Goal: Task Accomplishment & Management: Use online tool/utility

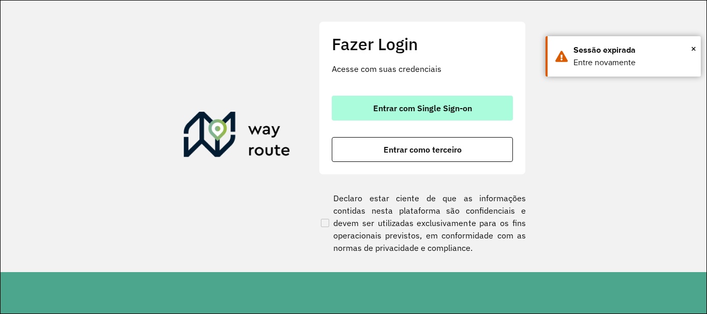
click at [383, 103] on button "Entrar com Single Sign-on" at bounding box center [422, 108] width 181 height 25
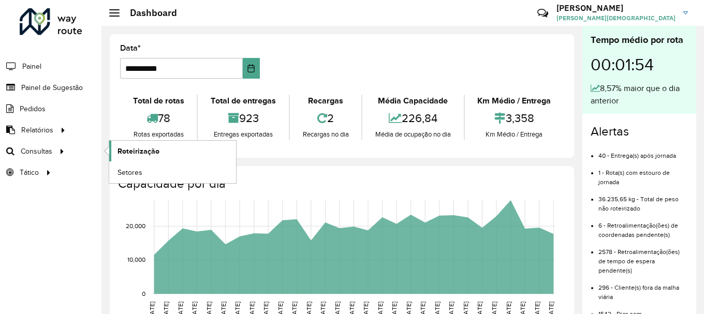
click at [132, 151] on span "Roteirização" at bounding box center [139, 151] width 42 height 11
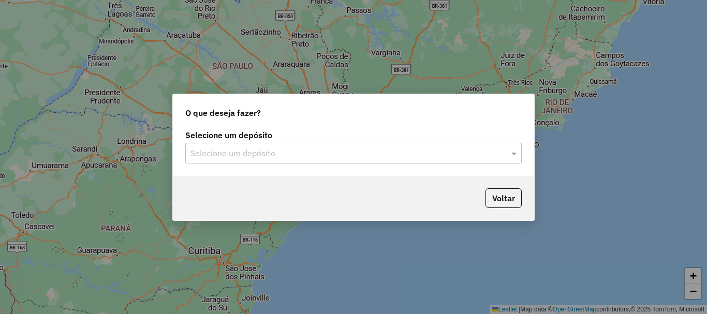
click at [471, 150] on input "text" at bounding box center [342, 154] width 305 height 12
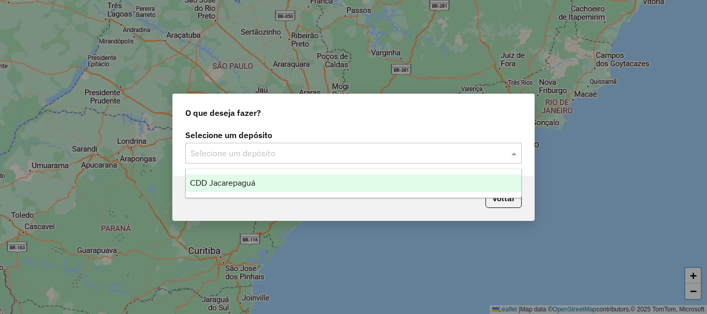
click at [227, 179] on span "CDD Jacarepaguá" at bounding box center [222, 183] width 65 height 9
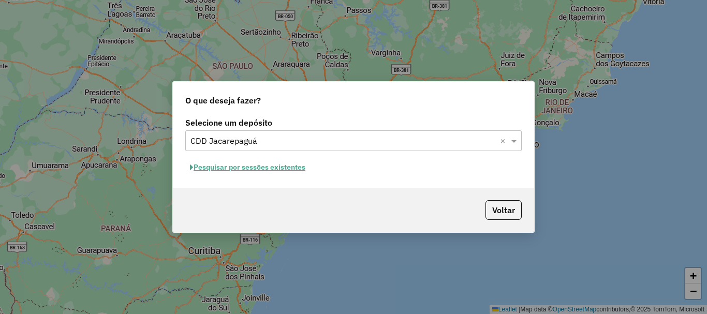
click at [268, 169] on button "Pesquisar por sessões existentes" at bounding box center [247, 167] width 125 height 16
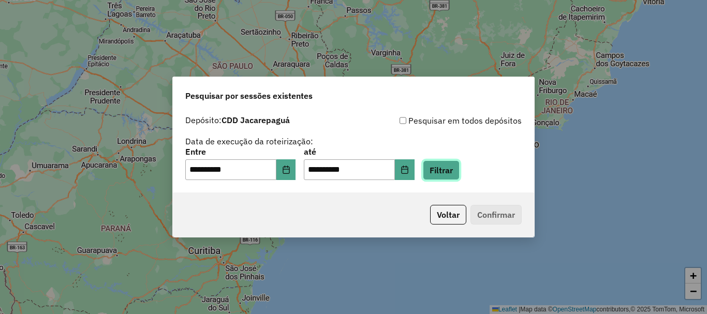
click at [460, 167] on button "Filtrar" at bounding box center [441, 170] width 37 height 20
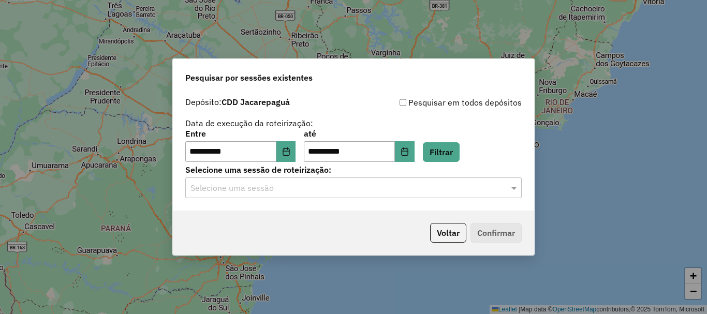
click at [507, 189] on div at bounding box center [353, 187] width 336 height 13
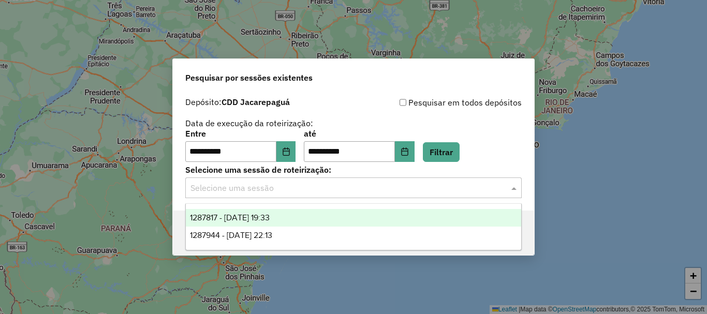
click at [270, 215] on span "1287817 - 03/10/2025 19:33" at bounding box center [230, 217] width 80 height 9
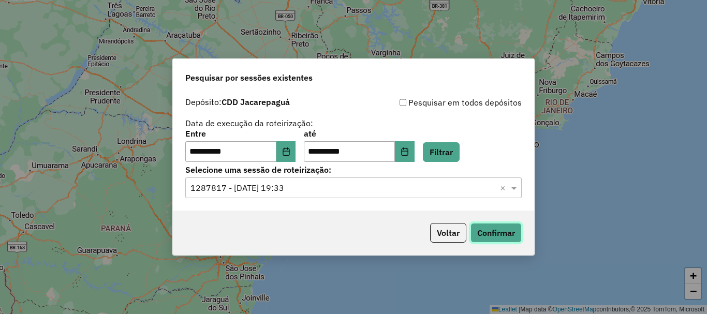
click at [512, 233] on button "Confirmar" at bounding box center [496, 233] width 51 height 20
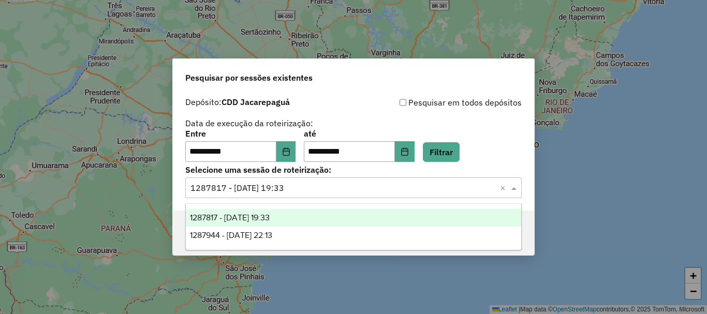
click at [360, 190] on input "text" at bounding box center [342, 188] width 305 height 12
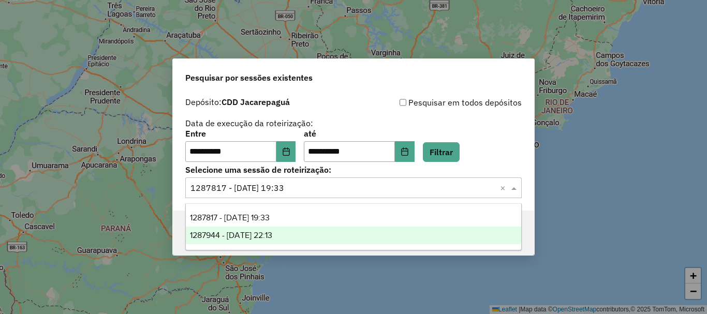
click at [272, 231] on span "1287944 - 03/10/2025 22:13" at bounding box center [231, 235] width 82 height 9
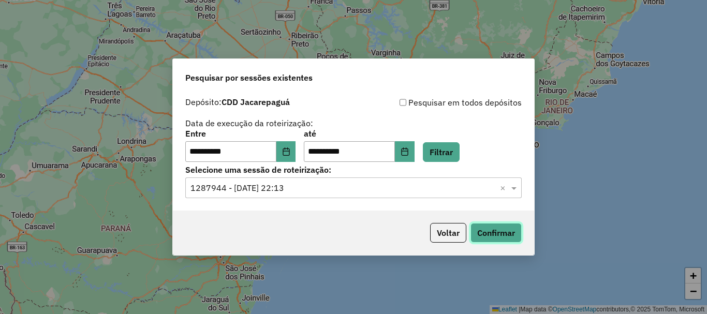
click at [492, 232] on button "Confirmar" at bounding box center [496, 233] width 51 height 20
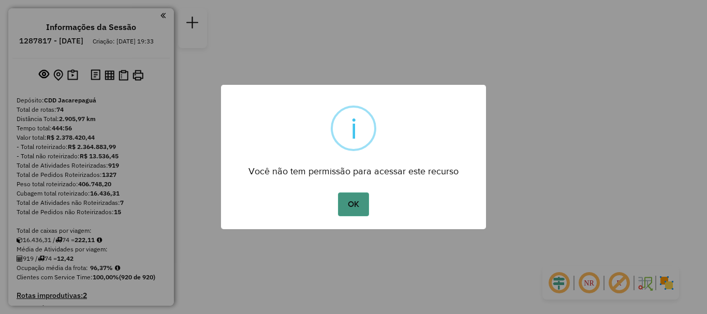
click at [342, 204] on button "OK" at bounding box center [353, 205] width 31 height 24
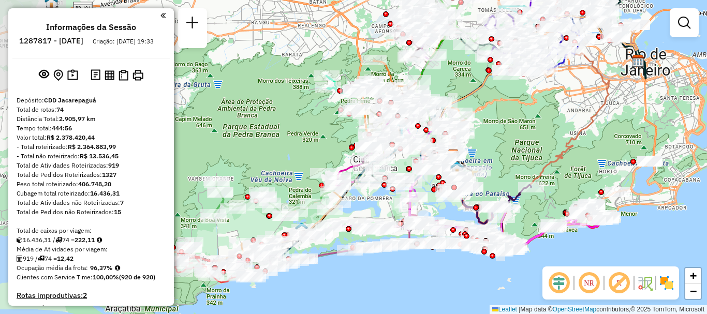
drag, startPoint x: 355, startPoint y: 185, endPoint x: 430, endPoint y: 189, distance: 75.1
click at [430, 189] on div "Janela de atendimento Grade de atendimento Capacidade Transportadoras Veículos …" at bounding box center [353, 157] width 707 height 314
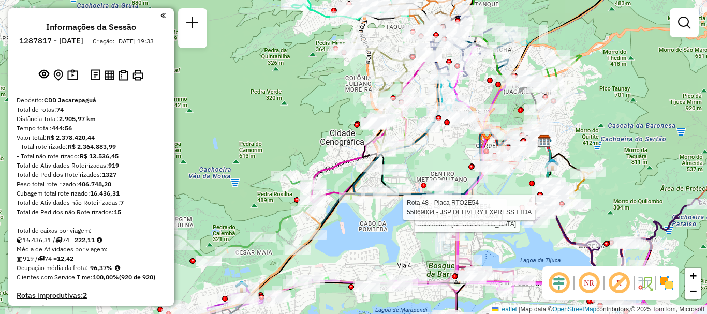
drag, startPoint x: 407, startPoint y: 164, endPoint x: 442, endPoint y: 165, distance: 34.7
click at [442, 165] on div "Rota 47 - Placa TUF1J27 55028685 - FRANCISCO DAS CHAGAS Rota 48 - Placa RTO2E54…" at bounding box center [353, 157] width 707 height 314
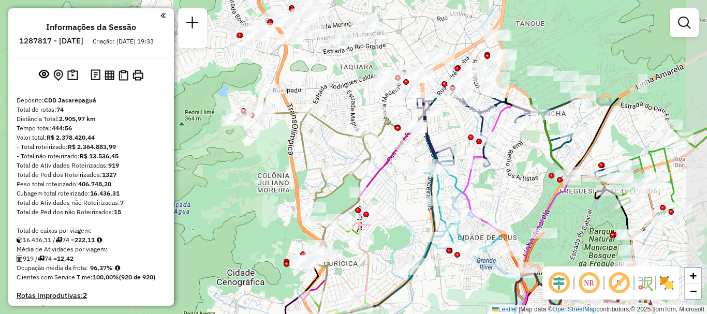
drag, startPoint x: 437, startPoint y: 135, endPoint x: 370, endPoint y: 264, distance: 146.1
click at [370, 264] on icon at bounding box center [281, 304] width 209 height 223
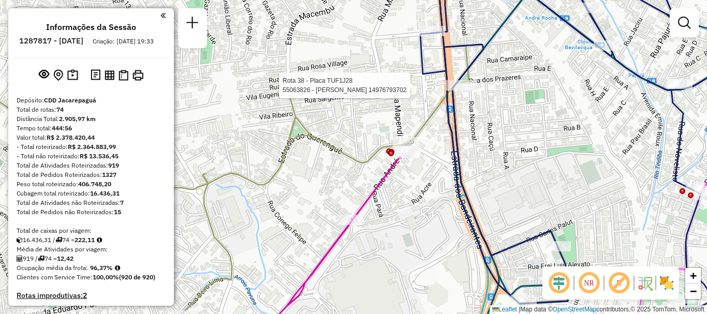
select select "**********"
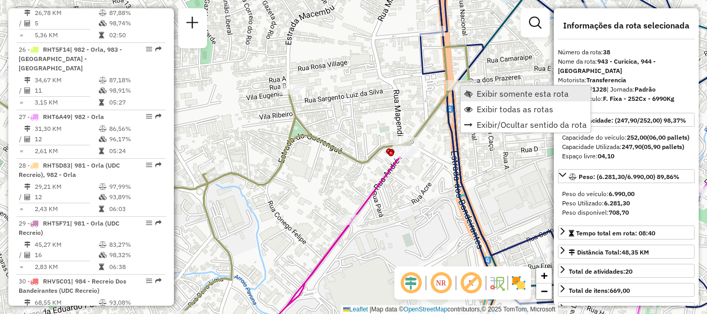
scroll to position [2625, 0]
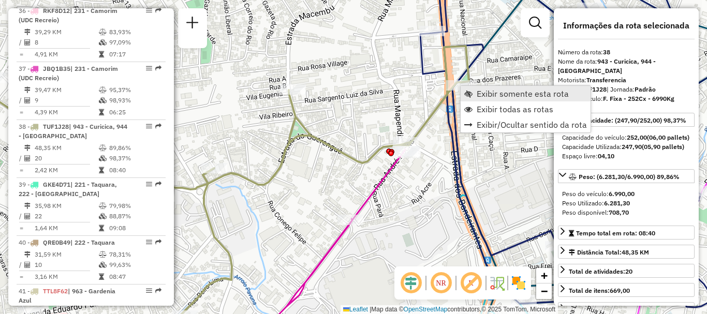
click at [469, 92] on span "Exibir somente esta rota" at bounding box center [468, 94] width 8 height 8
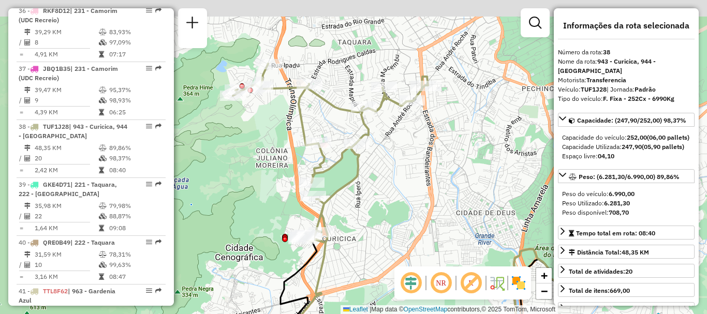
drag, startPoint x: 354, startPoint y: 156, endPoint x: 377, endPoint y: 180, distance: 33.3
click at [377, 180] on div "Janela de atendimento Grade de atendimento Capacidade Transportadoras Veículos …" at bounding box center [353, 157] width 707 height 314
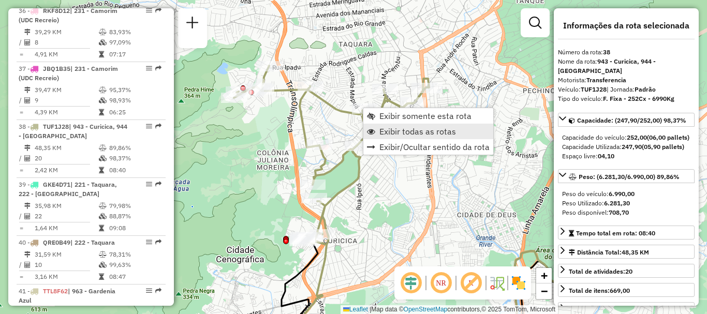
click at [383, 131] on span "Exibir todas as rotas" at bounding box center [417, 131] width 77 height 8
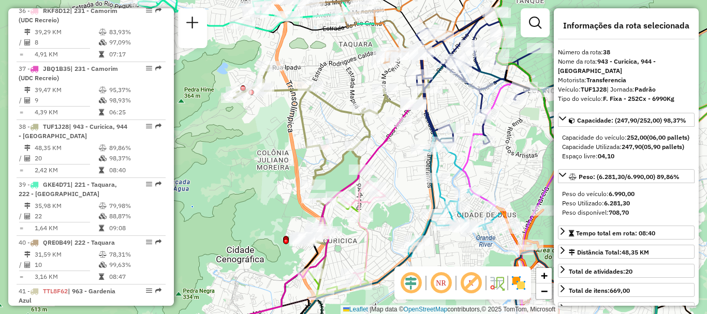
click at [391, 159] on div "Janela de atendimento Grade de atendimento Capacidade Transportadoras Veículos …" at bounding box center [353, 157] width 707 height 314
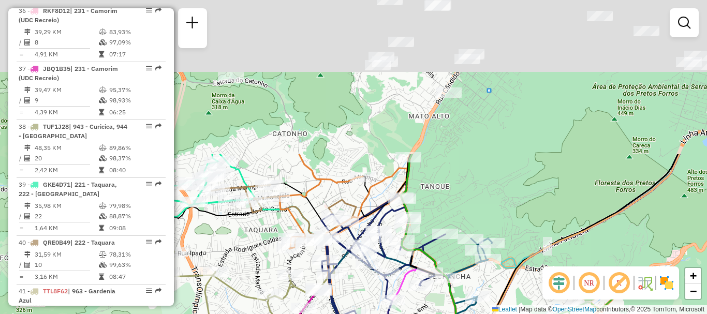
drag, startPoint x: 471, startPoint y: 114, endPoint x: 359, endPoint y: 307, distance: 222.7
click at [362, 307] on div "Janela de atendimento Grade de atendimento Capacidade Transportadoras Veículos …" at bounding box center [353, 157] width 707 height 314
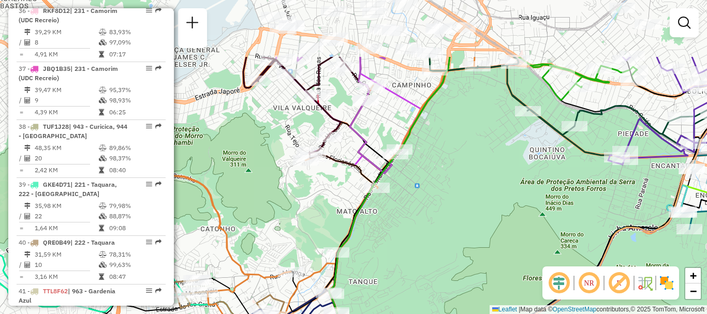
drag, startPoint x: 490, startPoint y: 139, endPoint x: 431, endPoint y: 227, distance: 106.1
click at [431, 227] on div "Rota 52 - Placa JBR2B15 55021894 - MERCEARIA JPA BARRA Janela de atendimento Gr…" at bounding box center [353, 157] width 707 height 314
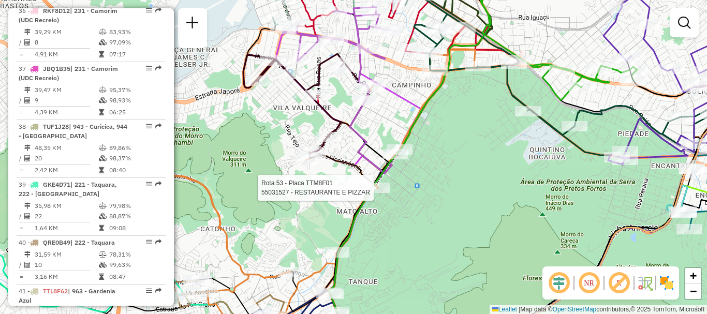
select select "**********"
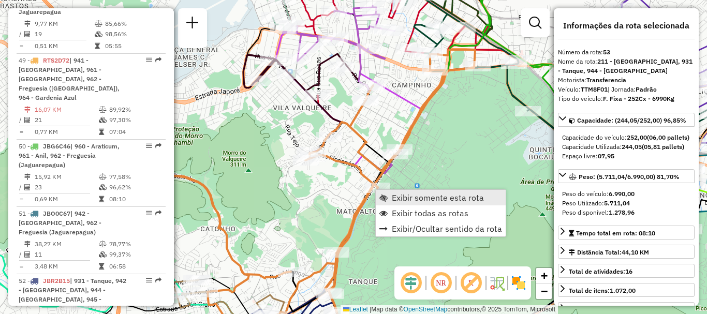
scroll to position [3504, 0]
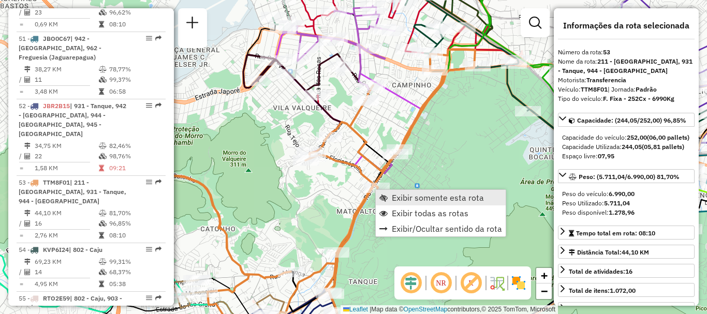
click at [400, 201] on span "Exibir somente esta rota" at bounding box center [438, 198] width 92 height 8
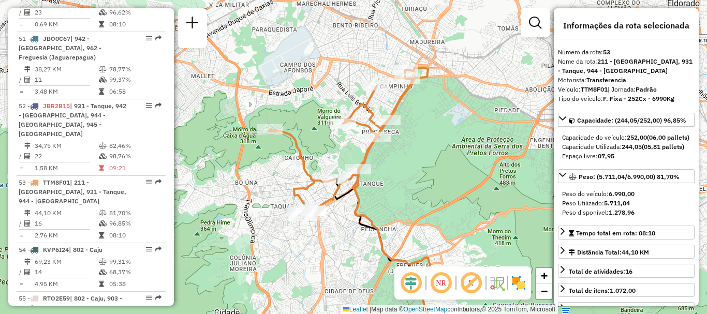
drag, startPoint x: 397, startPoint y: 131, endPoint x: 394, endPoint y: 172, distance: 41.0
click at [394, 172] on div "Janela de atendimento Grade de atendimento Capacidade Transportadoras Veículos …" at bounding box center [353, 157] width 707 height 314
click at [424, 165] on div "Janela de atendimento Grade de atendimento Capacidade Transportadoras Veículos …" at bounding box center [353, 157] width 707 height 314
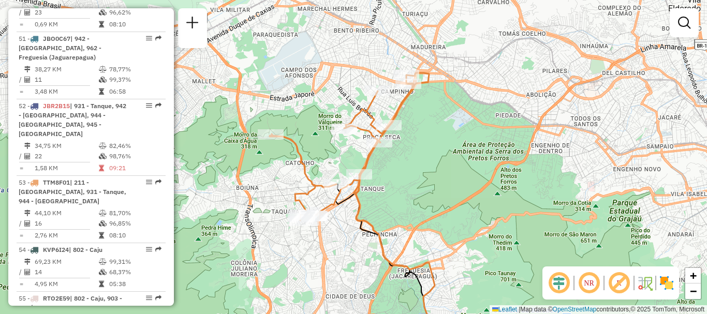
drag, startPoint x: 439, startPoint y: 136, endPoint x: 440, endPoint y: 150, distance: 13.5
click at [440, 150] on div "Janela de atendimento Grade de atendimento Capacidade Transportadoras Veículos …" at bounding box center [353, 157] width 707 height 314
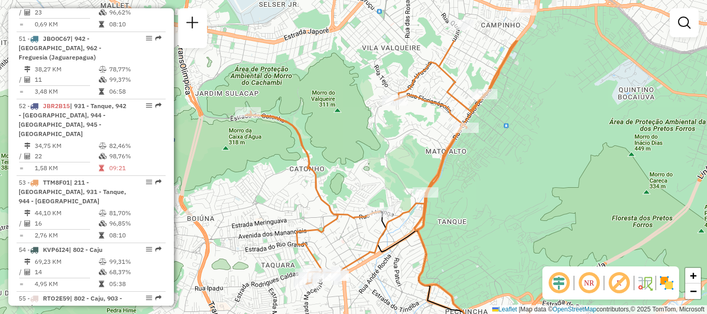
drag, startPoint x: 494, startPoint y: 163, endPoint x: 469, endPoint y: 235, distance: 76.1
click at [469, 235] on div "Janela de atendimento Grade de atendimento Capacidade Transportadoras Veículos …" at bounding box center [353, 157] width 707 height 314
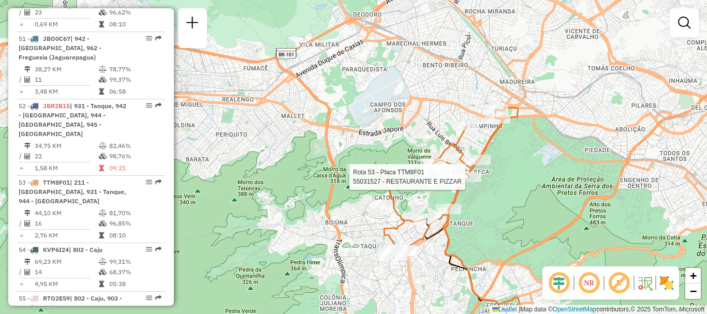
select select "**********"
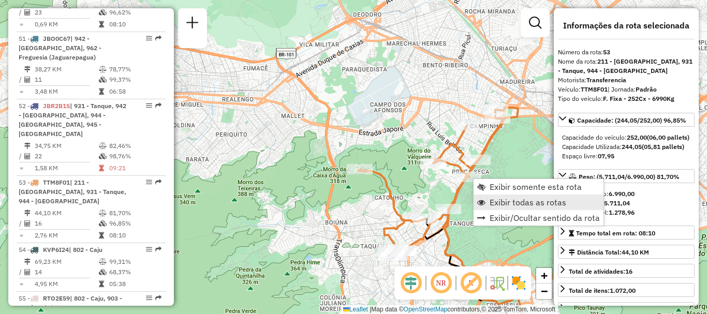
click at [497, 201] on span "Exibir todas as rotas" at bounding box center [528, 202] width 77 height 8
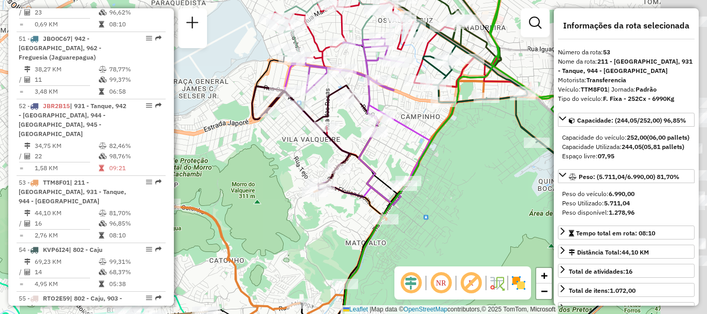
drag, startPoint x: 435, startPoint y: 216, endPoint x: 325, endPoint y: 209, distance: 110.5
click at [340, 228] on div "Janela de atendimento Grade de atendimento Capacidade Transportadoras Veículos …" at bounding box center [353, 157] width 707 height 314
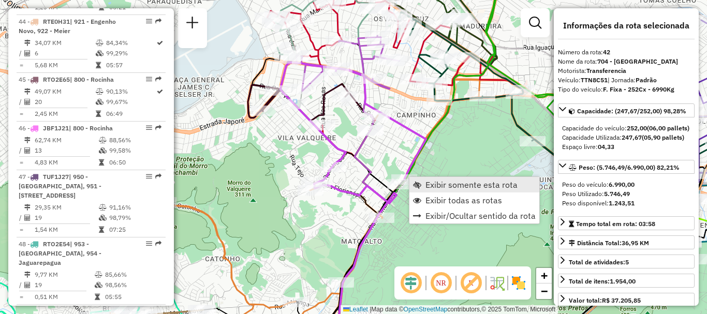
scroll to position [2848, 0]
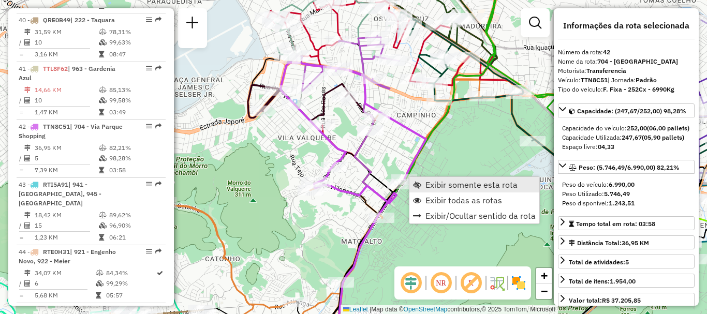
click at [420, 184] on span "Exibir somente esta rota" at bounding box center [417, 185] width 8 height 8
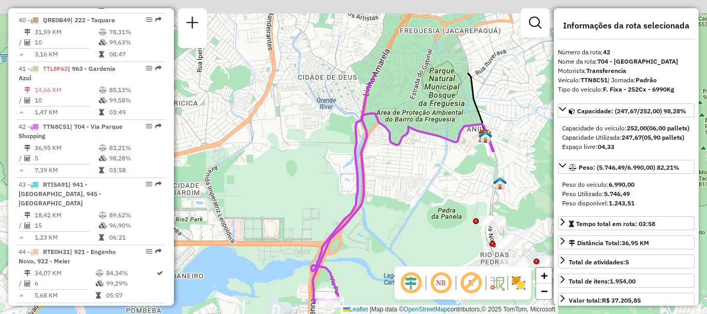
drag, startPoint x: 459, startPoint y: 73, endPoint x: 417, endPoint y: 181, distance: 115.5
click at [417, 181] on div "Janela de atendimento Grade de atendimento Capacidade Transportadoras Veículos …" at bounding box center [353, 157] width 707 height 314
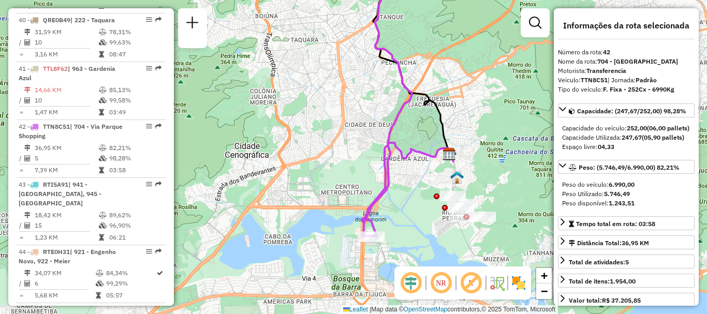
click at [444, 286] on em at bounding box center [441, 283] width 25 height 25
click at [519, 278] on img at bounding box center [518, 283] width 17 height 17
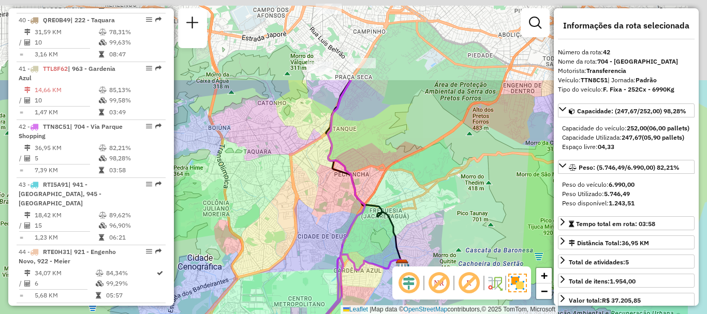
drag, startPoint x: 350, startPoint y: 90, endPoint x: 301, endPoint y: 207, distance: 127.1
click at [301, 207] on div "Janela de atendimento Grade de atendimento Capacidade Transportadoras Veículos …" at bounding box center [353, 157] width 707 height 314
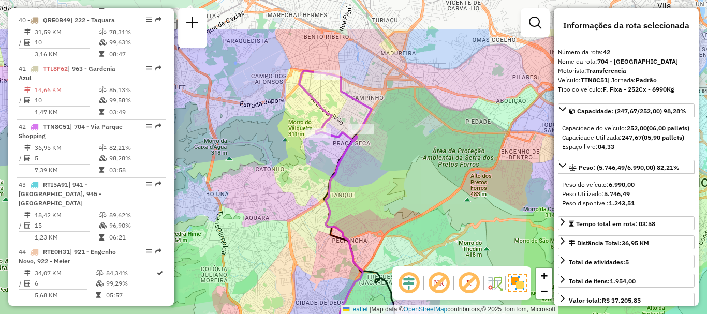
drag, startPoint x: 361, startPoint y: 122, endPoint x: 358, endPoint y: 196, distance: 74.6
click at [358, 196] on div "Janela de atendimento Grade de atendimento Capacidade Transportadoras Veículos …" at bounding box center [353, 157] width 707 height 314
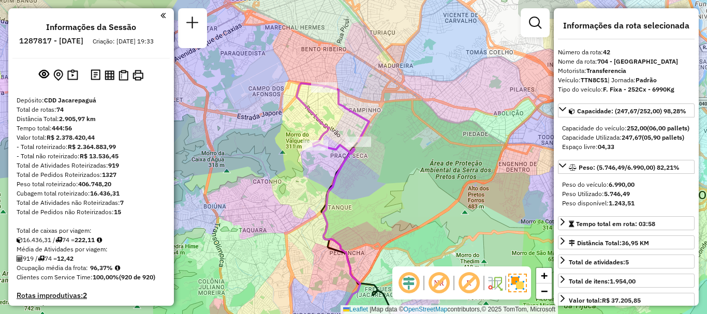
scroll to position [2425, 0]
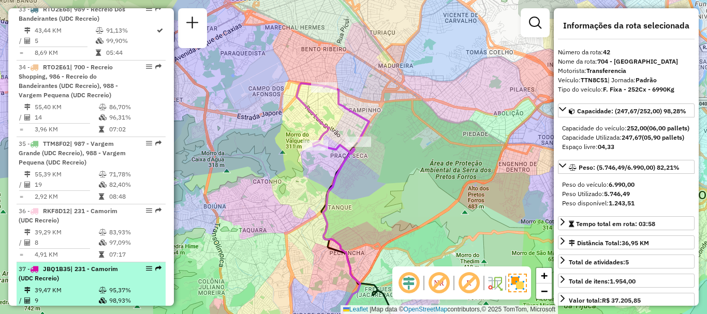
click at [108, 285] on table "39,47 KM 95,37% / 9 98,93% = 4,39 KM 06:25" at bounding box center [91, 301] width 145 height 33
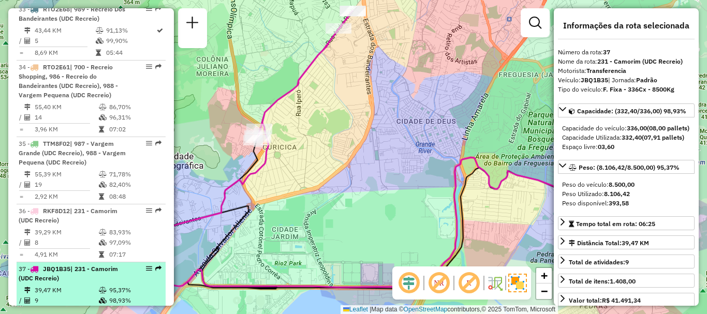
click at [109, 296] on td "98,93%" at bounding box center [135, 301] width 52 height 10
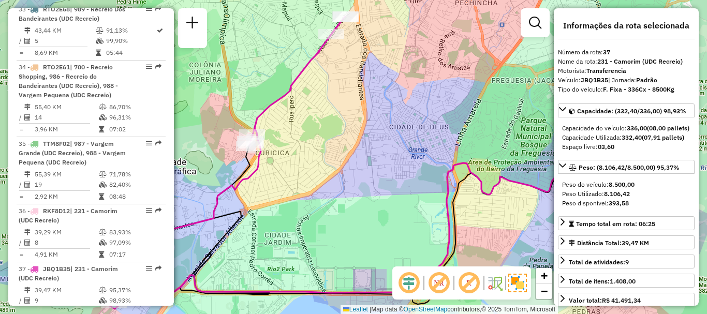
click at [307, 148] on div "Janela de atendimento Grade de atendimento Capacidade Transportadoras Veículos …" at bounding box center [353, 157] width 707 height 314
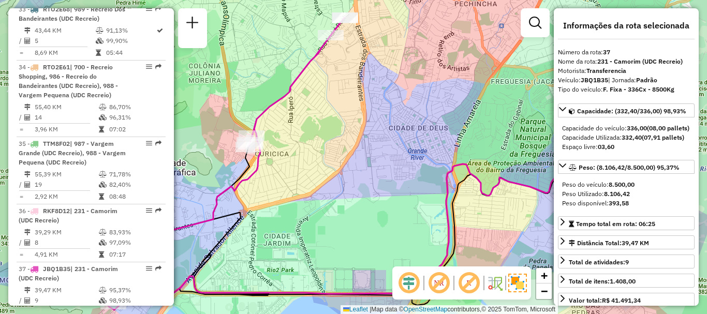
drag, startPoint x: 374, startPoint y: 75, endPoint x: 356, endPoint y: 140, distance: 67.2
click at [356, 140] on div "Janela de atendimento Grade de atendimento Capacidade Transportadoras Veículos …" at bounding box center [353, 157] width 707 height 314
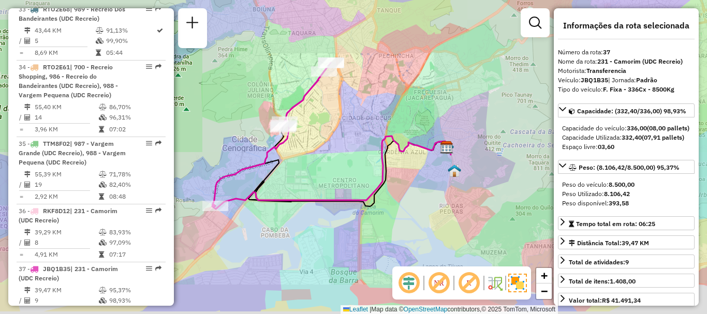
drag, startPoint x: 296, startPoint y: 147, endPoint x: 322, endPoint y: 97, distance: 56.0
click at [322, 97] on div "Janela de atendimento Grade de atendimento Capacidade Transportadoras Veículos …" at bounding box center [353, 157] width 707 height 314
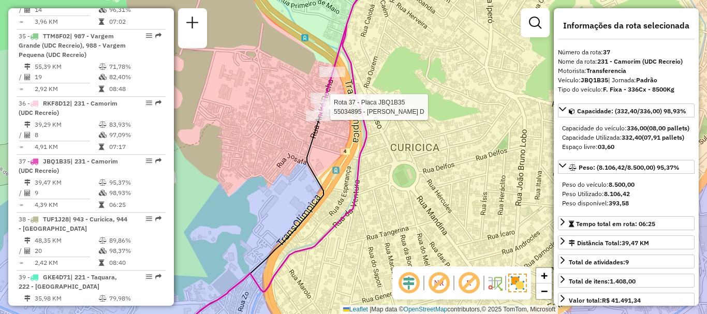
scroll to position [2567, 0]
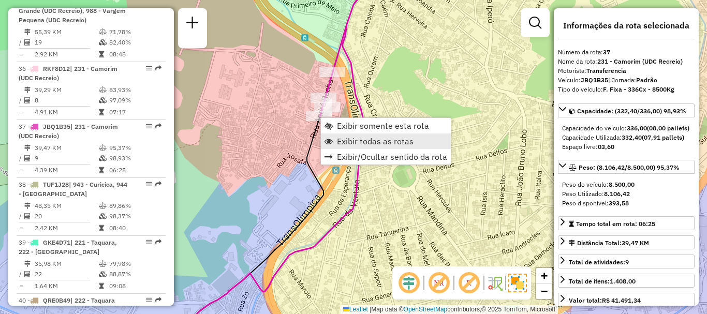
click at [353, 137] on span "Exibir todas as rotas" at bounding box center [375, 141] width 77 height 8
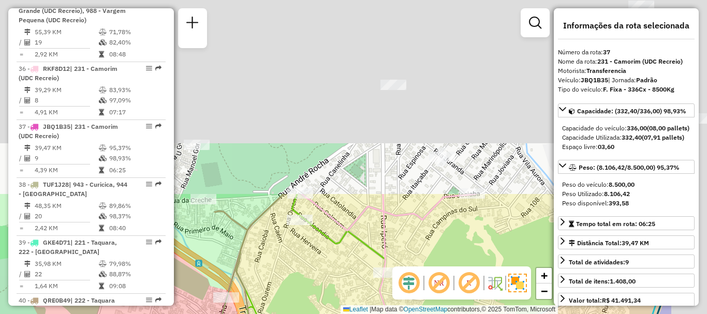
drag, startPoint x: 419, startPoint y: 100, endPoint x: 309, endPoint y: 331, distance: 256.1
click at [309, 314] on html "Aguarde... Pop-up bloqueado! Seu navegador bloqueou automáticamente a abertura …" at bounding box center [353, 157] width 707 height 314
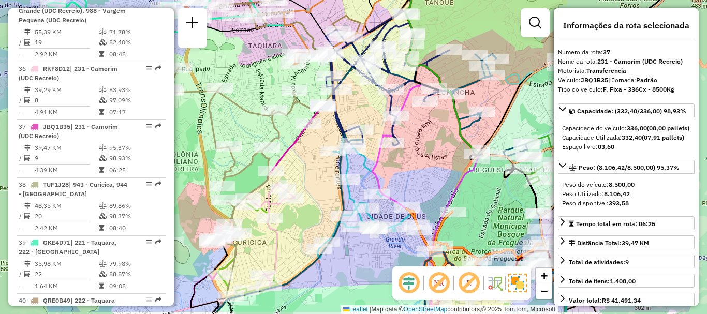
drag, startPoint x: 330, startPoint y: 111, endPoint x: 255, endPoint y: 78, distance: 82.5
click at [255, 78] on div "Janela de atendimento Grade de atendimento Capacidade Transportadoras Veículos …" at bounding box center [353, 157] width 707 height 314
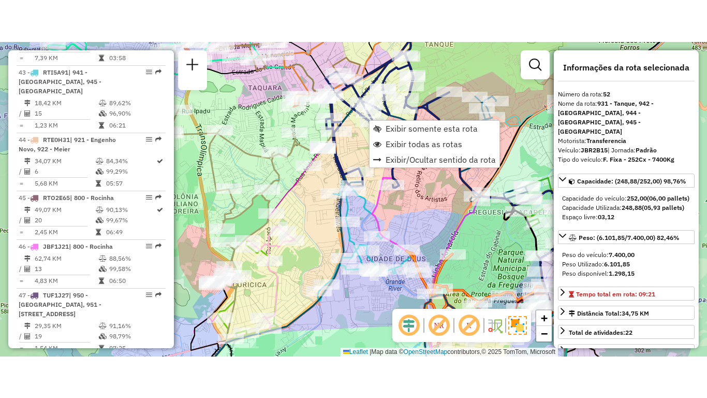
scroll to position [3437, 0]
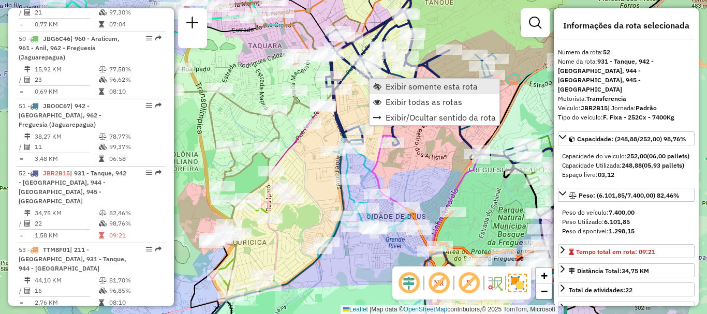
click at [386, 84] on span "Exibir somente esta rota" at bounding box center [432, 86] width 92 height 8
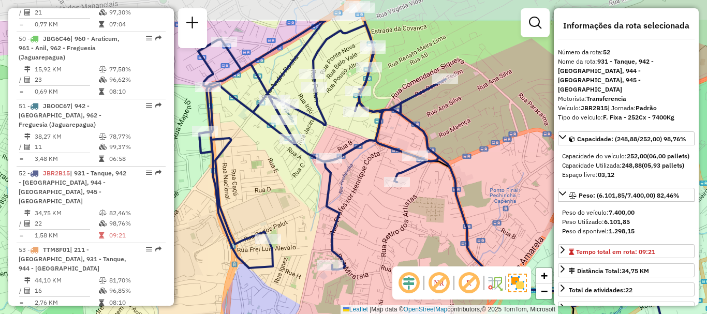
drag, startPoint x: 313, startPoint y: 86, endPoint x: 348, endPoint y: 139, distance: 62.7
click at [348, 139] on div "Janela de atendimento Grade de atendimento Capacidade Transportadoras Veículos …" at bounding box center [353, 157] width 707 height 314
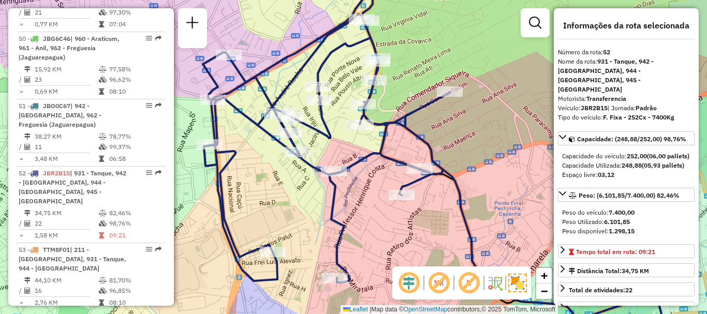
drag, startPoint x: 352, startPoint y: 137, endPoint x: 357, endPoint y: 150, distance: 13.8
click at [357, 150] on div "Janela de atendimento Grade de atendimento Capacidade Transportadoras Veículos …" at bounding box center [353, 157] width 707 height 314
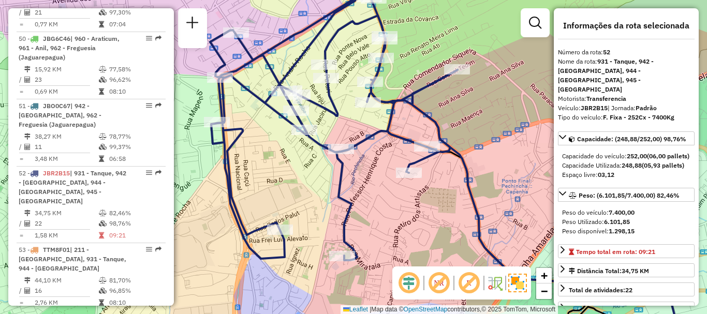
drag, startPoint x: 496, startPoint y: 153, endPoint x: 507, endPoint y: 127, distance: 28.1
click at [507, 127] on div "Janela de atendimento Grade de atendimento Capacidade Transportadoras Veículos …" at bounding box center [353, 157] width 707 height 314
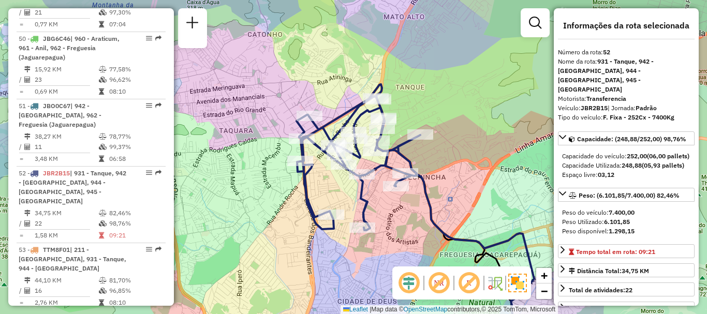
drag, startPoint x: 403, startPoint y: 224, endPoint x: 406, endPoint y: 210, distance: 13.8
click at [406, 210] on div "Janela de atendimento Grade de atendimento Capacidade Transportadoras Veículos …" at bounding box center [353, 157] width 707 height 314
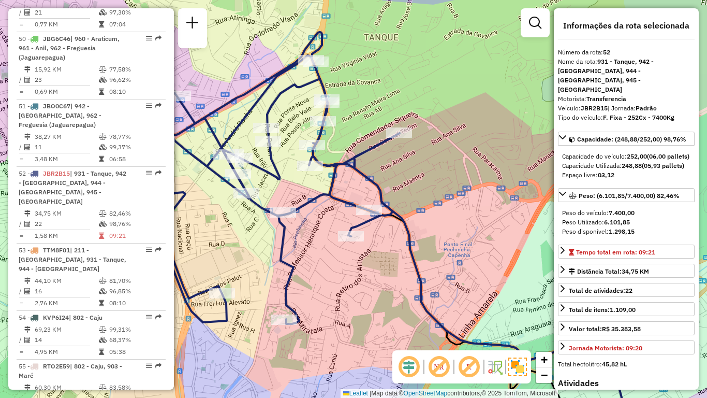
click at [503, 252] on div "Janela de atendimento Grade de atendimento Capacidade Transportadoras Veículos …" at bounding box center [353, 199] width 707 height 398
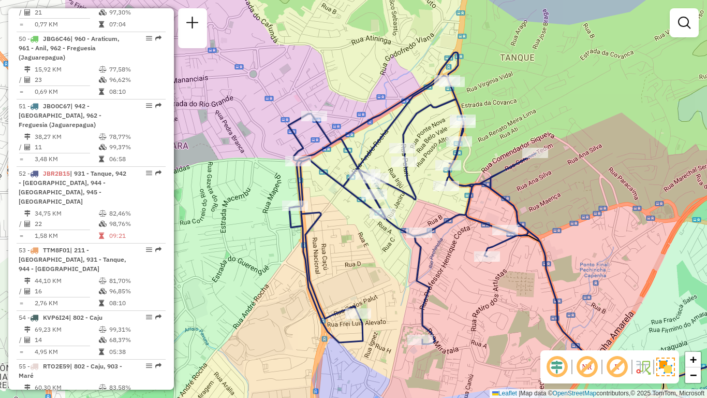
drag, startPoint x: 483, startPoint y: 214, endPoint x: 619, endPoint y: 234, distance: 137.6
click at [619, 234] on div "Janela de atendimento Grade de atendimento Capacidade Transportadoras Veículos …" at bounding box center [353, 199] width 707 height 398
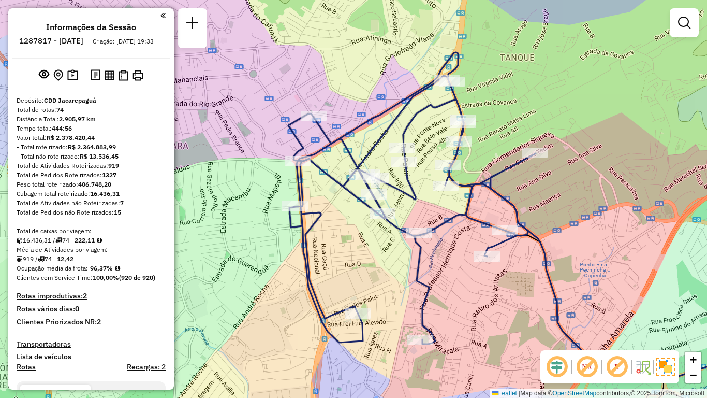
scroll to position [207, 0]
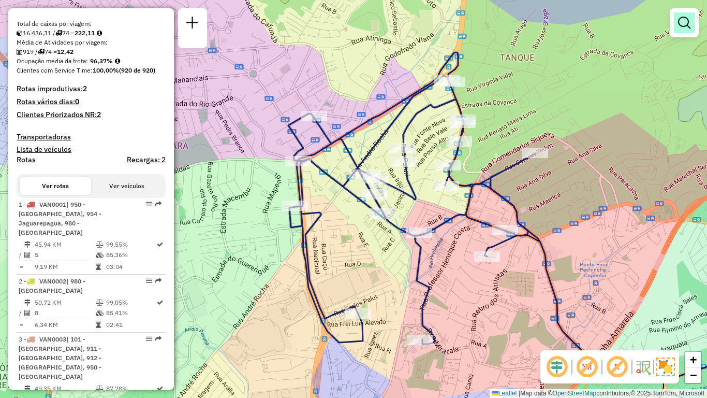
click at [682, 20] on em at bounding box center [684, 23] width 12 height 12
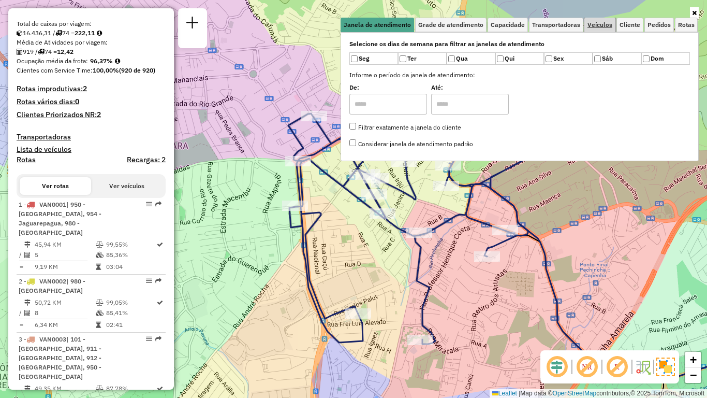
click at [598, 24] on span "Veículos" at bounding box center [600, 25] width 25 height 6
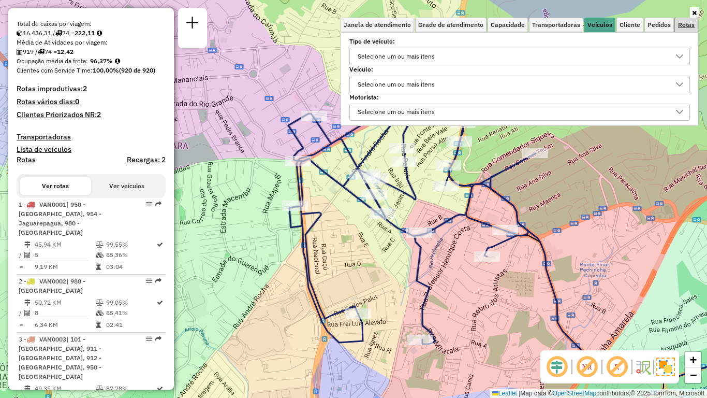
click at [684, 25] on span "Rotas" at bounding box center [686, 25] width 17 height 6
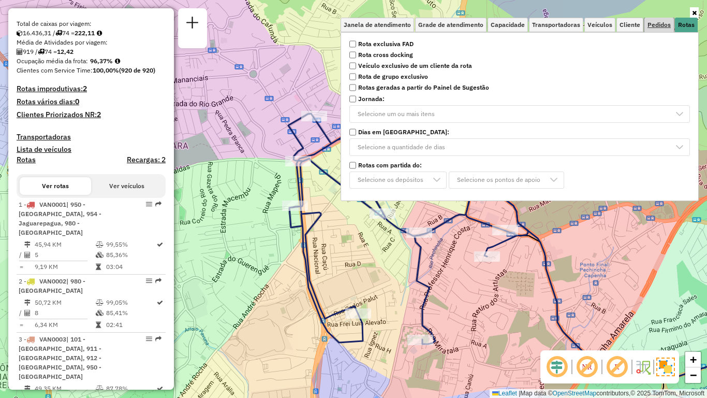
click at [654, 24] on span "Pedidos" at bounding box center [659, 25] width 23 height 6
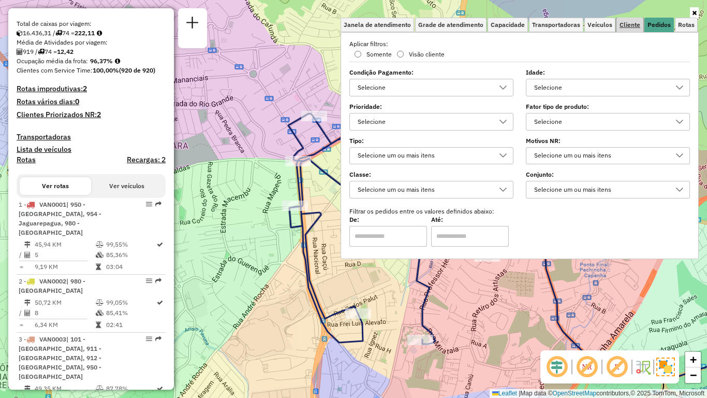
click at [632, 26] on span "Cliente" at bounding box center [630, 25] width 21 height 6
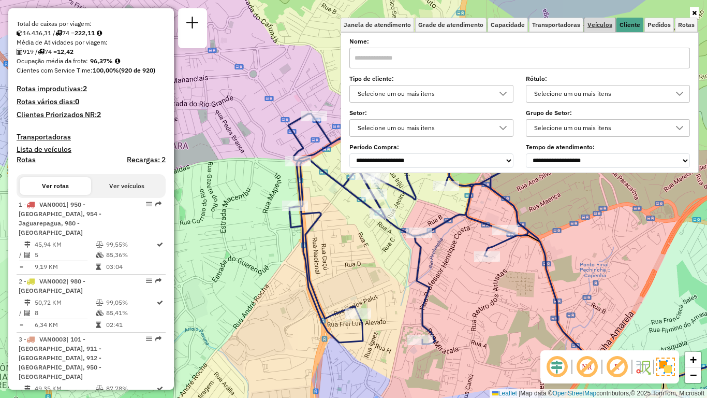
click at [606, 22] on span "Veículos" at bounding box center [600, 25] width 25 height 6
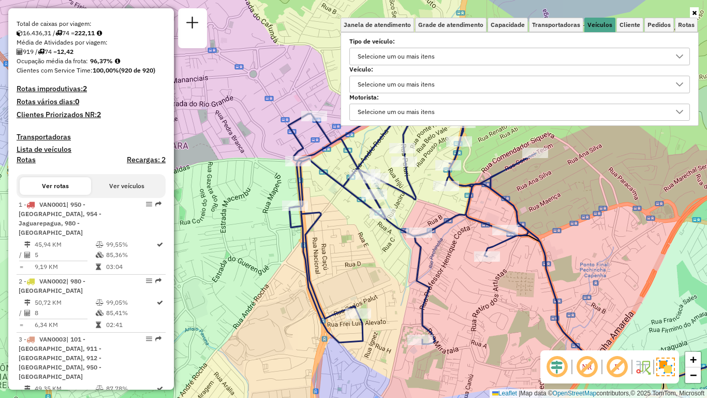
click at [430, 110] on div "Selecione um ou mais itens" at bounding box center [396, 112] width 84 height 17
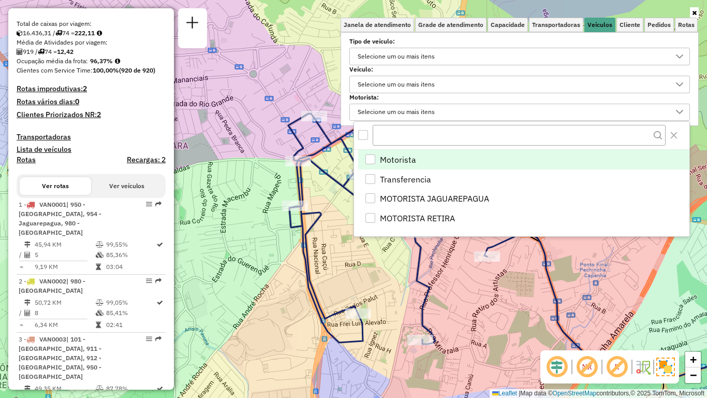
click at [422, 84] on div "Selecione um ou mais itens" at bounding box center [396, 84] width 84 height 17
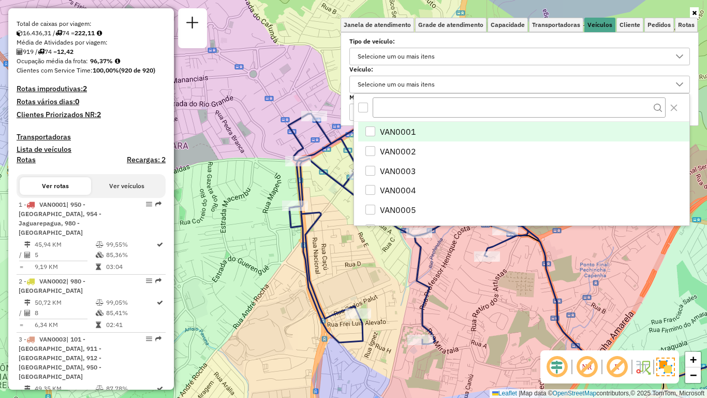
click at [424, 60] on div "Selecione um ou mais itens" at bounding box center [396, 56] width 84 height 17
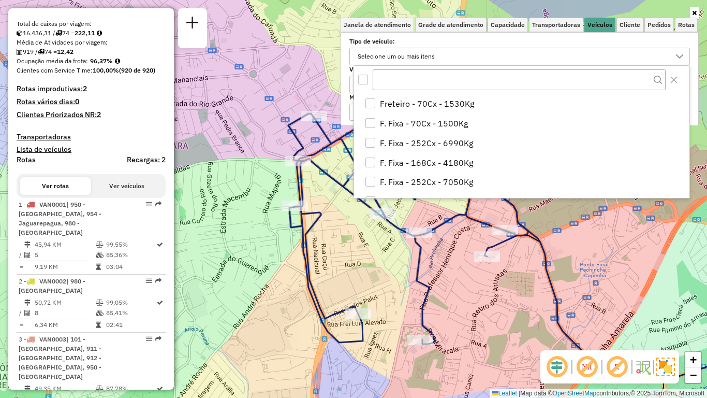
click at [424, 60] on div "Selecione um ou mais itens" at bounding box center [396, 56] width 84 height 17
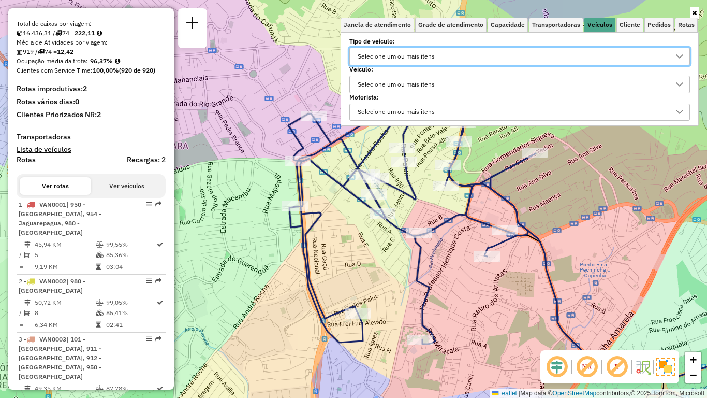
click at [426, 84] on div "Selecione um ou mais itens" at bounding box center [396, 84] width 84 height 17
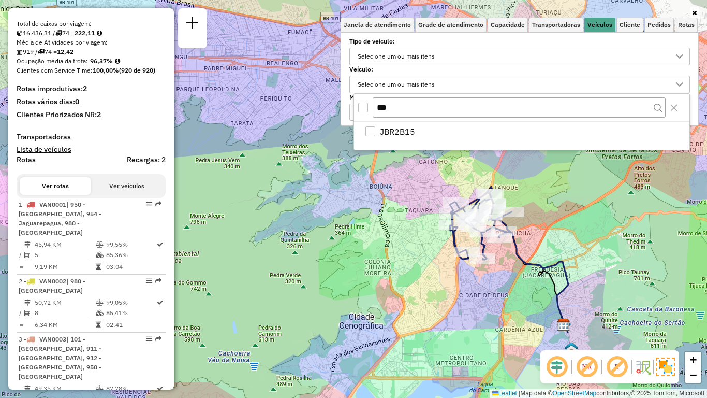
scroll to position [0, 0]
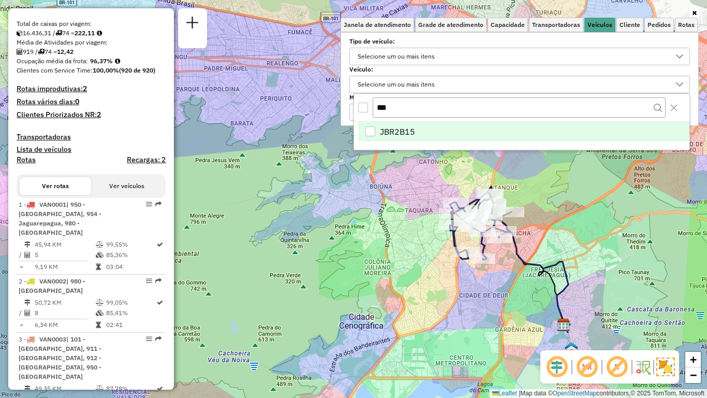
type input "***"
click at [369, 133] on div "JBR2B15" at bounding box center [370, 131] width 10 height 10
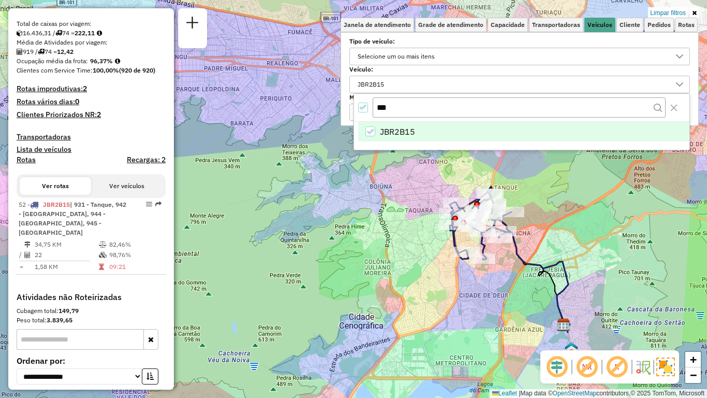
click at [326, 228] on div "Limpar filtros Janela de atendimento Grade de atendimento Capacidade Transporta…" at bounding box center [353, 199] width 707 height 398
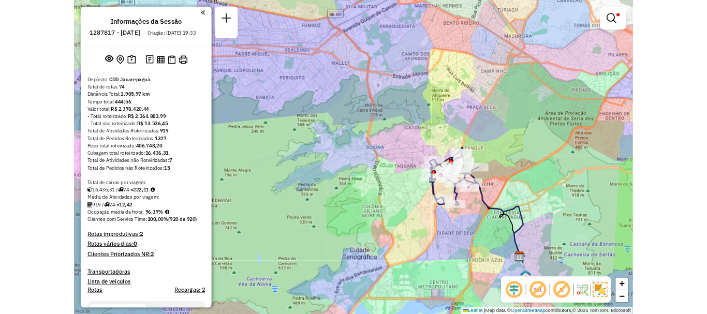
scroll to position [104, 0]
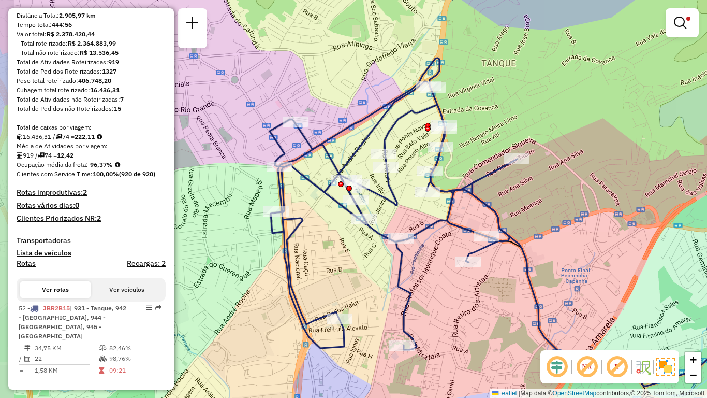
drag, startPoint x: 507, startPoint y: 213, endPoint x: 599, endPoint y: 229, distance: 93.5
click at [599, 229] on div "Limpar filtros Janela de atendimento Grade de atendimento Capacidade Transporta…" at bounding box center [353, 199] width 707 height 398
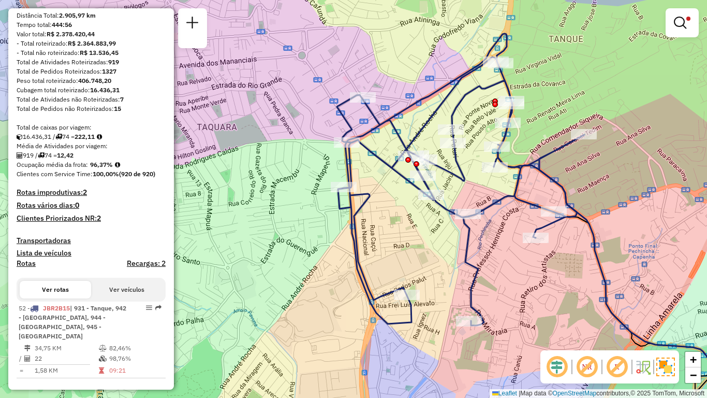
drag, startPoint x: 584, startPoint y: 253, endPoint x: 623, endPoint y: 228, distance: 46.3
click at [623, 228] on div "Limpar filtros Janela de atendimento Grade de atendimento Capacidade Transporta…" at bounding box center [353, 199] width 707 height 398
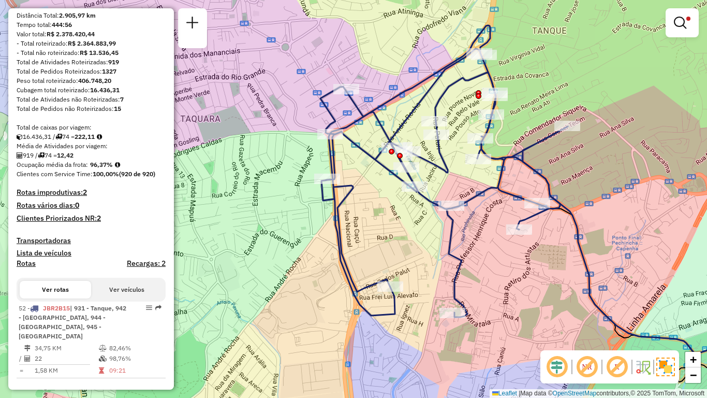
drag, startPoint x: 595, startPoint y: 280, endPoint x: 579, endPoint y: 271, distance: 18.5
click at [579, 271] on div "Limpar filtros Janela de atendimento Grade de atendimento Capacidade Transporta…" at bounding box center [353, 199] width 707 height 398
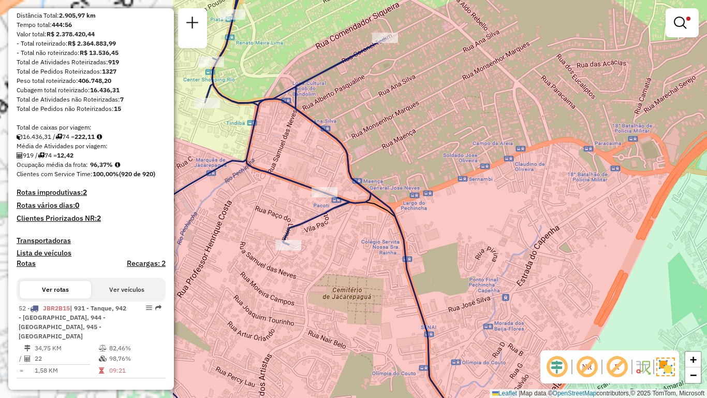
drag, startPoint x: 356, startPoint y: 221, endPoint x: 513, endPoint y: 244, distance: 159.1
click at [597, 237] on div "Limpar filtros Janela de atendimento Grade de atendimento Capacidade Transporta…" at bounding box center [353, 199] width 707 height 398
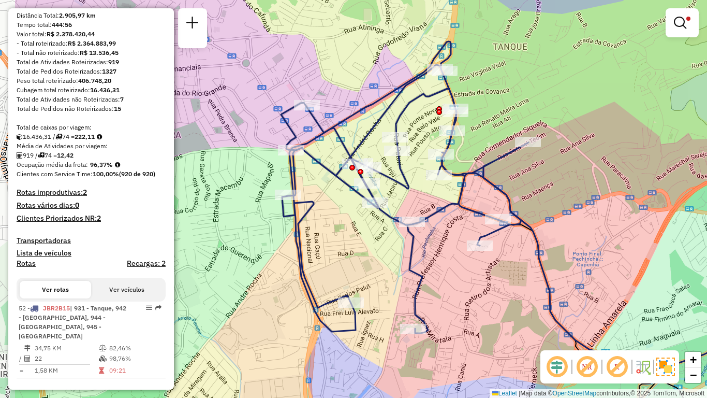
drag, startPoint x: 524, startPoint y: 207, endPoint x: 591, endPoint y: 197, distance: 67.5
click at [591, 197] on div "Limpar filtros Janela de atendimento Grade de atendimento Capacidade Transporta…" at bounding box center [353, 199] width 707 height 398
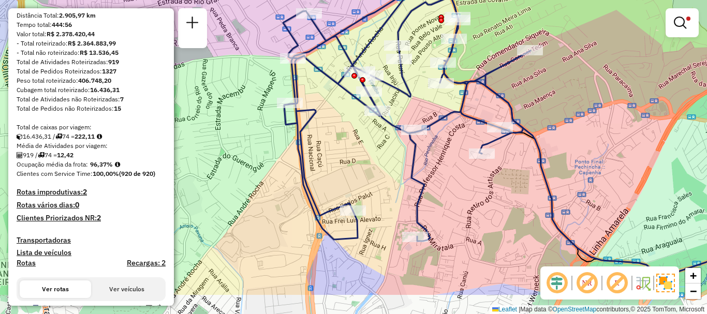
drag, startPoint x: 468, startPoint y: 259, endPoint x: 471, endPoint y: 209, distance: 50.3
click at [471, 209] on div "Limpar filtros Janela de atendimento Grade de atendimento Capacidade Transporta…" at bounding box center [353, 157] width 707 height 314
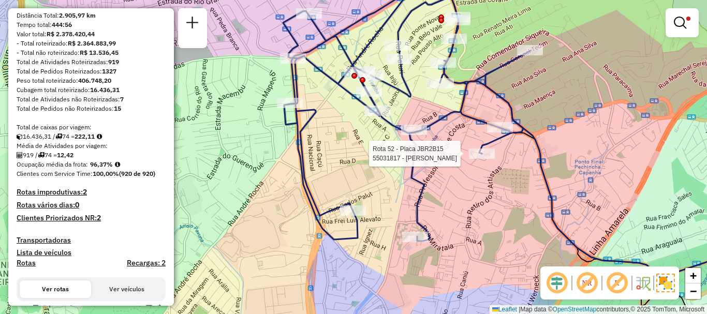
select select "**********"
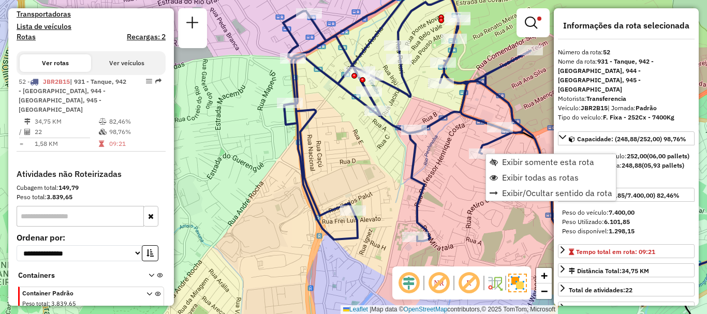
scroll to position [356, 0]
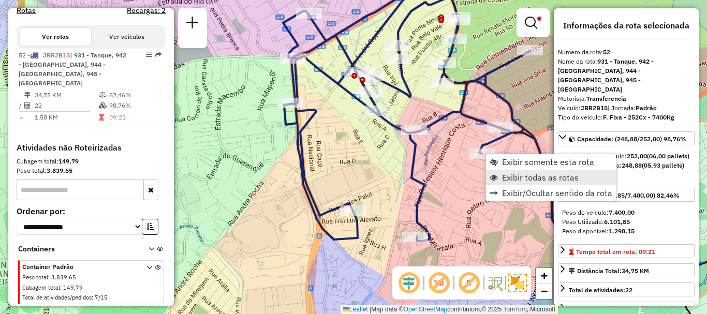
click at [520, 177] on span "Exibir todas as rotas" at bounding box center [540, 177] width 77 height 8
click at [506, 181] on span "Exibir todas as rotas" at bounding box center [541, 181] width 77 height 8
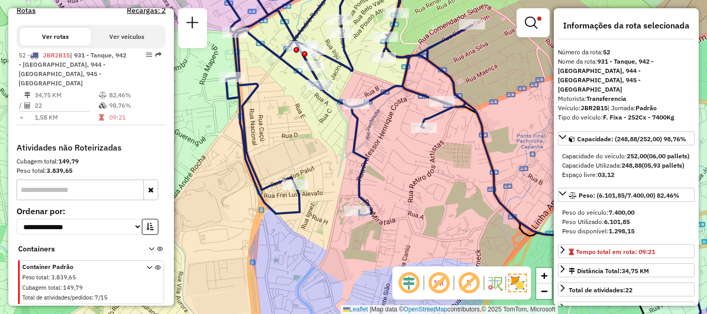
drag, startPoint x: 485, startPoint y: 198, endPoint x: 430, endPoint y: 173, distance: 59.8
click at [430, 173] on div "Limpar filtros Janela de atendimento Grade de atendimento Capacidade Transporta…" at bounding box center [353, 157] width 707 height 314
click at [436, 176] on div "Limpar filtros Janela de atendimento Grade de atendimento Capacidade Transporta…" at bounding box center [353, 157] width 707 height 314
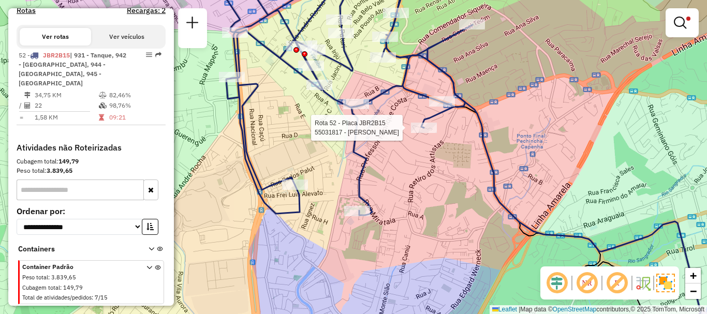
select select "**********"
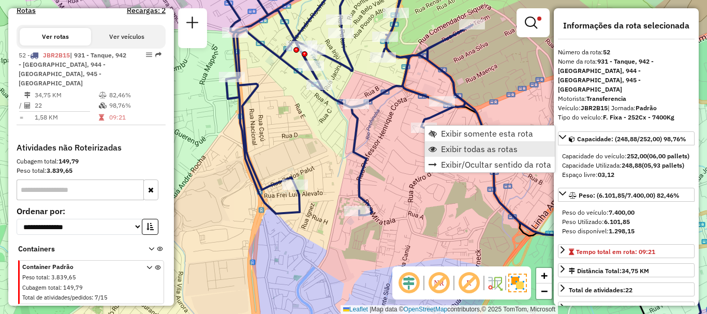
click at [449, 148] on span "Exibir todas as rotas" at bounding box center [479, 149] width 77 height 8
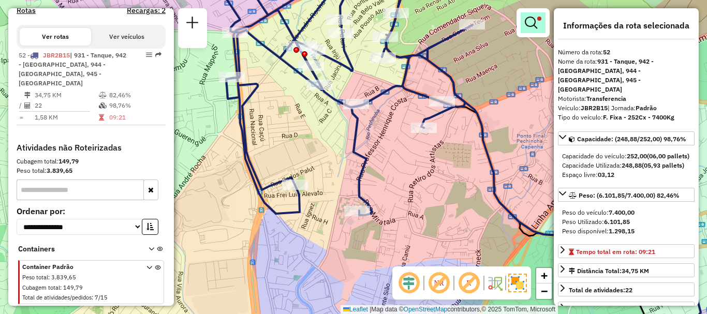
click at [537, 22] on link at bounding box center [533, 22] width 25 height 21
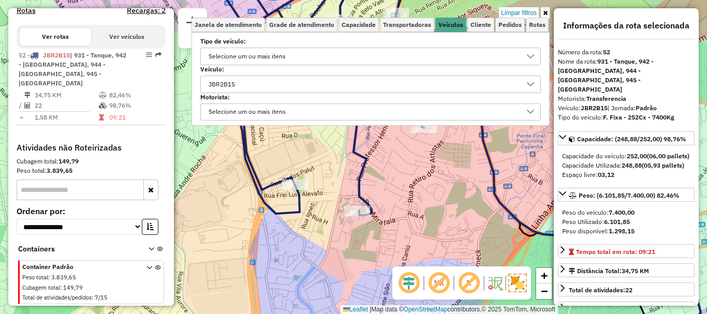
click at [545, 14] on icon at bounding box center [545, 13] width 5 height 6
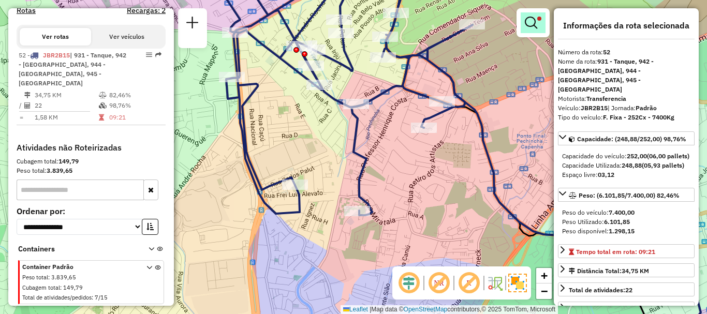
click at [542, 24] on link at bounding box center [533, 22] width 25 height 21
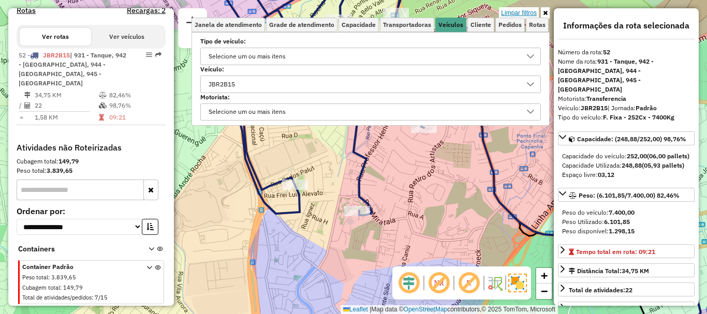
click at [530, 13] on link "Limpar filtros" at bounding box center [519, 12] width 40 height 11
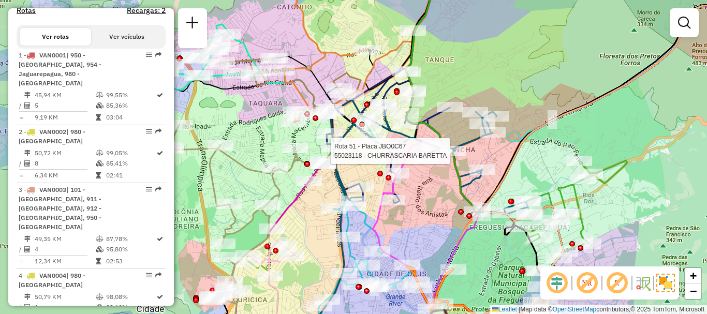
select select "**********"
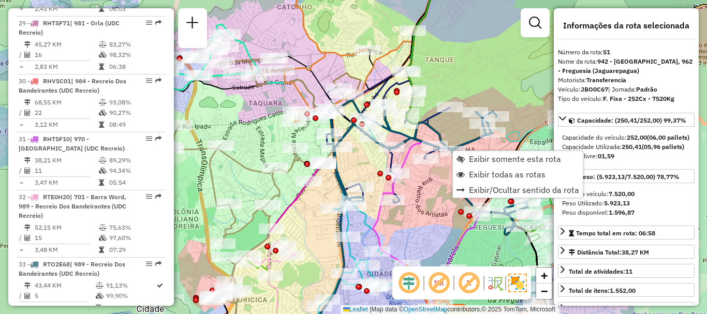
scroll to position [3379, 0]
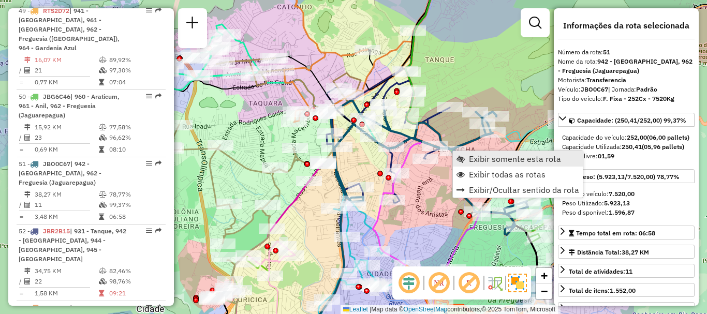
click at [470, 159] on span "Exibir somente esta rota" at bounding box center [515, 159] width 92 height 8
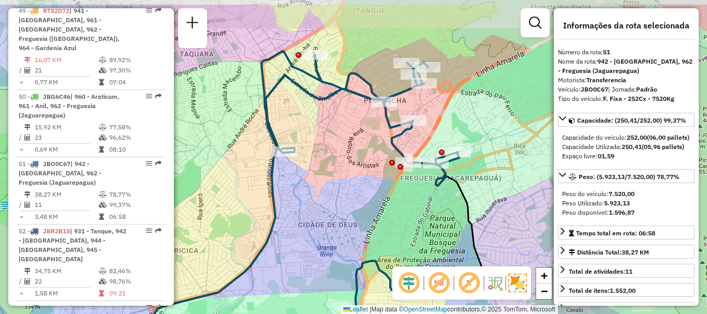
drag, startPoint x: 357, startPoint y: 111, endPoint x: 356, endPoint y: 148, distance: 36.8
click at [356, 148] on div "Janela de atendimento Grade de atendimento Capacidade Transportadoras Veículos …" at bounding box center [353, 157] width 707 height 314
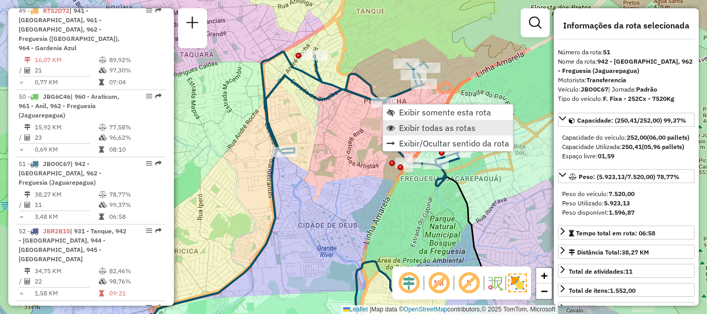
click at [403, 129] on span "Exibir todas as rotas" at bounding box center [437, 128] width 77 height 8
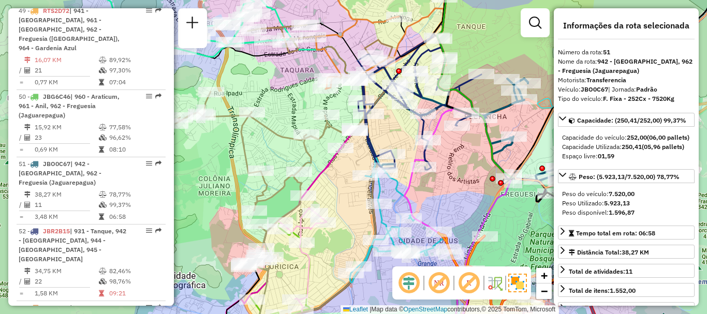
drag, startPoint x: 293, startPoint y: 111, endPoint x: 388, endPoint y: 123, distance: 96.0
click at [388, 123] on div "Janela de atendimento Grade de atendimento Capacidade Transportadoras Veículos …" at bounding box center [353, 157] width 707 height 314
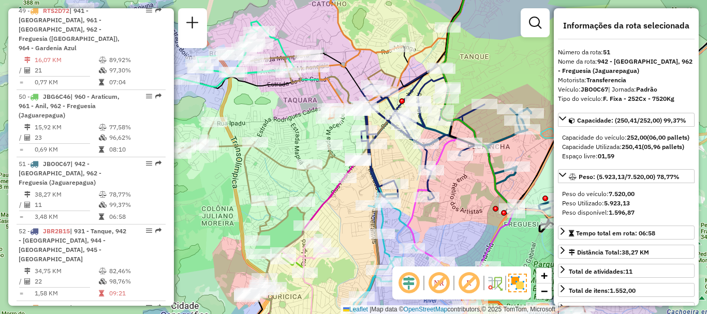
drag, startPoint x: 403, startPoint y: 127, endPoint x: 406, endPoint y: 157, distance: 30.2
click at [406, 157] on div "Janela de atendimento Grade de atendimento Capacidade Transportadoras Veículos …" at bounding box center [353, 157] width 707 height 314
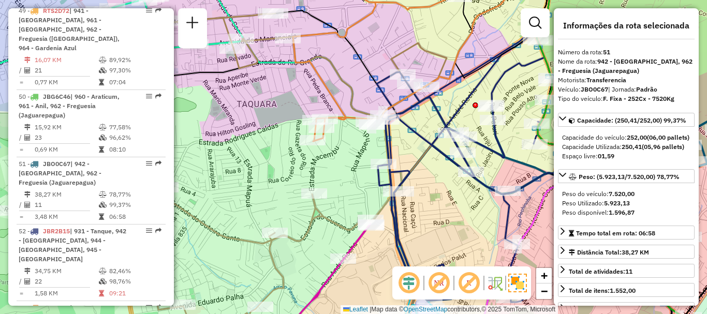
drag, startPoint x: 393, startPoint y: 186, endPoint x: 345, endPoint y: 164, distance: 52.8
click at [345, 164] on div "Janela de atendimento Grade de atendimento Capacidade Transportadoras Veículos …" at bounding box center [353, 157] width 707 height 314
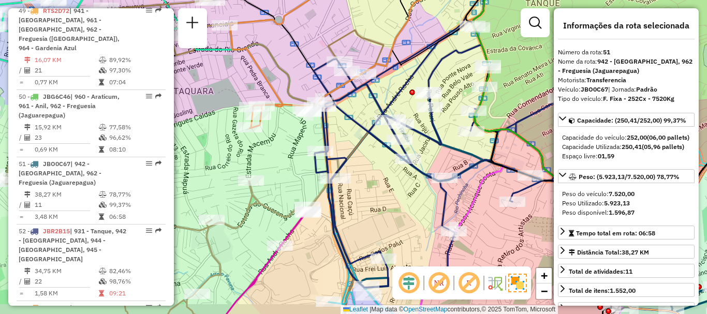
drag, startPoint x: 449, startPoint y: 186, endPoint x: 349, endPoint y: 168, distance: 102.1
click at [345, 166] on div "Janela de atendimento Grade de atendimento Capacidade Transportadoras Veículos …" at bounding box center [353, 157] width 707 height 314
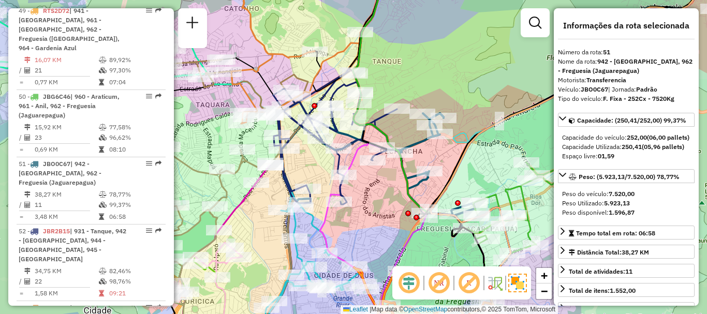
drag, startPoint x: 350, startPoint y: 186, endPoint x: 308, endPoint y: 163, distance: 48.4
click at [308, 163] on div "Janela de atendimento Grade de atendimento Capacidade Transportadoras Veículos …" at bounding box center [353, 157] width 707 height 314
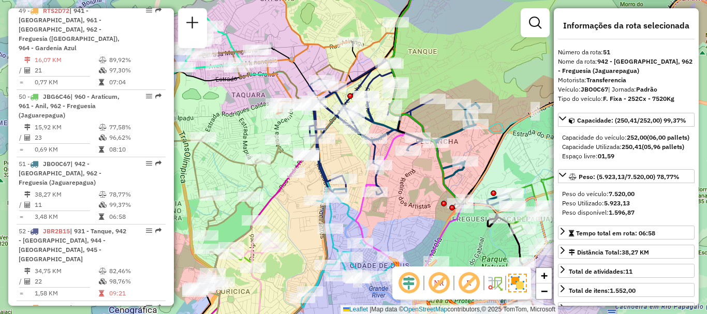
drag, startPoint x: 318, startPoint y: 169, endPoint x: 354, endPoint y: 159, distance: 37.0
click at [354, 159] on div "Janela de atendimento Grade de atendimento Capacidade Transportadoras Veículos …" at bounding box center [353, 157] width 707 height 314
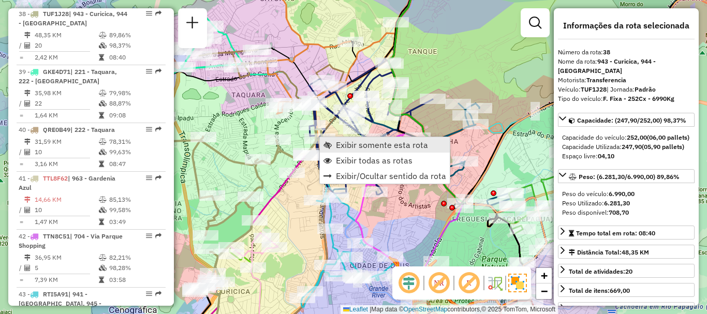
scroll to position [2625, 0]
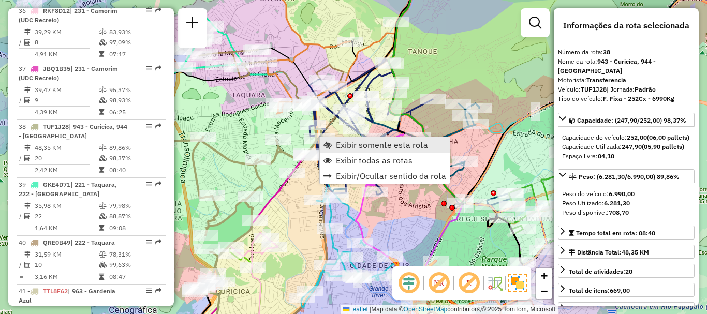
click at [336, 145] on span "Exibir somente esta rota" at bounding box center [382, 145] width 92 height 8
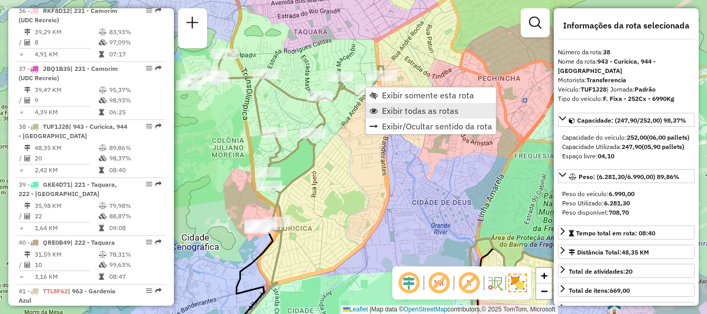
click at [395, 111] on span "Exibir todas as rotas" at bounding box center [420, 111] width 77 height 8
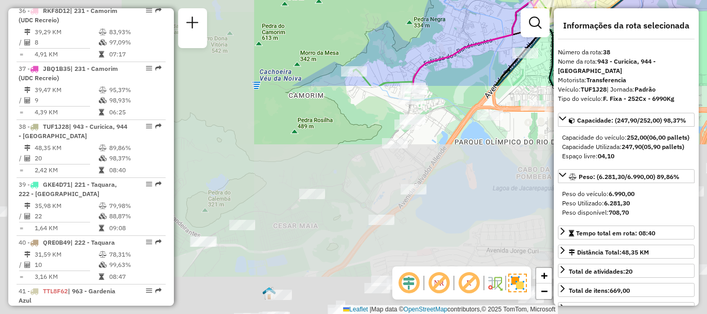
drag, startPoint x: 222, startPoint y: 261, endPoint x: 497, endPoint y: -2, distance: 381.5
click at [497, 0] on html "Aplicando filtros Pop-up bloqueado! Seu navegador bloqueou automáticamente a ab…" at bounding box center [353, 157] width 707 height 314
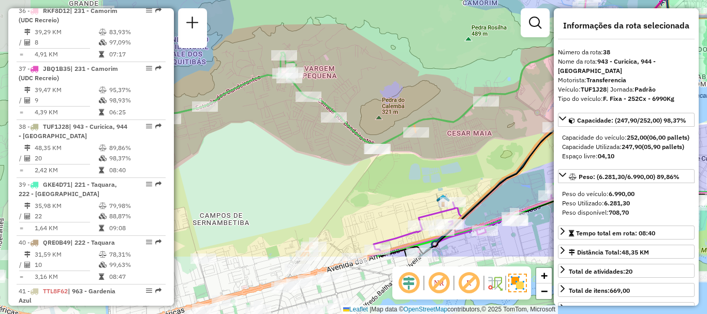
drag, startPoint x: 291, startPoint y: 252, endPoint x: 458, endPoint y: 166, distance: 186.8
click at [464, 166] on div "Rota 38 - Placa TUF1J28 55030368 - SABOR CASEIRO Rota 38 - Placa TUF1J28 550223…" at bounding box center [353, 157] width 707 height 314
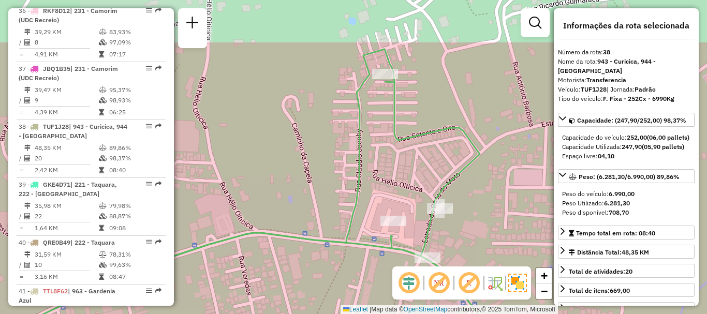
drag, startPoint x: 390, startPoint y: 82, endPoint x: 405, endPoint y: 135, distance: 54.9
click at [418, 140] on div "Rota 38 - Placa TUF1J28 55030368 - SABOR CASEIRO Rota 38 - Placa TUF1J28 550223…" at bounding box center [353, 157] width 707 height 314
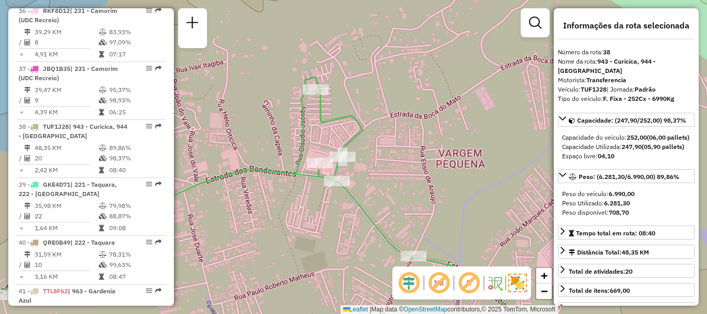
drag, startPoint x: 301, startPoint y: 160, endPoint x: 227, endPoint y: 150, distance: 74.7
click at [229, 150] on div "Rota 38 - Placa TUF1J28 55030368 - SABOR CASEIRO Rota 38 - Placa TUF1J28 550223…" at bounding box center [353, 157] width 707 height 314
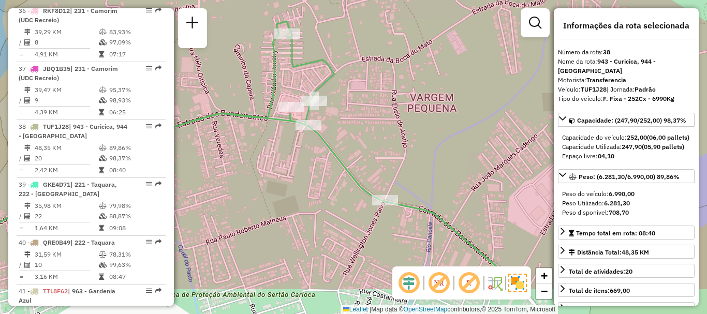
drag, startPoint x: 445, startPoint y: 216, endPoint x: 422, endPoint y: 160, distance: 60.6
click at [422, 160] on div "Rota 38 - Placa TUF1J28 55030368 - SABOR CASEIRO Rota 38 - Placa TUF1J28 550223…" at bounding box center [353, 157] width 707 height 314
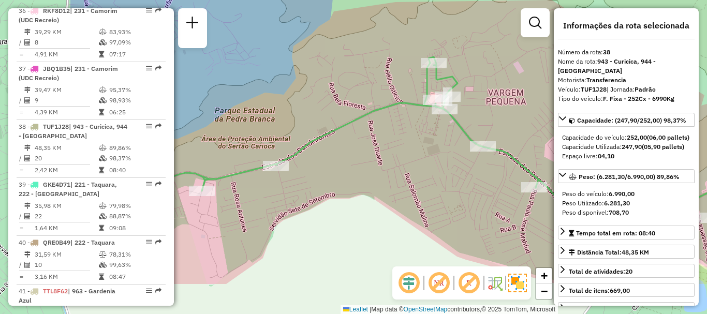
drag, startPoint x: 263, startPoint y: 210, endPoint x: 404, endPoint y: 149, distance: 153.9
click at [404, 149] on div "Rota 38 - Placa TUF1J28 55030368 - SABOR CASEIRO Rota 38 - Placa TUF1J28 550223…" at bounding box center [353, 157] width 707 height 314
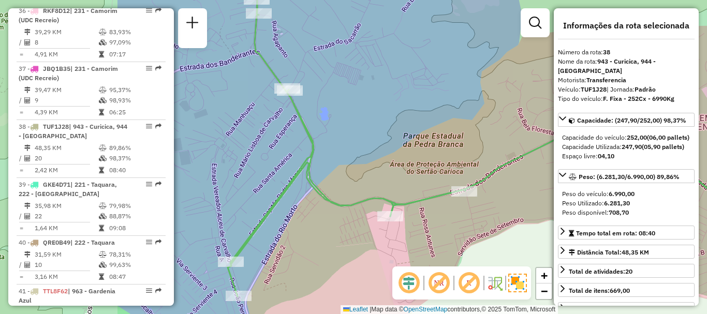
drag, startPoint x: 224, startPoint y: 201, endPoint x: 369, endPoint y: 181, distance: 146.3
click at [412, 228] on div "Rota 38 - Placa TUF1J28 55030368 - SABOR CASEIRO Rota 38 - Placa TUF1J28 550223…" at bounding box center [353, 157] width 707 height 314
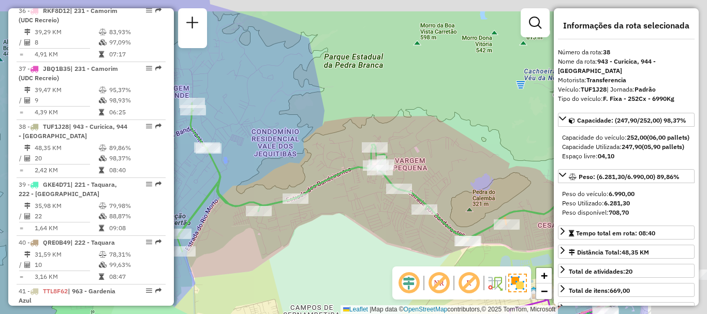
drag, startPoint x: 423, startPoint y: 140, endPoint x: 254, endPoint y: 163, distance: 170.7
click at [263, 163] on div "Rota 38 - Placa TUF1J28 55030368 - SABOR CASEIRO Rota 38 - Placa TUF1J28 550223…" at bounding box center [353, 157] width 707 height 314
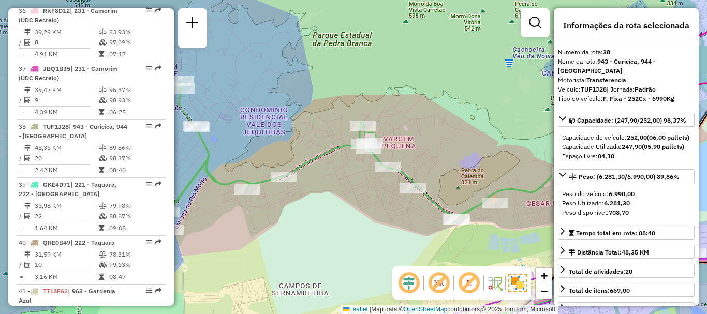
drag, startPoint x: 436, startPoint y: 199, endPoint x: 480, endPoint y: 181, distance: 47.6
click at [480, 181] on div "Rota 38 - Placa TUF1J28 55030368 - SABOR CASEIRO Rota 38 - Placa TUF1J28 550223…" at bounding box center [353, 157] width 707 height 314
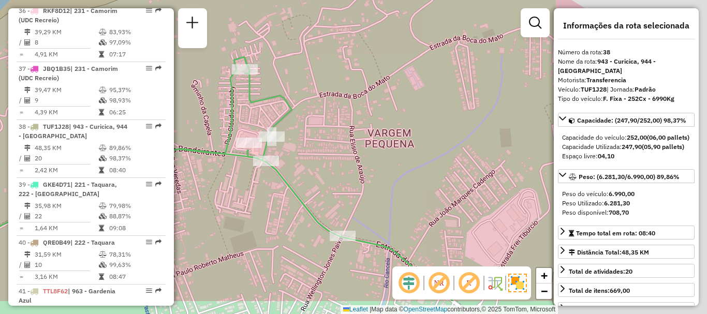
drag, startPoint x: 484, startPoint y: 188, endPoint x: 308, endPoint y: 139, distance: 182.7
click at [309, 143] on div "Rota 38 - Placa TUF1J28 55030368 - SABOR CASEIRO Rota 38 - Placa TUF1J28 550223…" at bounding box center [353, 157] width 707 height 314
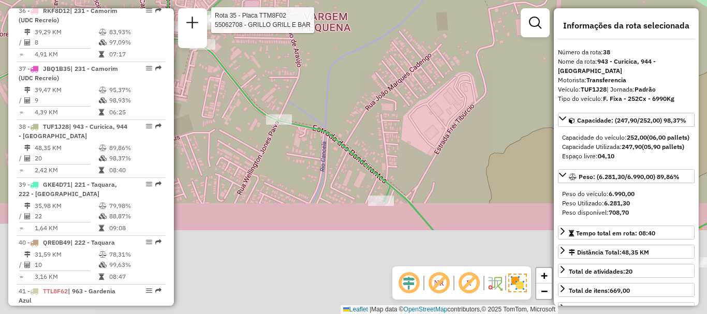
drag, startPoint x: 400, startPoint y: 213, endPoint x: 334, endPoint y: 90, distance: 139.9
click at [334, 90] on div "Rota 38 - Placa TUF1J28 55030368 - SABOR CASEIRO Rota 38 - Placa TUF1J28 550223…" at bounding box center [353, 157] width 707 height 314
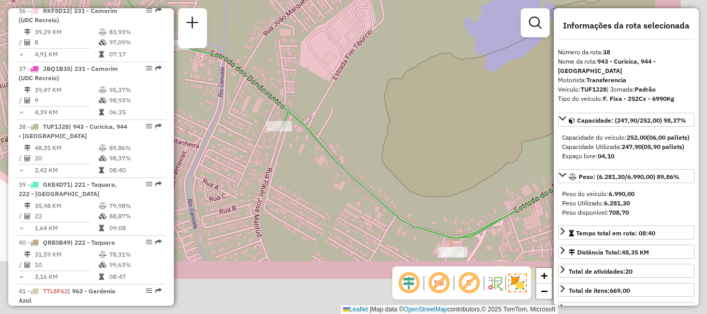
drag, startPoint x: 430, startPoint y: 185, endPoint x: 292, endPoint y: 89, distance: 168.4
click at [292, 90] on div "Rota 38 - Placa TUF1J28 55030368 - SABOR CASEIRO Rota 38 - Placa TUF1J28 550223…" at bounding box center [353, 157] width 707 height 314
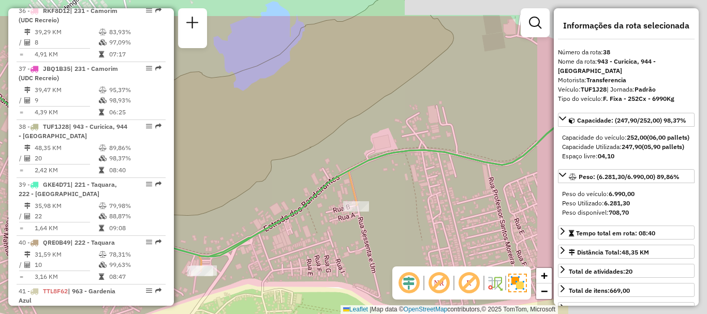
drag, startPoint x: 457, startPoint y: 122, endPoint x: 214, endPoint y: 172, distance: 248.3
click at [214, 172] on div "Rota 38 - Placa TUF1J28 55030368 - SABOR CASEIRO Rota 38 - Placa TUF1J28 550223…" at bounding box center [353, 157] width 707 height 314
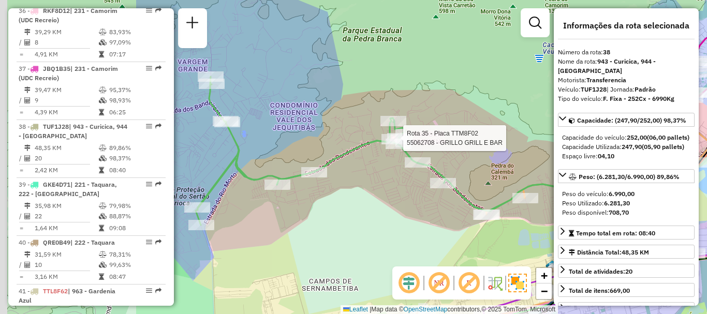
drag, startPoint x: 244, startPoint y: 148, endPoint x: 476, endPoint y: 181, distance: 234.8
click at [476, 182] on icon at bounding box center [447, 133] width 503 height 183
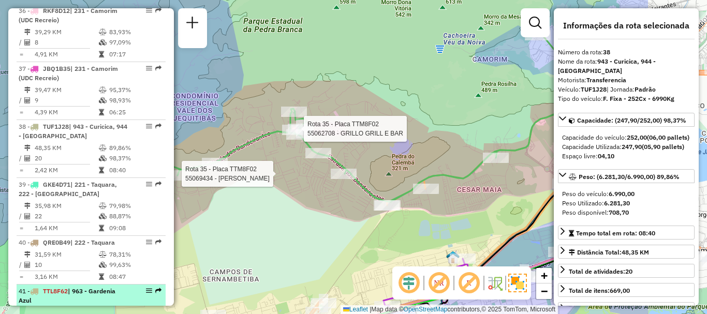
drag, startPoint x: 318, startPoint y: 215, endPoint x: 155, endPoint y: 190, distance: 164.4
click at [157, 194] on hb-router-mapa "Informações da Sessão 1287817 - 03/10/2025 Criação: 02/10/2025 19:33 Depósito: …" at bounding box center [353, 157] width 707 height 314
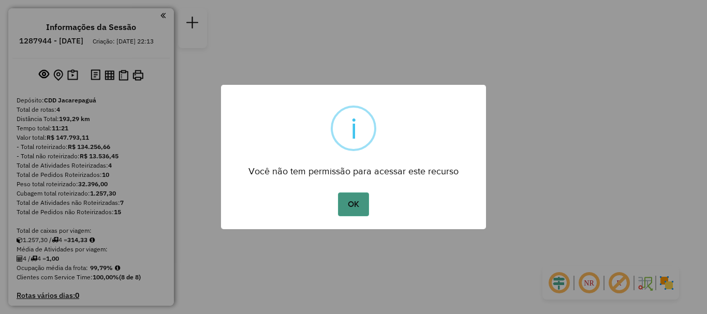
click at [357, 210] on button "OK" at bounding box center [353, 205] width 31 height 24
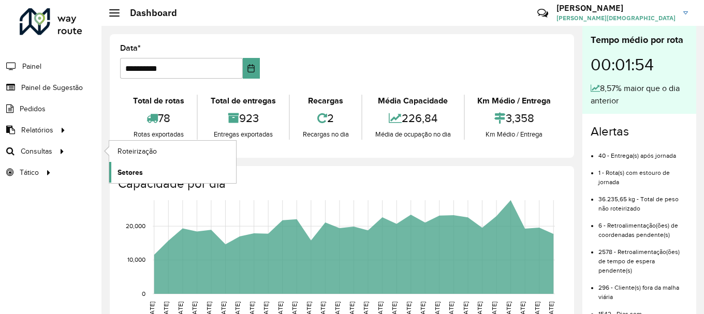
click at [123, 175] on span "Setores" at bounding box center [130, 172] width 25 height 11
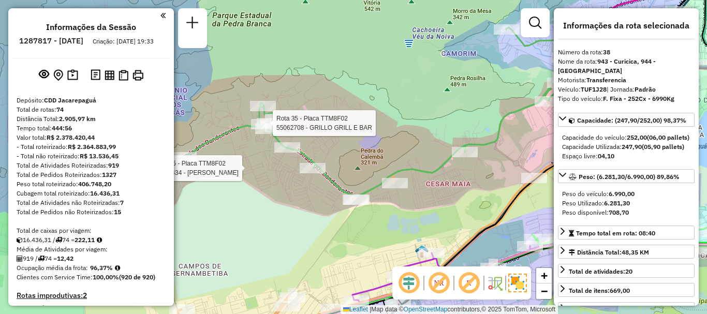
select select "**********"
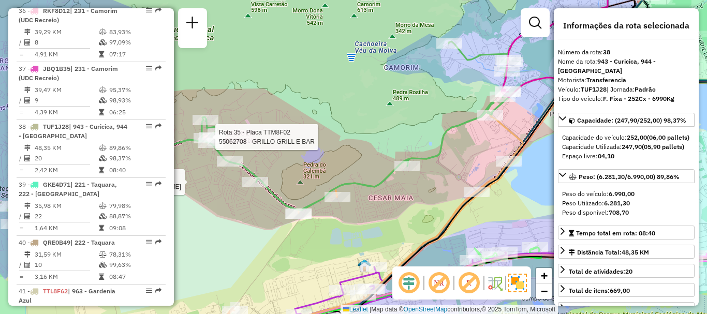
drag, startPoint x: 467, startPoint y: 107, endPoint x: 374, endPoint y: 155, distance: 105.6
click at [319, 134] on div "Rota 38 - Placa TUF1J28 55030368 - SABOR CASEIRO Rota 38 - Placa TUF1J28 550223…" at bounding box center [353, 157] width 707 height 314
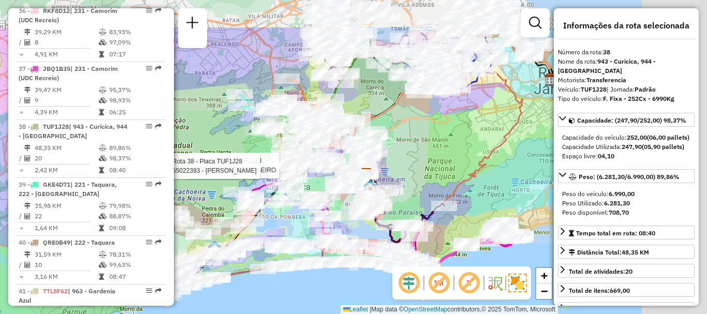
drag, startPoint x: 483, startPoint y: 150, endPoint x: 267, endPoint y: 216, distance: 225.6
click at [267, 216] on div "Rota 38 - Placa TUF1J28 55030368 - SABOR CASEIRO Rota 38 - Placa TUF1J28 550223…" at bounding box center [353, 157] width 707 height 314
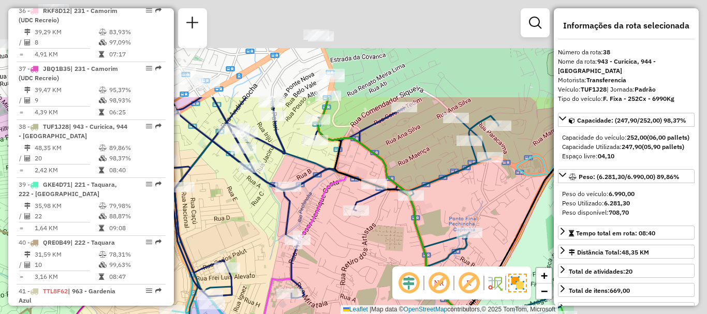
drag, startPoint x: 512, startPoint y: 140, endPoint x: 309, endPoint y: 269, distance: 240.8
click at [309, 269] on div "Rota 38 - Placa TUF1J28 55030368 - SABOR CASEIRO Rota 38 - Placa TUF1J28 550223…" at bounding box center [353, 157] width 707 height 314
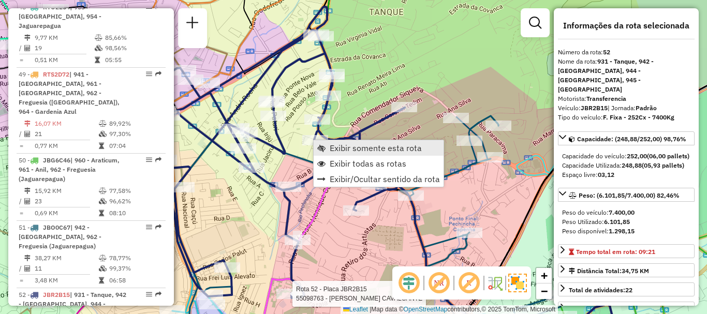
scroll to position [3437, 0]
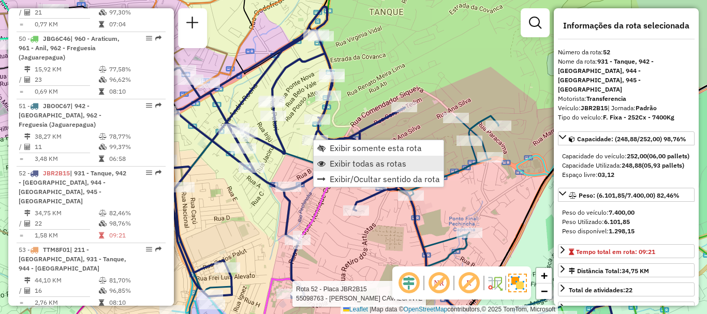
click at [355, 160] on span "Exibir todas as rotas" at bounding box center [368, 163] width 77 height 8
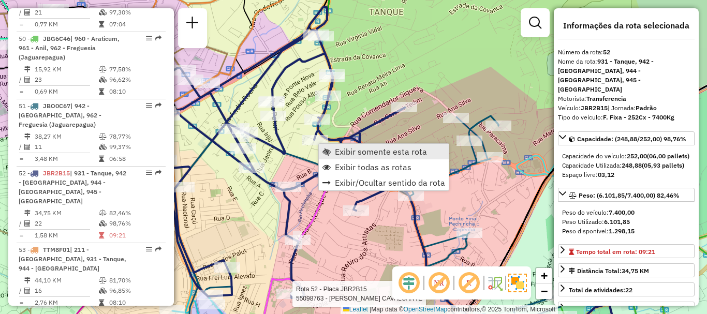
click at [337, 148] on span "Exibir somente esta rota" at bounding box center [381, 152] width 92 height 8
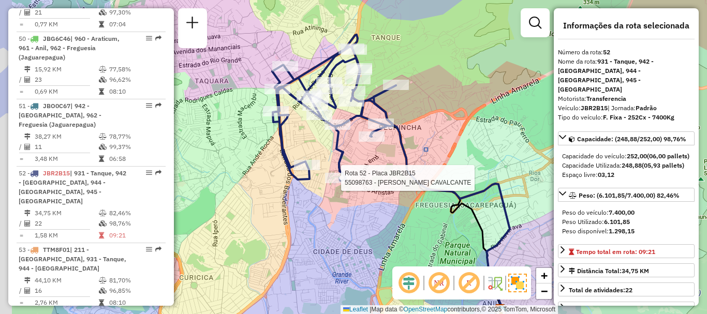
drag, startPoint x: 340, startPoint y: 152, endPoint x: 379, endPoint y: 176, distance: 46.0
click at [379, 176] on div "Rota 52 - Placa JBR2B15 55098763 - ANDERSON CAVALCANTE Janela de atendimento Gr…" at bounding box center [353, 157] width 707 height 314
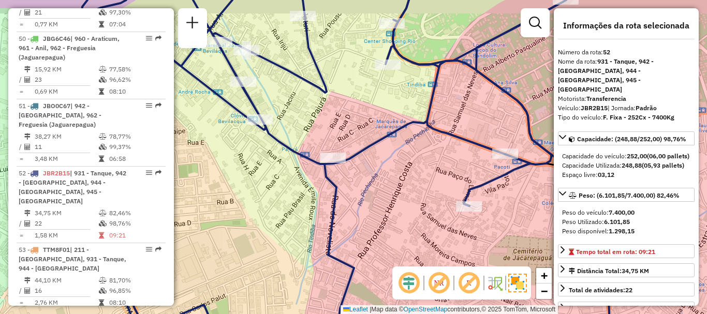
drag, startPoint x: 355, startPoint y: 104, endPoint x: 374, endPoint y: 143, distance: 43.1
click at [375, 151] on div "Rota 52 - Placa JBR2B15 55098763 - ANDERSON CAVALCANTE Janela de atendimento Gr…" at bounding box center [353, 157] width 707 height 314
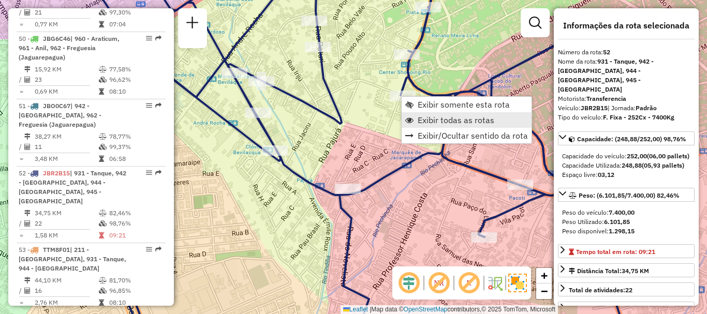
click at [428, 120] on span "Exibir todas as rotas" at bounding box center [456, 120] width 77 height 8
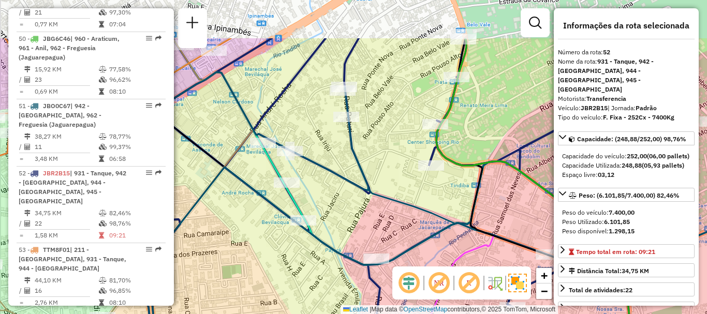
drag, startPoint x: 371, startPoint y: 91, endPoint x: 401, endPoint y: 161, distance: 76.3
click at [401, 161] on div "Rota 52 - Placa JBR2B15 55098763 - ANDERSON CAVALCANTE Janela de atendimento Gr…" at bounding box center [353, 157] width 707 height 314
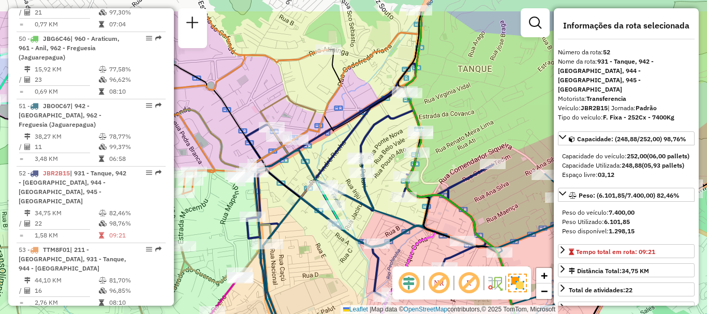
drag, startPoint x: 388, startPoint y: 124, endPoint x: 375, endPoint y: 169, distance: 46.9
click at [376, 169] on div "Rota 52 - Placa JBR2B15 55098763 - ANDERSON CAVALCANTE Janela de atendimento Gr…" at bounding box center [353, 157] width 707 height 314
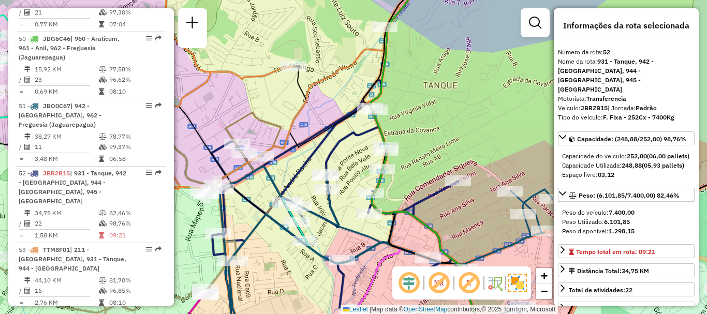
drag, startPoint x: 481, startPoint y: 104, endPoint x: 451, endPoint y: 112, distance: 31.3
click at [451, 115] on div "Rota 52 - Placa JBR2B15 55098763 - ANDERSON CAVALCANTE Janela de atendimento Gr…" at bounding box center [353, 157] width 707 height 314
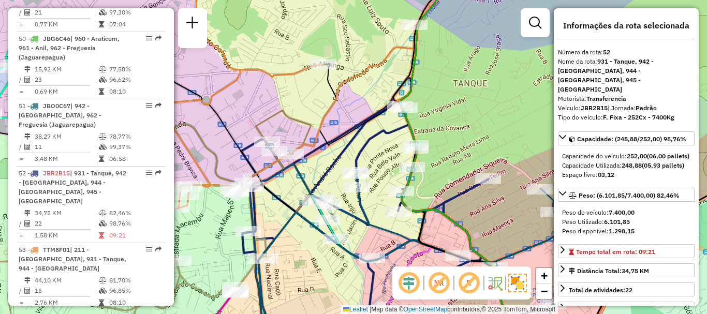
drag, startPoint x: 349, startPoint y: 166, endPoint x: 377, endPoint y: 166, distance: 27.4
click at [377, 166] on div "Rota 52 - Placa JBR2B15 55098763 - ANDERSON CAVALCANTE Janela de atendimento Gr…" at bounding box center [353, 157] width 707 height 314
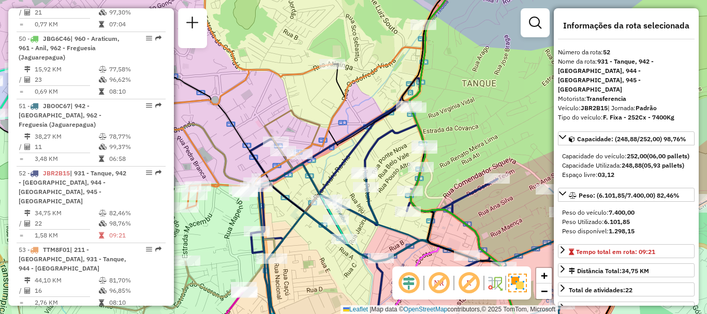
drag, startPoint x: 377, startPoint y: 166, endPoint x: 388, endPoint y: 167, distance: 10.9
click at [388, 166] on div "Rota 52 - Placa JBR2B15 55098763 - ANDERSON CAVALCANTE Janela de atendimento Gr…" at bounding box center [353, 157] width 707 height 314
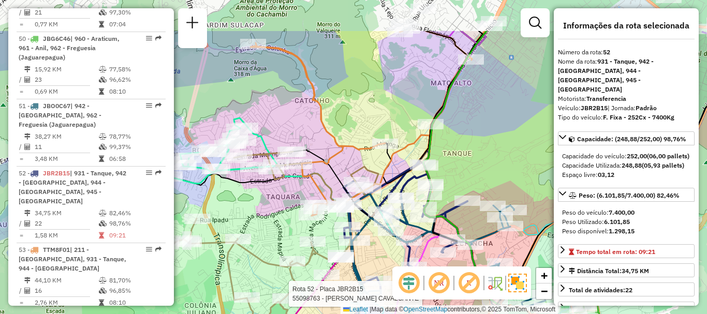
drag, startPoint x: 486, startPoint y: 91, endPoint x: 460, endPoint y: 154, distance: 68.0
click at [460, 154] on div "Rota 52 - Placa JBR2B15 55098763 - ANDERSON CAVALCANTE Janela de atendimento Gr…" at bounding box center [353, 157] width 707 height 314
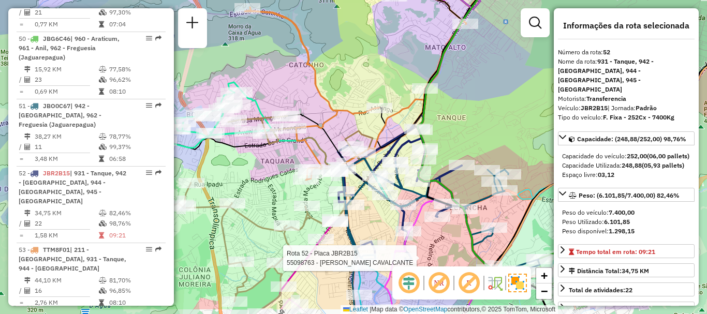
drag, startPoint x: 485, startPoint y: 109, endPoint x: 479, endPoint y: 65, distance: 44.4
click at [479, 65] on div "Rota 52 - Placa JBR2B15 55098763 - ANDERSON CAVALCANTE Janela de atendimento Gr…" at bounding box center [353, 157] width 707 height 314
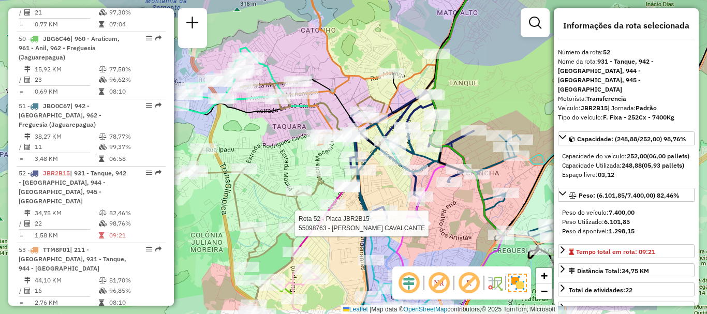
drag, startPoint x: 468, startPoint y: 130, endPoint x: 480, endPoint y: 95, distance: 36.7
click at [480, 95] on div "Rota 52 - Placa JBR2B15 55098763 - ANDERSON CAVALCANTE Janela de atendimento Gr…" at bounding box center [353, 157] width 707 height 314
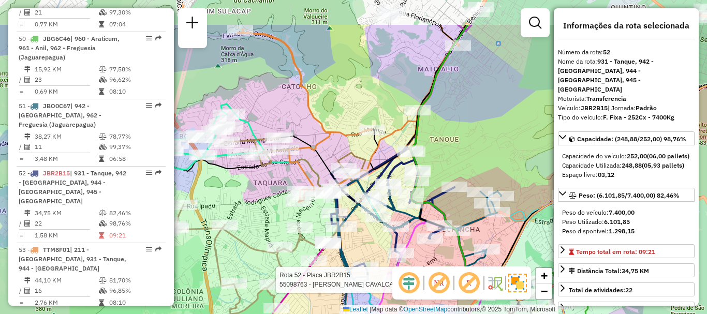
drag, startPoint x: 482, startPoint y: 83, endPoint x: 463, endPoint y: 140, distance: 59.6
click at [463, 140] on div "Rota 52 - Placa JBR2B15 55098763 - ANDERSON CAVALCANTE Janela de atendimento Gr…" at bounding box center [353, 157] width 707 height 314
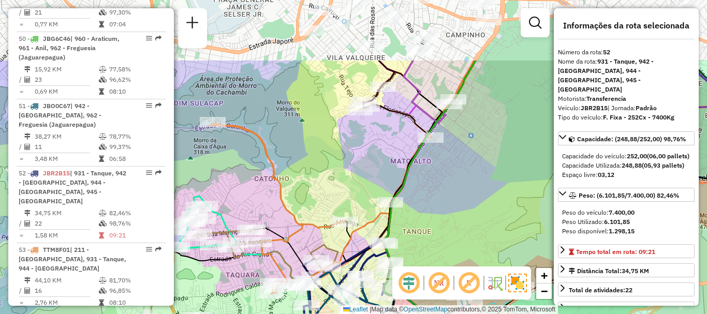
drag, startPoint x: 489, startPoint y: 85, endPoint x: 462, endPoint y: 178, distance: 96.1
click at [462, 178] on div "Rota 52 - Placa JBR2B15 55098763 - ANDERSON CAVALCANTE Janela de atendimento Gr…" at bounding box center [353, 157] width 707 height 314
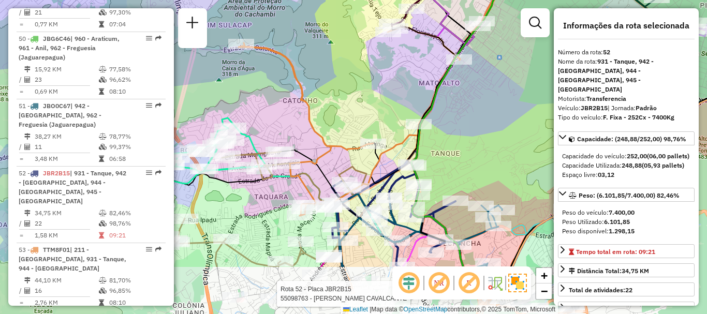
drag, startPoint x: 462, startPoint y: 207, endPoint x: 494, endPoint y: 122, distance: 91.1
click at [494, 122] on div "Rota 52 - Placa JBR2B15 55098763 - ANDERSON CAVALCANTE Janela de atendimento Gr…" at bounding box center [353, 157] width 707 height 314
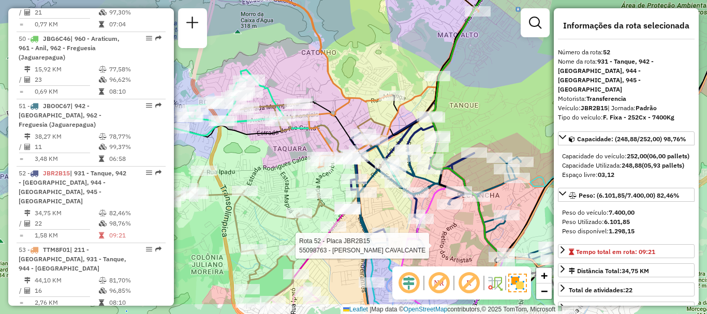
drag, startPoint x: 483, startPoint y: 152, endPoint x: 503, endPoint y: 104, distance: 52.2
click at [503, 104] on div "Rota 52 - Placa JBR2B15 55098763 - ANDERSON CAVALCANTE Janela de atendimento Gr…" at bounding box center [353, 157] width 707 height 314
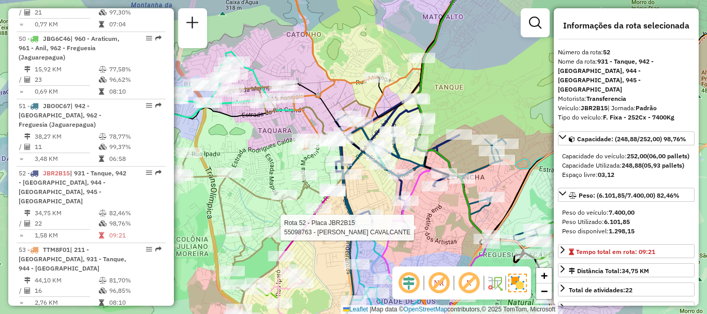
drag, startPoint x: 492, startPoint y: 116, endPoint x: 473, endPoint y: 105, distance: 22.5
click at [473, 105] on div "Rota 52 - Placa JBR2B15 55098763 - ANDERSON CAVALCANTE Janela de atendimento Gr…" at bounding box center [353, 157] width 707 height 314
drag, startPoint x: 473, startPoint y: 105, endPoint x: 472, endPoint y: 100, distance: 5.2
click at [472, 101] on div "Rota 52 - Placa JBR2B15 55098763 - ANDERSON CAVALCANTE Janela de atendimento Gr…" at bounding box center [353, 157] width 707 height 314
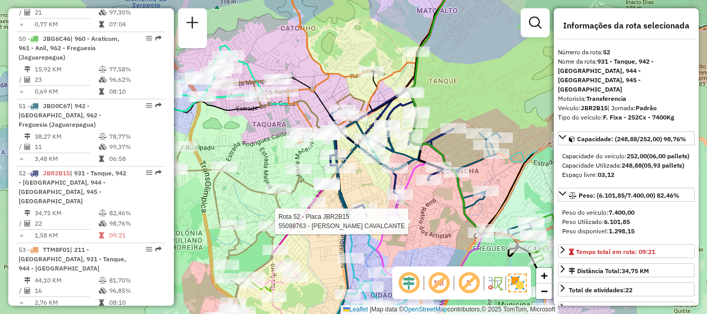
drag, startPoint x: 484, startPoint y: 112, endPoint x: 477, endPoint y: 110, distance: 7.2
click at [477, 110] on div "Rota 52 - Placa JBR2B15 55098763 - ANDERSON CAVALCANTE Janela de atendimento Gr…" at bounding box center [353, 157] width 707 height 314
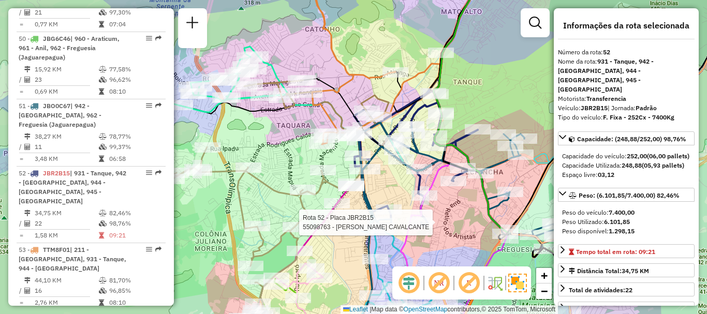
drag, startPoint x: 489, startPoint y: 105, endPoint x: 499, endPoint y: 105, distance: 10.4
click at [499, 105] on div "Rota 52 - Placa JBR2B15 55098763 - ANDERSON CAVALCANTE Janela de atendimento Gr…" at bounding box center [353, 157] width 707 height 314
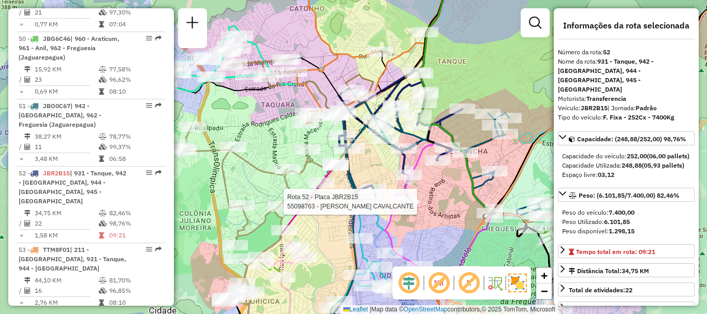
drag, startPoint x: 502, startPoint y: 104, endPoint x: 483, endPoint y: 82, distance: 29.0
click at [483, 82] on div "Rota 52 - Placa JBR2B15 55098763 - ANDERSON CAVALCANTE Janela de atendimento Gr…" at bounding box center [353, 157] width 707 height 314
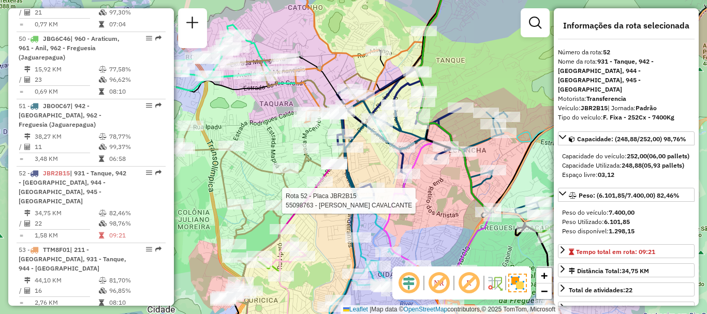
click at [435, 203] on div "Rota 52 - Placa JBR2B15 55098763 - ANDERSON CAVALCANTE Janela de atendimento Gr…" at bounding box center [353, 157] width 707 height 314
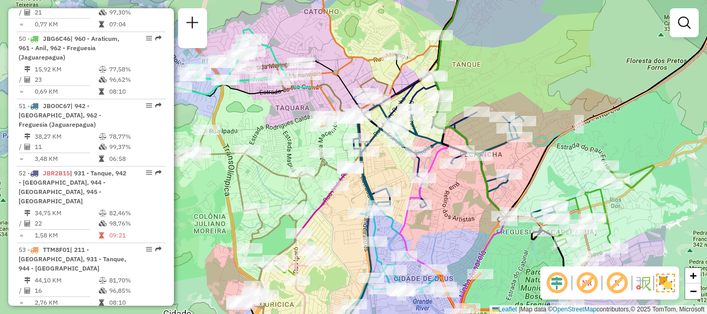
drag, startPoint x: 437, startPoint y: 193, endPoint x: 453, endPoint y: 197, distance: 16.6
click at [453, 197] on div "Janela de atendimento Grade de atendimento Capacidade Transportadoras Veículos …" at bounding box center [353, 157] width 707 height 314
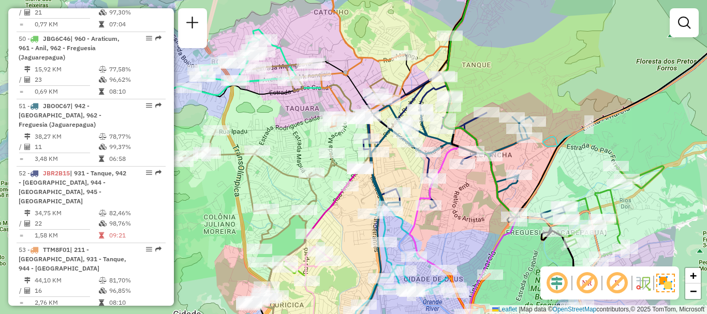
drag, startPoint x: 445, startPoint y: 195, endPoint x: 454, endPoint y: 196, distance: 9.8
click at [454, 196] on div "Janela de atendimento Grade de atendimento Capacidade Transportadoras Veículos …" at bounding box center [353, 157] width 707 height 314
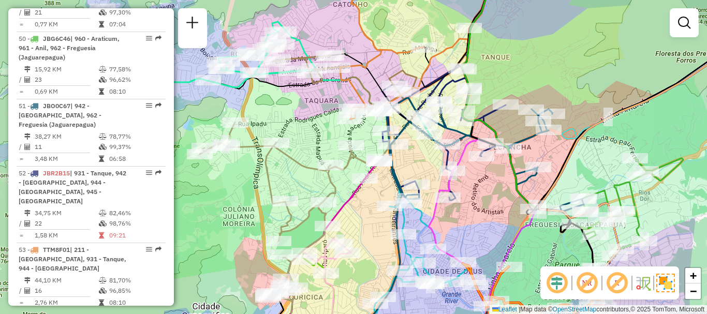
drag, startPoint x: 467, startPoint y: 226, endPoint x: 486, endPoint y: 218, distance: 20.7
click at [486, 218] on div "Janela de atendimento Grade de atendimento Capacidade Transportadoras Veículos …" at bounding box center [353, 157] width 707 height 314
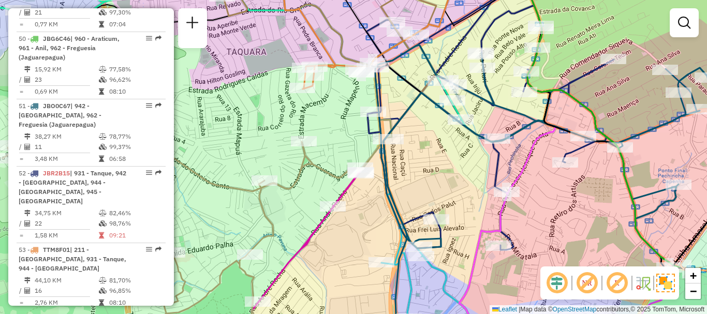
drag, startPoint x: 465, startPoint y: 169, endPoint x: 434, endPoint y: 156, distance: 33.6
click at [439, 159] on div "Janela de atendimento Grade de atendimento Capacidade Transportadoras Veículos …" at bounding box center [353, 157] width 707 height 314
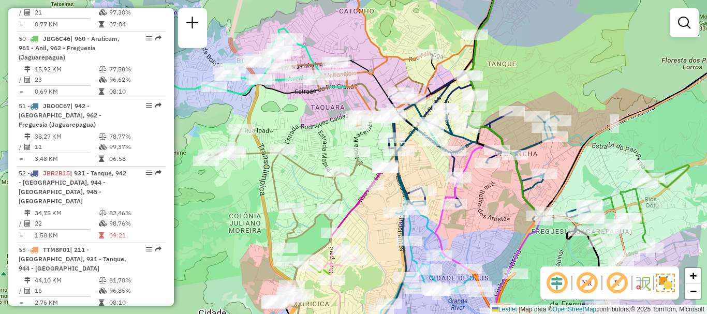
click at [487, 190] on div "Janela de atendimento Grade de atendimento Capacidade Transportadoras Veículos …" at bounding box center [353, 157] width 707 height 314
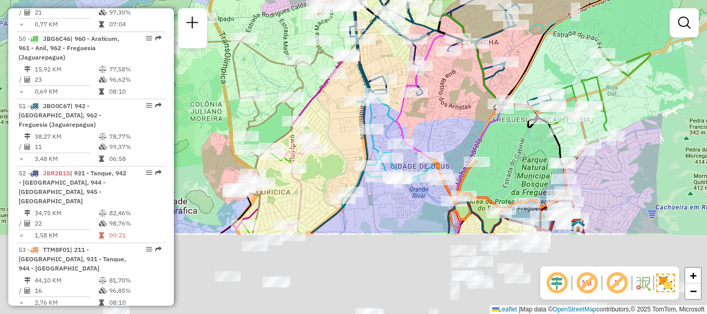
drag, startPoint x: 384, startPoint y: 242, endPoint x: 339, endPoint y: 107, distance: 142.9
click at [340, 108] on div "Janela de atendimento Grade de atendimento Capacidade Transportadoras Veículos …" at bounding box center [353, 157] width 707 height 314
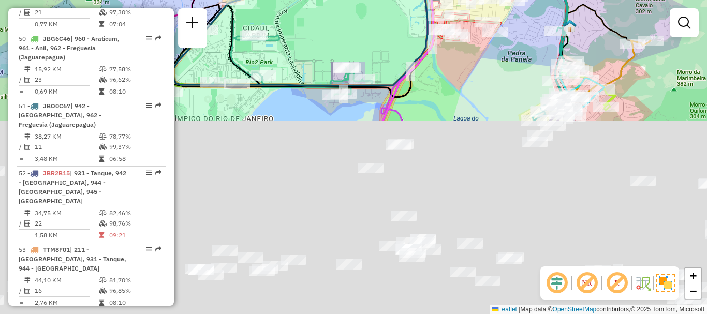
drag, startPoint x: 395, startPoint y: 208, endPoint x: 386, endPoint y: 11, distance: 196.9
click at [386, 11] on div "Janela de atendimento Grade de atendimento Capacidade Transportadoras Veículos …" at bounding box center [353, 157] width 707 height 314
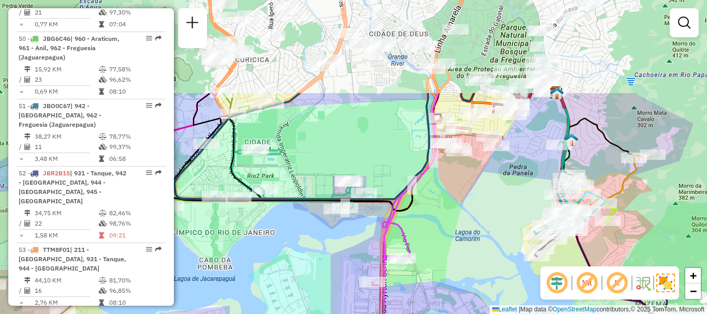
drag, startPoint x: 630, startPoint y: 101, endPoint x: 617, endPoint y: 206, distance: 104.8
click at [630, 231] on div "Janela de atendimento Grade de atendimento Capacidade Transportadoras Veículos …" at bounding box center [353, 157] width 707 height 314
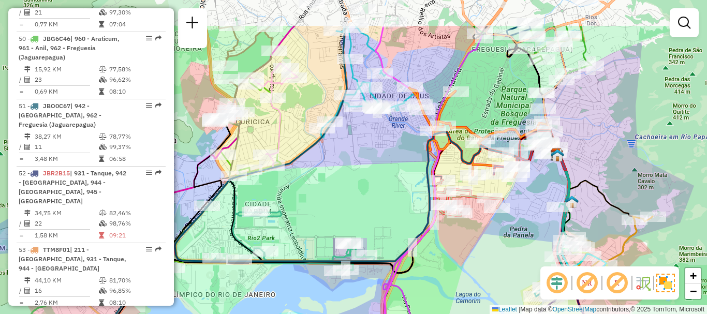
drag, startPoint x: 570, startPoint y: 63, endPoint x: 563, endPoint y: 136, distance: 73.3
click at [566, 136] on div "Janela de atendimento Grade de atendimento Capacidade Transportadoras Veículos …" at bounding box center [353, 157] width 707 height 314
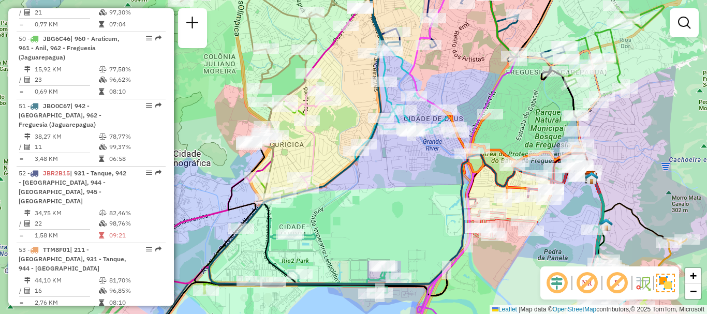
drag, startPoint x: 581, startPoint y: 156, endPoint x: 627, endPoint y: 158, distance: 46.1
click at [632, 159] on div "Janela de atendimento Grade de atendimento Capacidade Transportadoras Veículos …" at bounding box center [353, 157] width 707 height 314
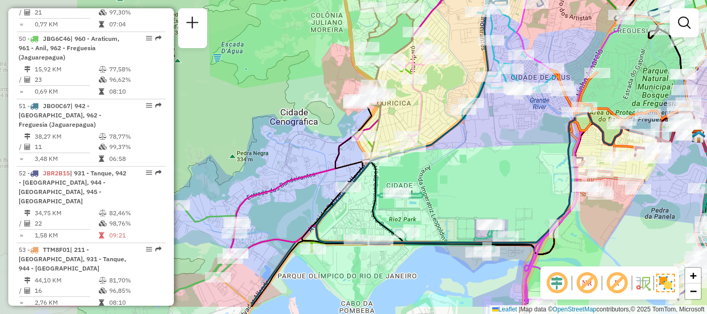
drag, startPoint x: 399, startPoint y: 230, endPoint x: 483, endPoint y: 186, distance: 95.6
click at [496, 188] on div "Janela de atendimento Grade de atendimento Capacidade Transportadoras Veículos …" at bounding box center [353, 157] width 707 height 314
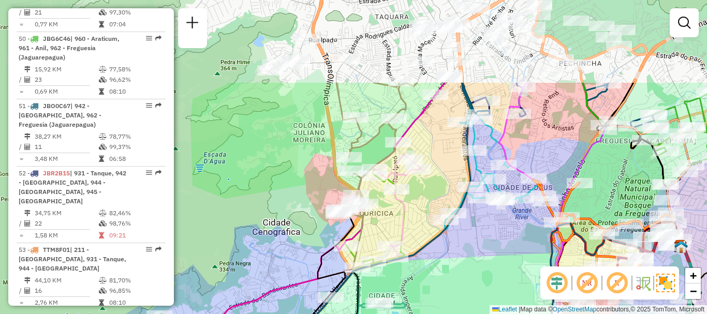
drag, startPoint x: 460, startPoint y: 129, endPoint x: 418, endPoint y: 316, distance: 191.5
click at [418, 314] on html "Aplicando filtros Pop-up bloqueado! Seu navegador bloqueou automáticamente a ab…" at bounding box center [353, 157] width 707 height 314
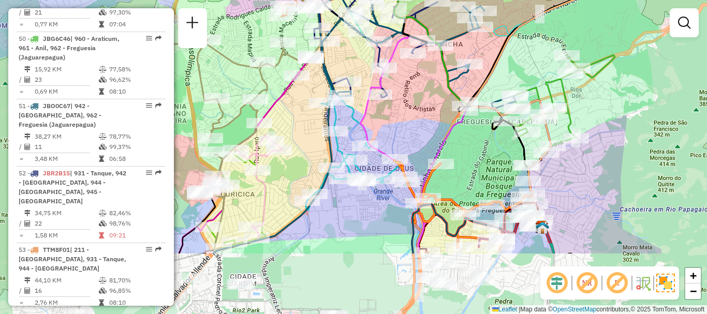
drag, startPoint x: 556, startPoint y: 233, endPoint x: 430, endPoint y: 121, distance: 169.1
click at [439, 139] on icon at bounding box center [430, 65] width 75 height 377
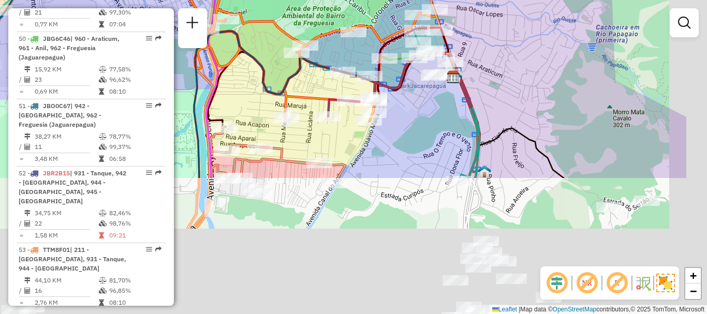
drag, startPoint x: 618, startPoint y: 220, endPoint x: 518, endPoint y: 34, distance: 211.7
click at [518, 34] on div "Janela de atendimento Grade de atendimento Capacidade Transportadoras Veículos …" at bounding box center [353, 157] width 707 height 314
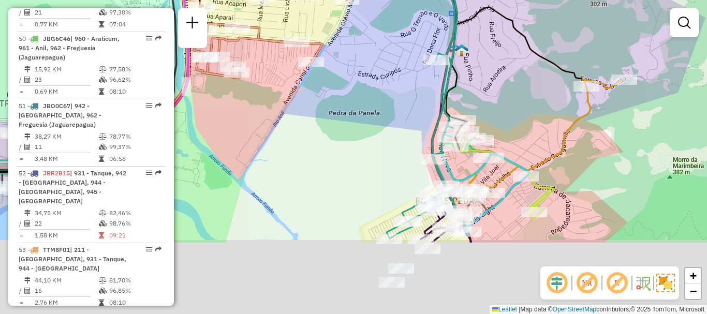
drag, startPoint x: 555, startPoint y: 230, endPoint x: 539, endPoint y: 93, distance: 137.5
click at [539, 93] on div "Janela de atendimento Grade de atendimento Capacidade Transportadoras Veículos …" at bounding box center [353, 157] width 707 height 314
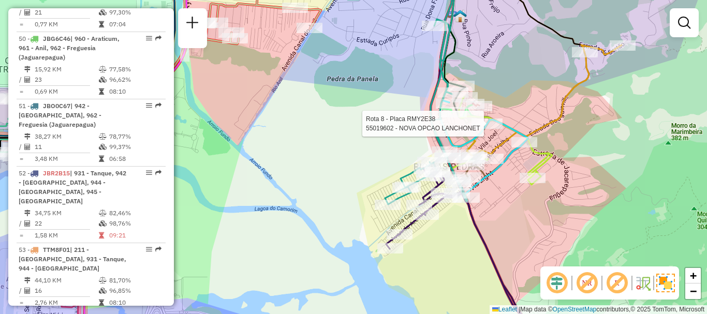
select select "**********"
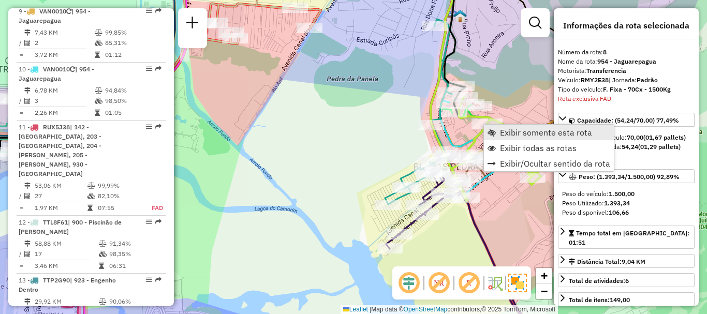
scroll to position [802, 0]
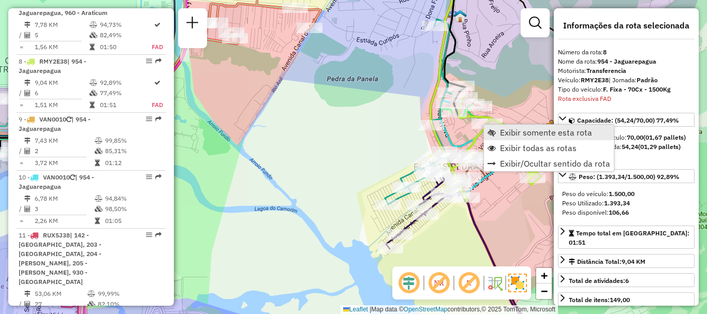
click at [499, 130] on link "Exibir somente esta rota" at bounding box center [549, 133] width 130 height 16
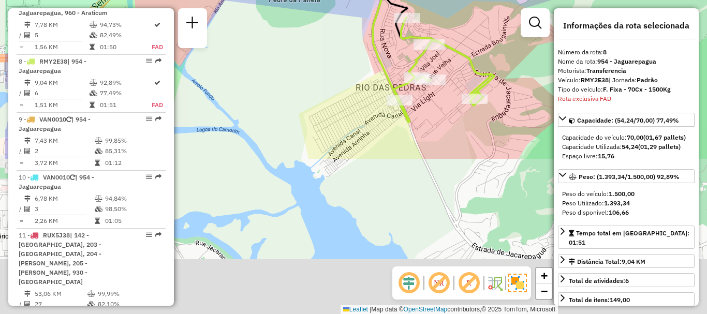
drag, startPoint x: 385, startPoint y: 213, endPoint x: 460, endPoint y: 21, distance: 206.2
click at [460, 21] on div "Janela de atendimento Grade de atendimento Capacidade Transportadoras Veículos …" at bounding box center [353, 157] width 707 height 314
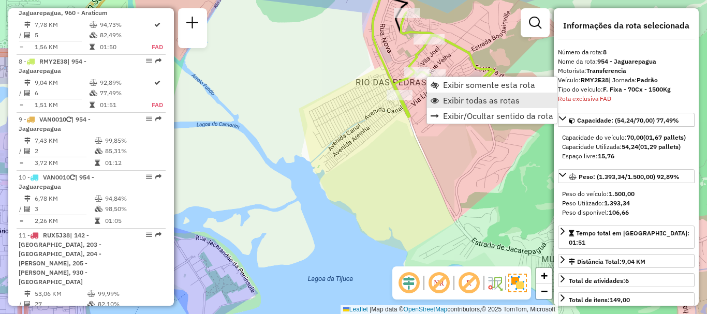
click at [447, 101] on span "Exibir todas as rotas" at bounding box center [481, 100] width 77 height 8
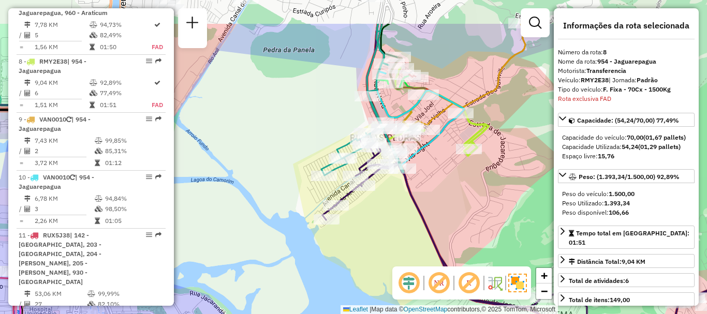
drag, startPoint x: 448, startPoint y: 144, endPoint x: 442, endPoint y: 149, distance: 8.2
click at [447, 152] on div "Janela de atendimento Grade de atendimento Capacidade Transportadoras Veículos …" at bounding box center [353, 157] width 707 height 314
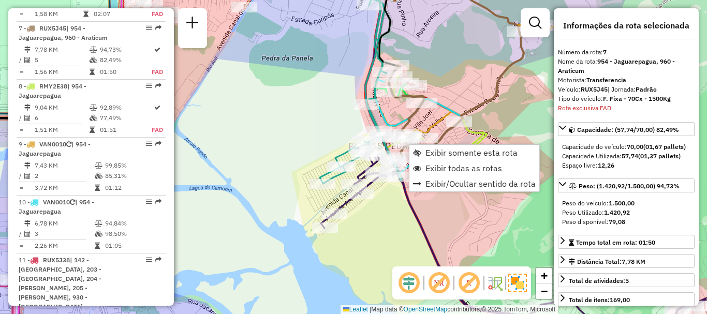
scroll to position [744, 0]
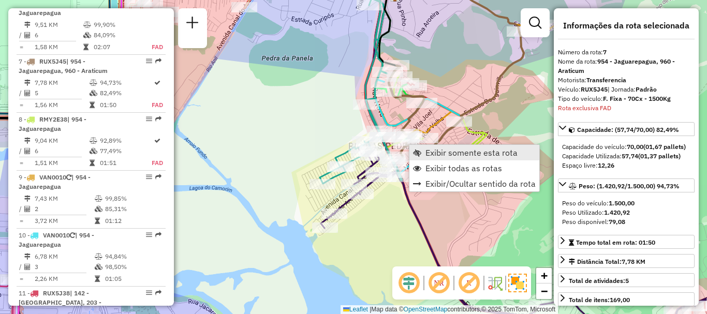
click at [432, 154] on span "Exibir somente esta rota" at bounding box center [471, 153] width 92 height 8
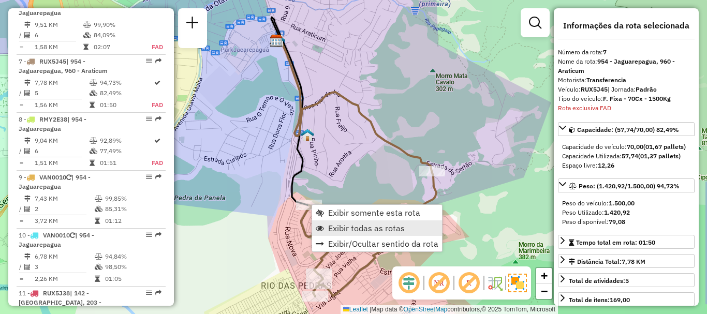
click at [357, 229] on span "Exibir todas as rotas" at bounding box center [366, 228] width 77 height 8
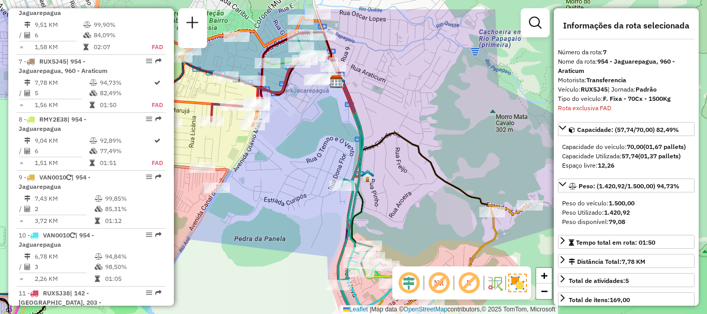
drag, startPoint x: 306, startPoint y: 123, endPoint x: 361, endPoint y: 168, distance: 70.6
click at [359, 167] on icon at bounding box center [333, 198] width 82 height 332
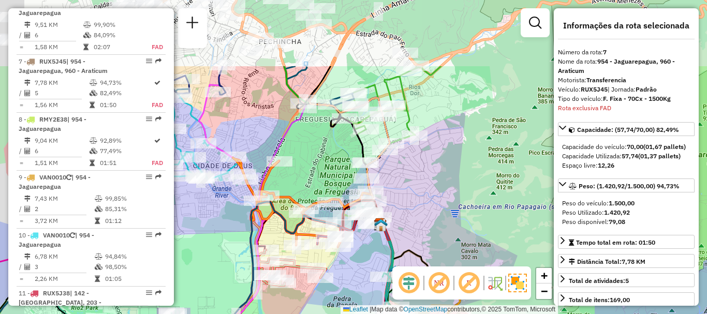
drag, startPoint x: 373, startPoint y: 116, endPoint x: 421, endPoint y: 230, distance: 124.1
click at [421, 240] on div "Janela de atendimento Grade de atendimento Capacidade Transportadoras Veículos …" at bounding box center [353, 157] width 707 height 314
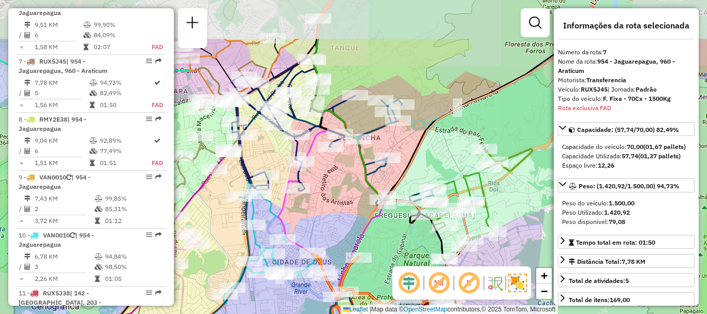
drag, startPoint x: 343, startPoint y: 154, endPoint x: 443, endPoint y: 214, distance: 116.1
click at [443, 214] on div "Janela de atendimento Grade de atendimento Capacidade Transportadoras Veículos …" at bounding box center [353, 157] width 707 height 314
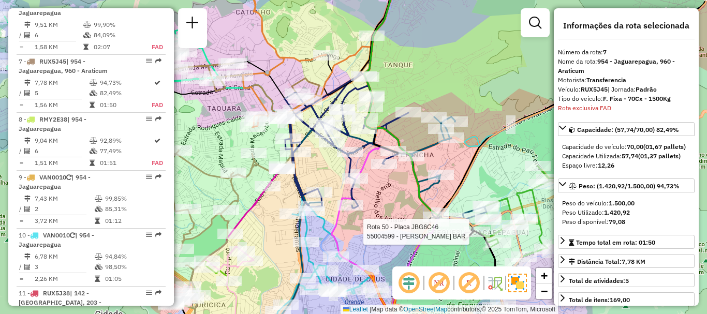
drag, startPoint x: 374, startPoint y: 171, endPoint x: 388, endPoint y: 199, distance: 31.0
click at [388, 199] on div "Rota 50 - Placa JBG6C46 55004599 - MARTINELLI GRILL BAR Janela de atendimento G…" at bounding box center [353, 157] width 707 height 314
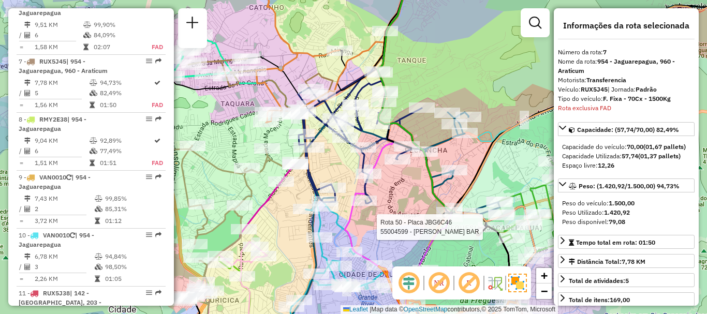
drag, startPoint x: 389, startPoint y: 200, endPoint x: 420, endPoint y: 189, distance: 32.9
click at [420, 189] on div "Rota 50 - Placa JBG6C46 55004599 - MARTINELLI GRILL BAR Janela de atendimento G…" at bounding box center [353, 157] width 707 height 314
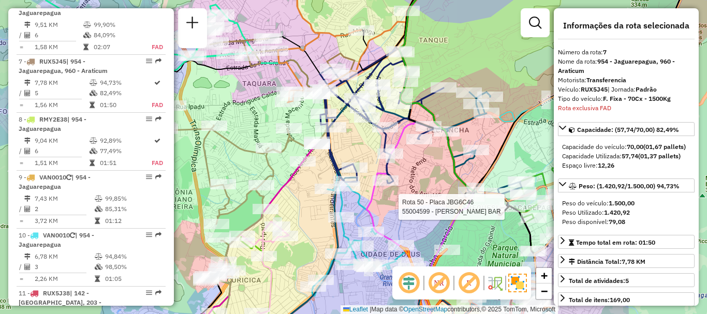
drag, startPoint x: 351, startPoint y: 158, endPoint x: 353, endPoint y: 84, distance: 74.0
click at [353, 89] on div "Rota 50 - Placa JBG6C46 55004599 - MARTINELLI GRILL BAR Janela de atendimento G…" at bounding box center [353, 157] width 707 height 314
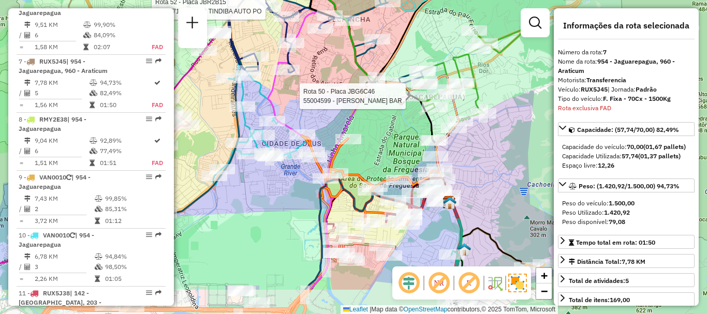
drag, startPoint x: 474, startPoint y: 205, endPoint x: 382, endPoint y: 152, distance: 106.2
click at [382, 152] on div "Rota 50 - Placa JBG6C46 55004599 - MARTINELLI GRILL BAR Rota 52 - Placa JBR2B15…" at bounding box center [353, 157] width 707 height 314
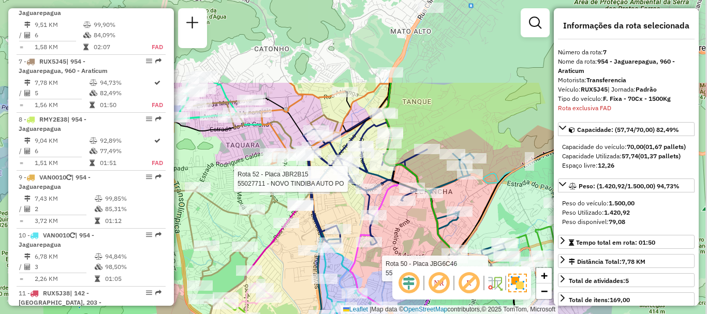
drag, startPoint x: 374, startPoint y: 94, endPoint x: 337, endPoint y: 197, distance: 108.7
click at [337, 197] on div "Rota 50 - Placa JBG6C46 55004599 - MARTINELLI GRILL BAR Rota 52 - Placa JBR2B15…" at bounding box center [353, 157] width 707 height 314
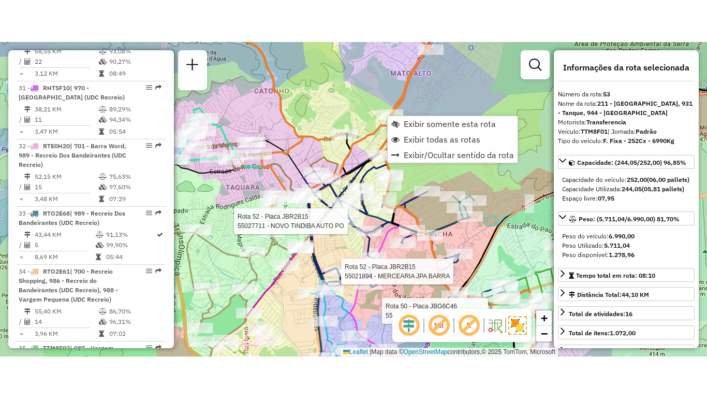
scroll to position [3504, 0]
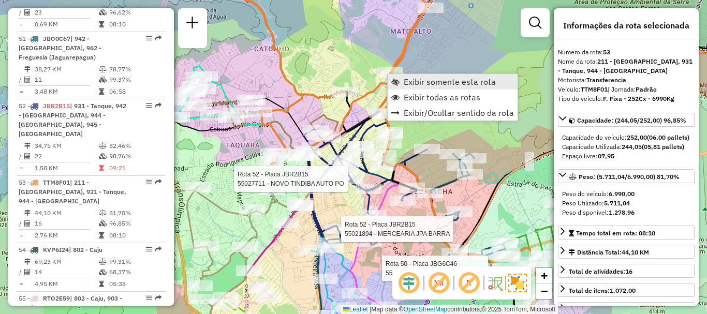
click at [412, 80] on span "Exibir somente esta rota" at bounding box center [450, 82] width 92 height 8
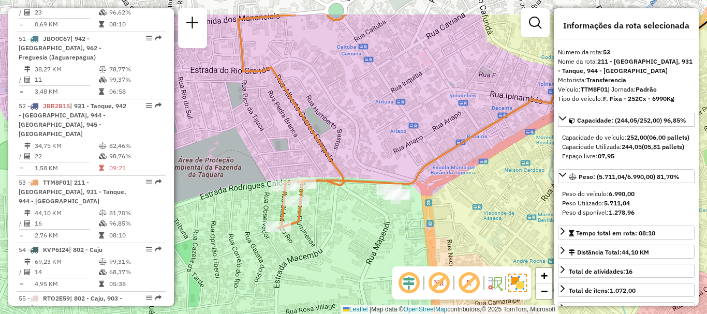
drag, startPoint x: 335, startPoint y: 181, endPoint x: 343, endPoint y: 215, distance: 35.7
click at [343, 215] on div "Janela de atendimento Grade de atendimento Capacidade Transportadoras Veículos …" at bounding box center [353, 157] width 707 height 314
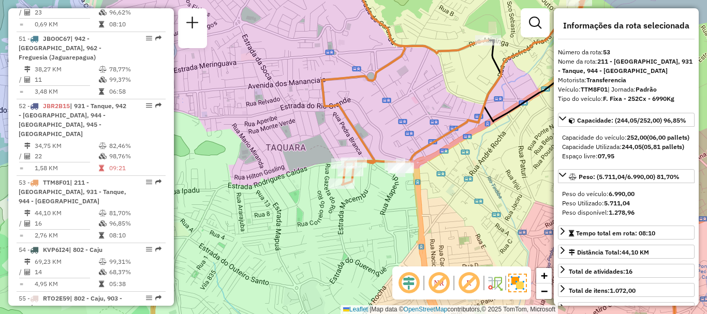
click at [424, 110] on div "Janela de atendimento Grade de atendimento Capacidade Transportadoras Veículos …" at bounding box center [353, 157] width 707 height 314
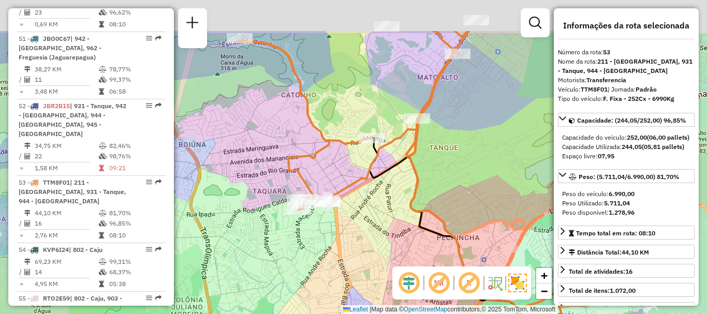
drag, startPoint x: 435, startPoint y: 185, endPoint x: 360, endPoint y: 227, distance: 86.4
click at [360, 227] on div "Janela de atendimento Grade de atendimento Capacidade Transportadoras Veículos …" at bounding box center [353, 157] width 707 height 314
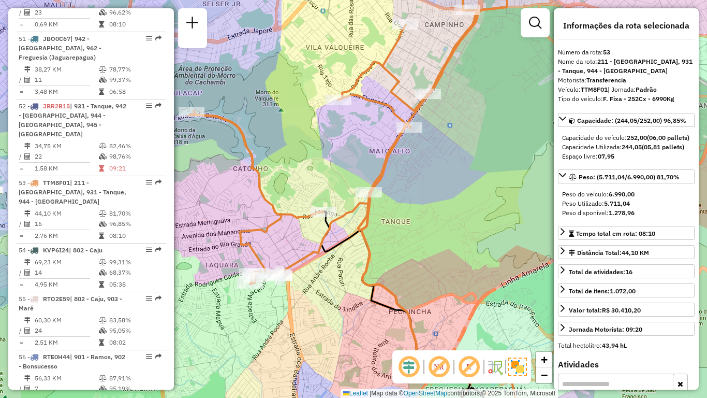
click at [453, 227] on div "Janela de atendimento Grade de atendimento Capacidade Transportadoras Veículos …" at bounding box center [353, 199] width 707 height 398
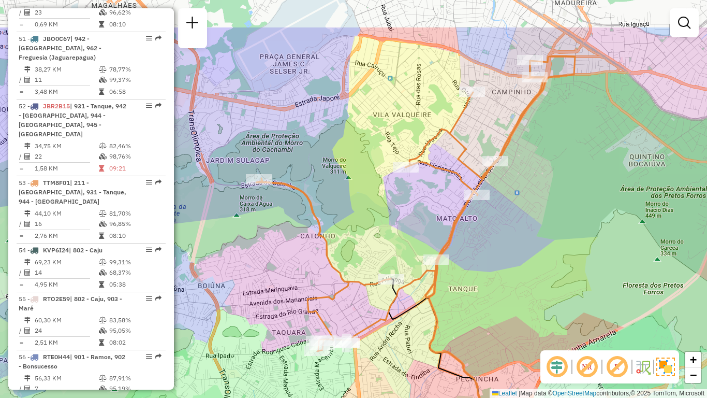
drag, startPoint x: 467, startPoint y: 217, endPoint x: 535, endPoint y: 285, distance: 95.2
click at [535, 285] on div "Janela de atendimento Grade de atendimento Capacidade Transportadoras Veículos …" at bounding box center [353, 199] width 707 height 398
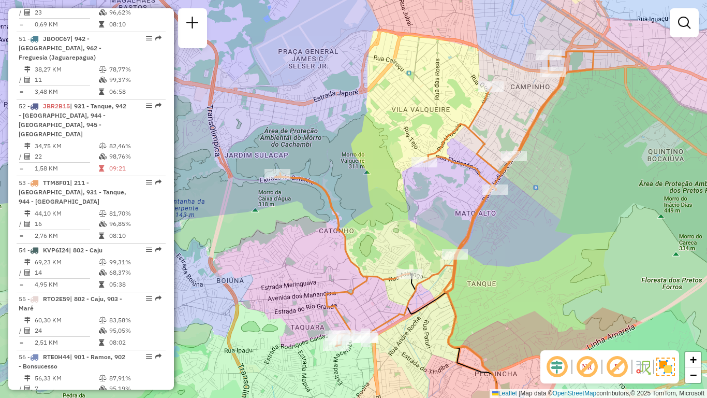
drag, startPoint x: 507, startPoint y: 297, endPoint x: 526, endPoint y: 291, distance: 19.3
click at [526, 291] on div "Janela de atendimento Grade de atendimento Capacidade Transportadoras Veículos …" at bounding box center [353, 199] width 707 height 398
select select "**********"
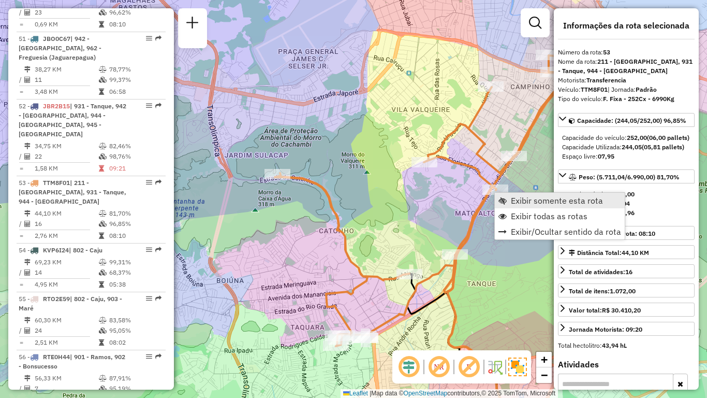
click at [513, 201] on span "Exibir somente esta rota" at bounding box center [557, 200] width 92 height 8
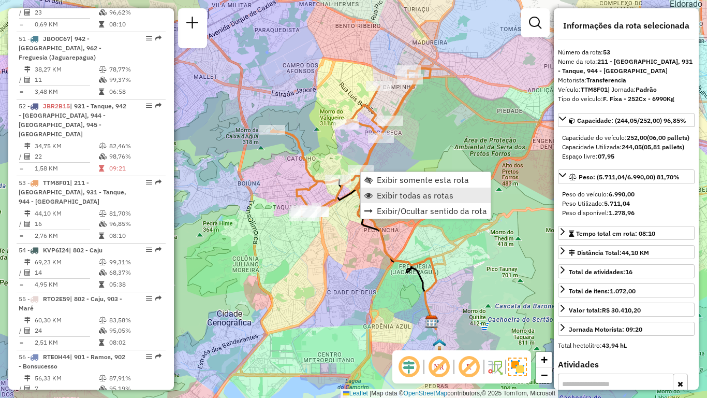
click at [398, 192] on span "Exibir todas as rotas" at bounding box center [415, 195] width 77 height 8
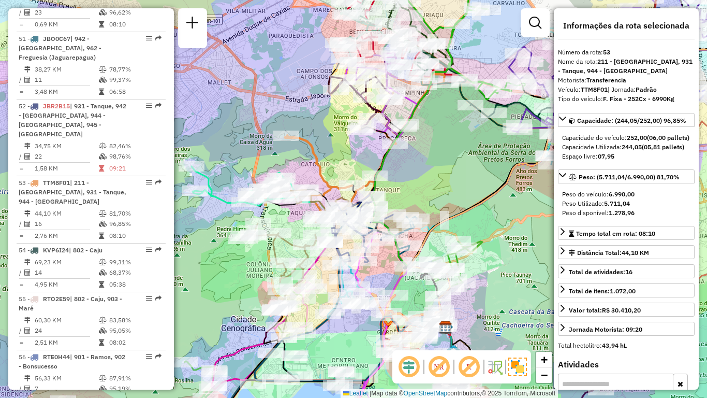
drag, startPoint x: 398, startPoint y: 179, endPoint x: 412, endPoint y: 185, distance: 15.1
click at [412, 185] on div "Janela de atendimento Grade de atendimento Capacidade Transportadoras Veículos …" at bounding box center [353, 199] width 707 height 398
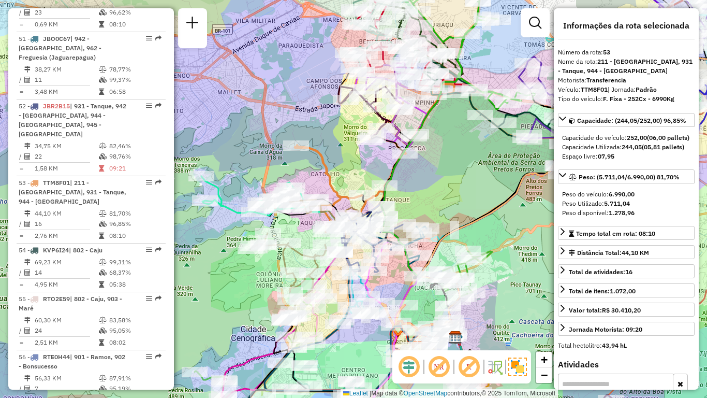
drag, startPoint x: 428, startPoint y: 173, endPoint x: 438, endPoint y: 184, distance: 15.0
click at [438, 184] on div "Janela de atendimento Grade de atendimento Capacidade Transportadoras Veículos …" at bounding box center [353, 199] width 707 height 398
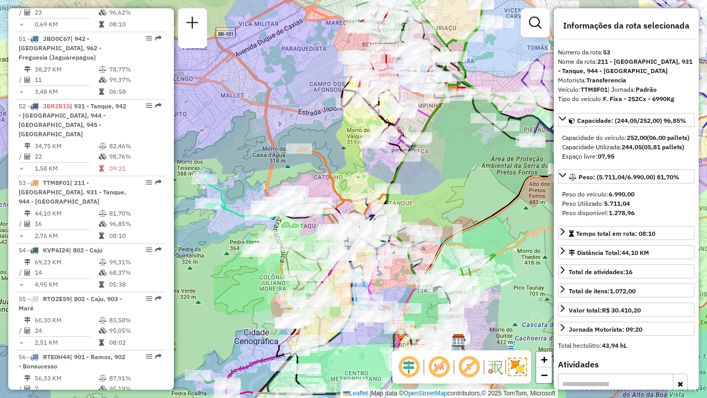
click at [468, 171] on div "Janela de atendimento Grade de atendimento Capacidade Transportadoras Veículos …" at bounding box center [353, 199] width 707 height 398
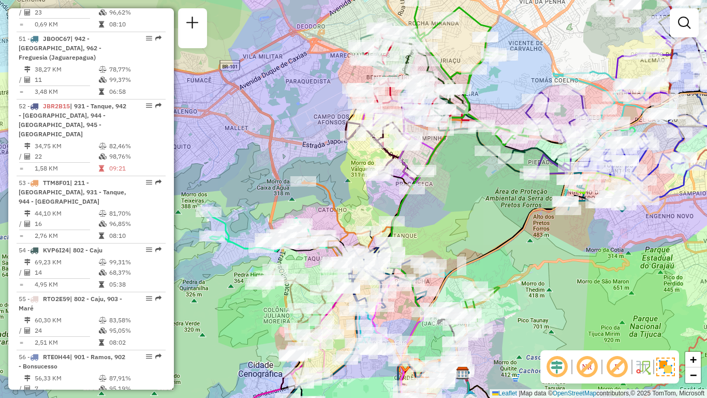
drag, startPoint x: 462, startPoint y: 181, endPoint x: 464, endPoint y: 193, distance: 12.6
click at [464, 193] on div "Janela de atendimento Grade de atendimento Capacidade Transportadoras Veículos …" at bounding box center [353, 199] width 707 height 398
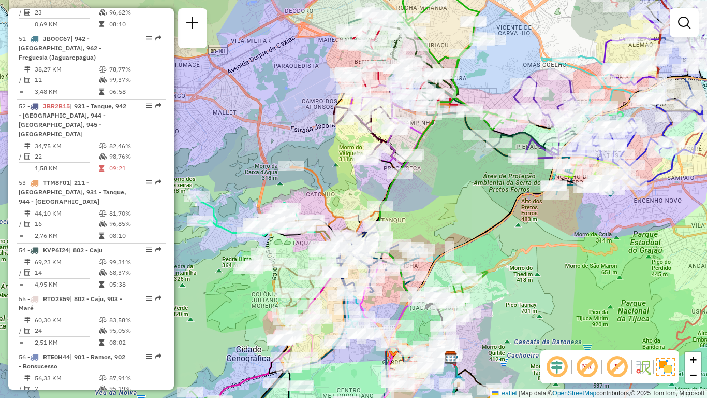
drag, startPoint x: 472, startPoint y: 230, endPoint x: 460, endPoint y: 214, distance: 19.6
click at [460, 214] on div "Janela de atendimento Grade de atendimento Capacidade Transportadoras Veículos …" at bounding box center [353, 199] width 707 height 398
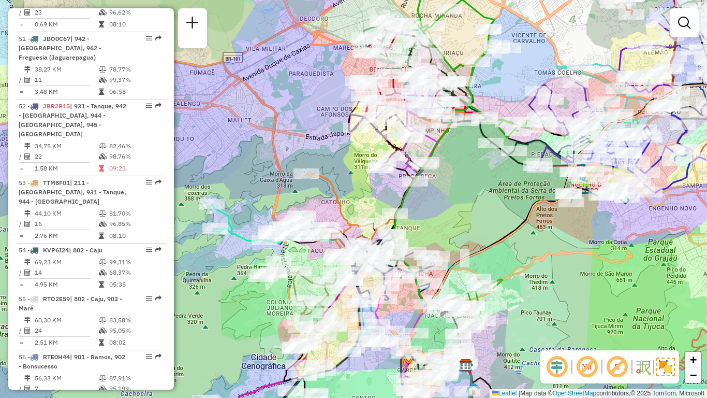
drag, startPoint x: 441, startPoint y: 195, endPoint x: 456, endPoint y: 203, distance: 17.6
click at [456, 203] on div "Janela de atendimento Grade de atendimento Capacidade Transportadoras Veículos …" at bounding box center [353, 199] width 707 height 398
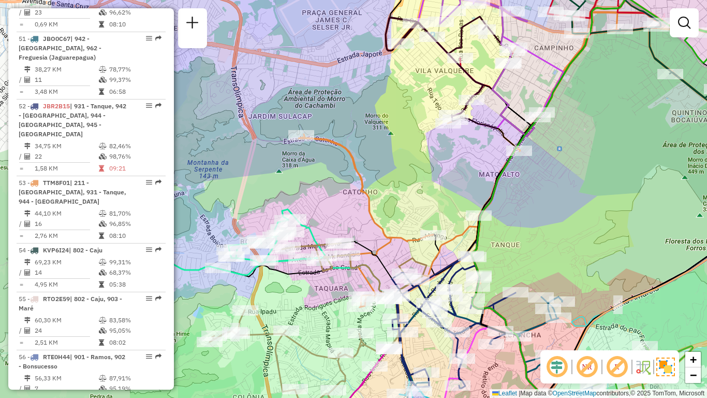
drag, startPoint x: 435, startPoint y: 221, endPoint x: 557, endPoint y: 229, distance: 122.4
click at [557, 229] on div "Janela de atendimento Grade de atendimento Capacidade Transportadoras Veículos …" at bounding box center [353, 199] width 707 height 398
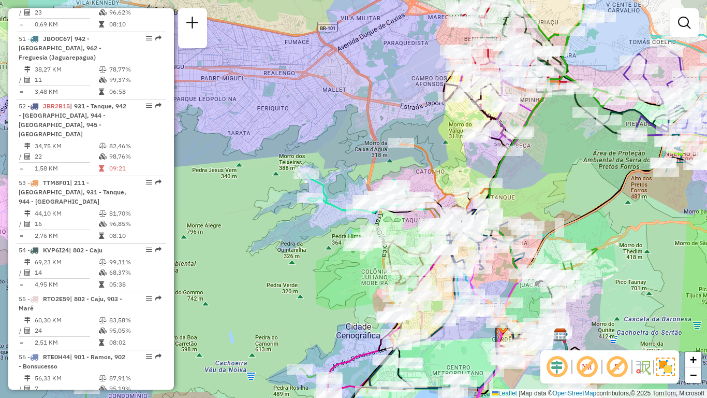
drag, startPoint x: 546, startPoint y: 228, endPoint x: 527, endPoint y: 178, distance: 54.0
click at [531, 180] on div "Janela de atendimento Grade de atendimento Capacidade Transportadoras Veículos …" at bounding box center [353, 199] width 707 height 398
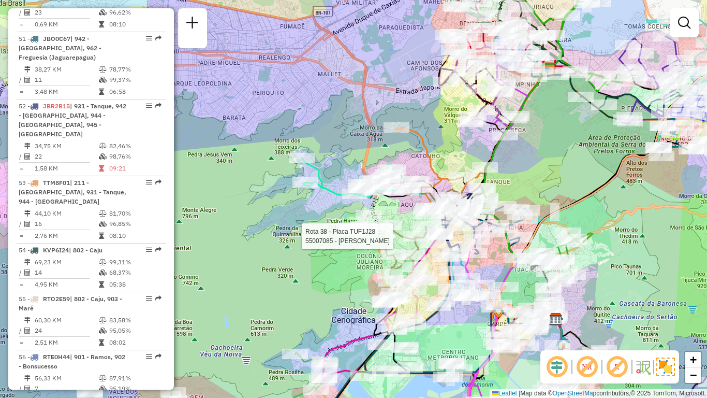
select select "**********"
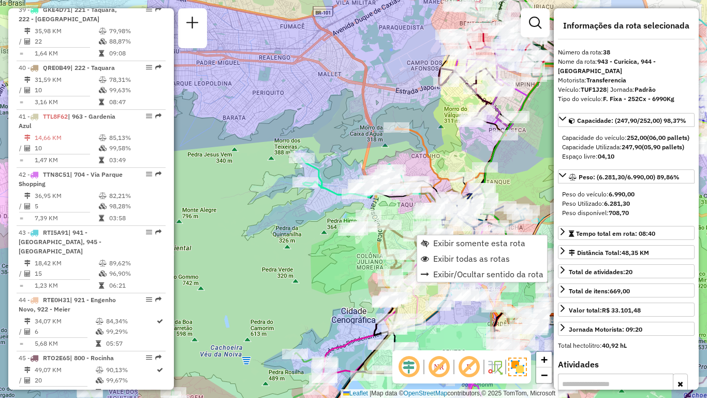
scroll to position [2625, 0]
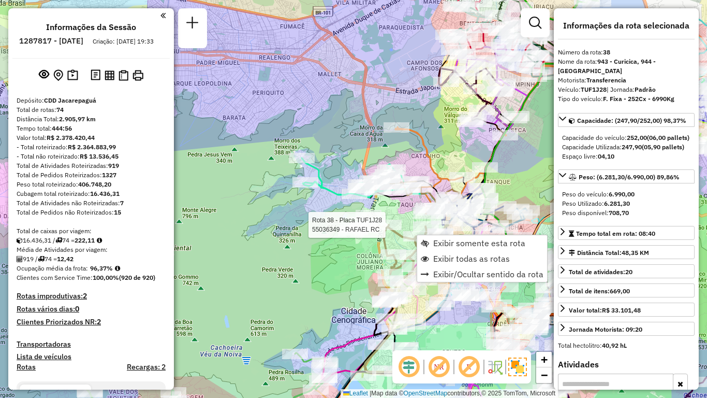
select select "**********"
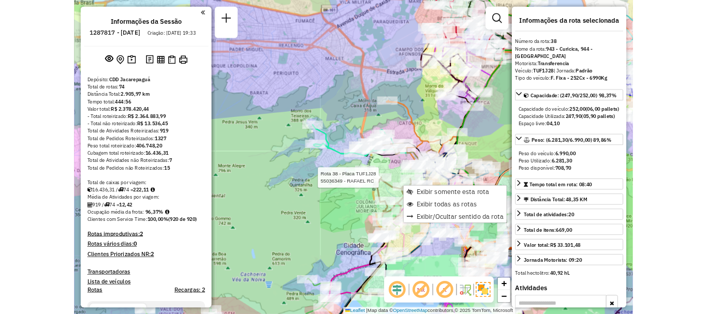
scroll to position [2625, 0]
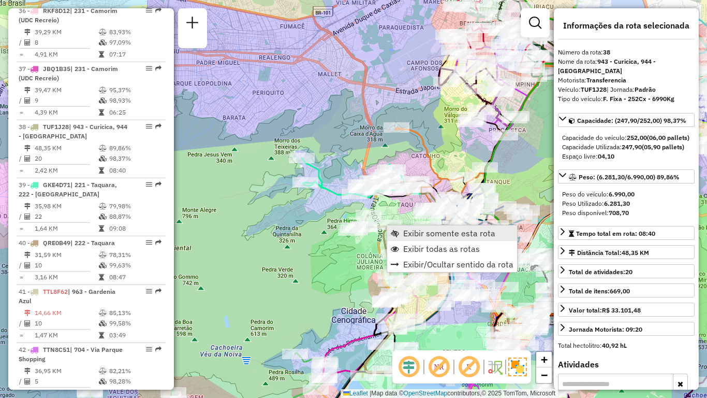
click at [413, 235] on span "Exibir somente esta rota" at bounding box center [449, 233] width 92 height 8
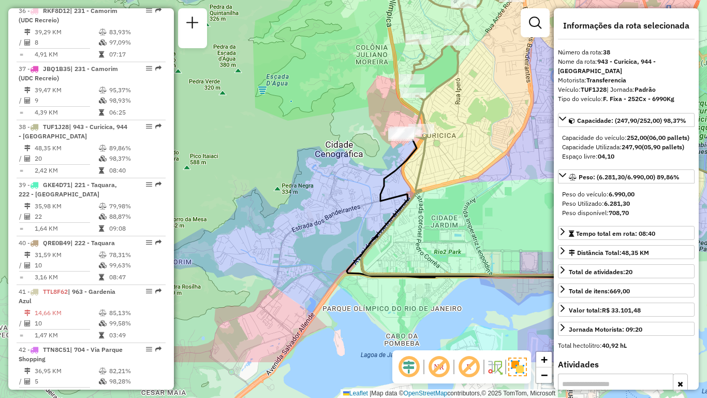
drag, startPoint x: 284, startPoint y: 241, endPoint x: 466, endPoint y: 171, distance: 195.8
click at [471, 168] on div "Janela de atendimento Grade de atendimento Capacidade Transportadoras Veículos …" at bounding box center [353, 199] width 707 height 398
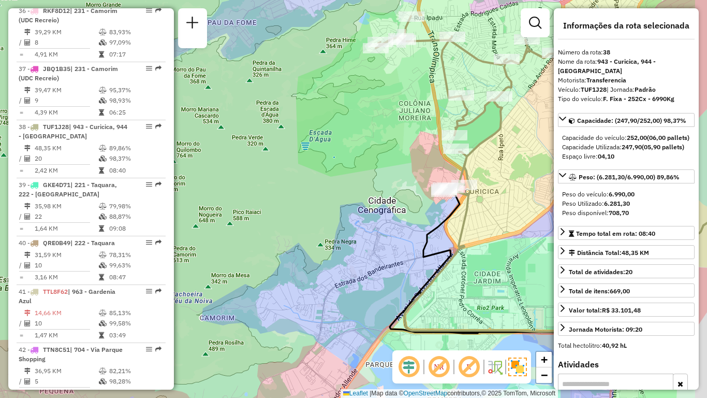
drag, startPoint x: 506, startPoint y: 202, endPoint x: 433, endPoint y: 198, distance: 72.6
click at [437, 200] on div "Janela de atendimento Grade de atendimento Capacidade Transportadoras Veículos …" at bounding box center [353, 199] width 707 height 398
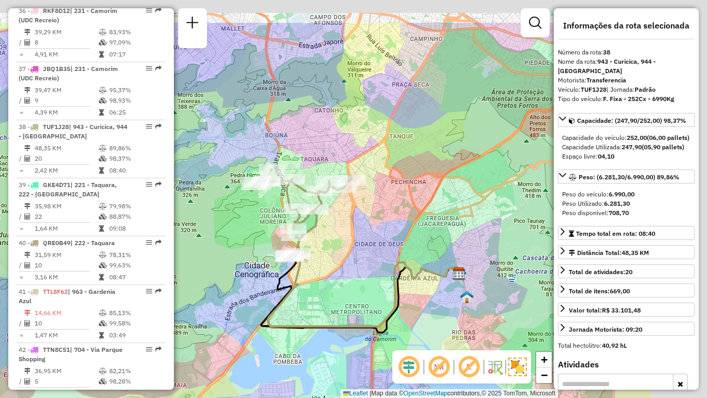
drag, startPoint x: 472, startPoint y: 183, endPoint x: 343, endPoint y: 247, distance: 143.3
click at [343, 247] on div "Janela de atendimento Grade de atendimento Capacidade Transportadoras Veículos …" at bounding box center [353, 199] width 707 height 398
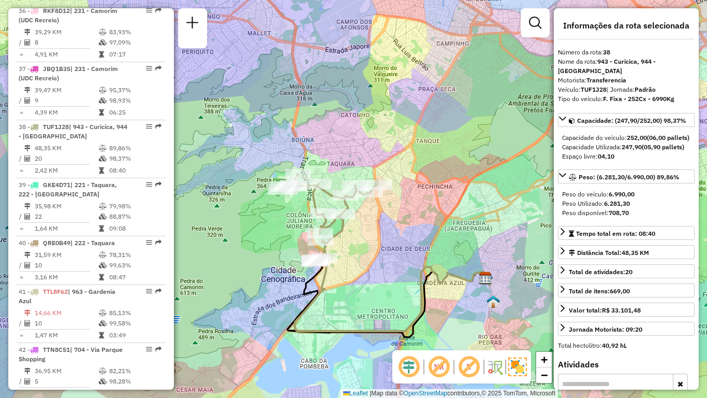
drag, startPoint x: 372, startPoint y: 199, endPoint x: 400, endPoint y: 202, distance: 28.2
click at [400, 202] on div "Janela de atendimento Grade de atendimento Capacidade Transportadoras Veículos …" at bounding box center [353, 199] width 707 height 398
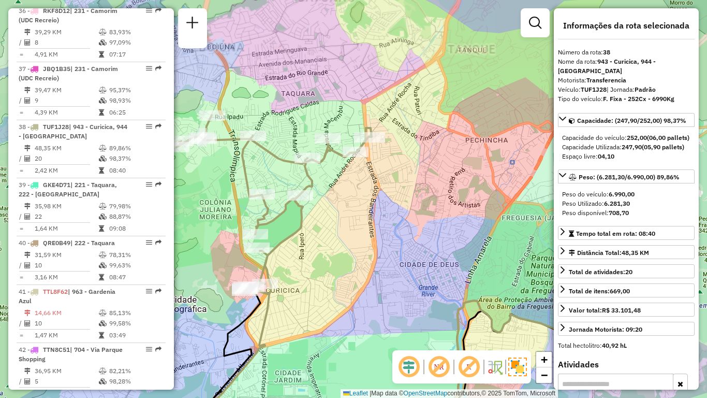
click at [425, 172] on div "Janela de atendimento Grade de atendimento Capacidade Transportadoras Veículos …" at bounding box center [353, 199] width 707 height 398
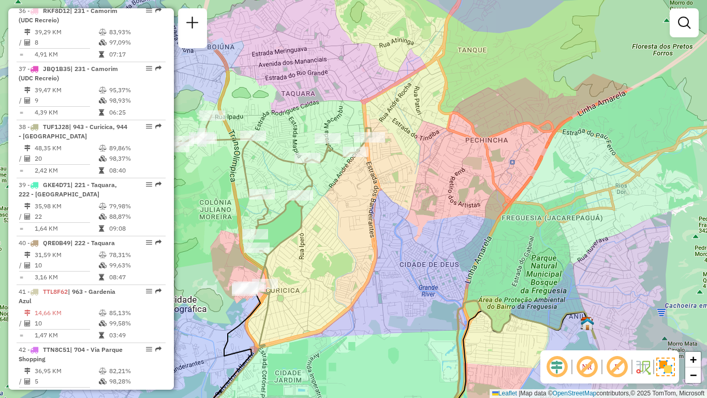
drag, startPoint x: 405, startPoint y: 213, endPoint x: 446, endPoint y: 212, distance: 40.9
click at [440, 212] on div "Janela de atendimento Grade de atendimento Capacidade Transportadoras Veículos …" at bounding box center [353, 199] width 707 height 398
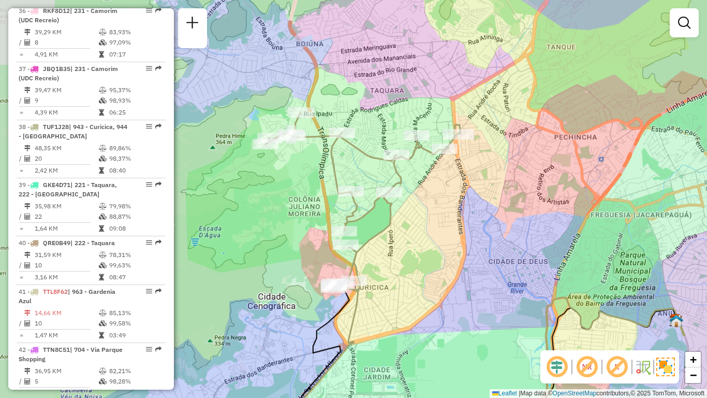
click at [501, 205] on div "Janela de atendimento Grade de atendimento Capacidade Transportadoras Veículos …" at bounding box center [353, 199] width 707 height 398
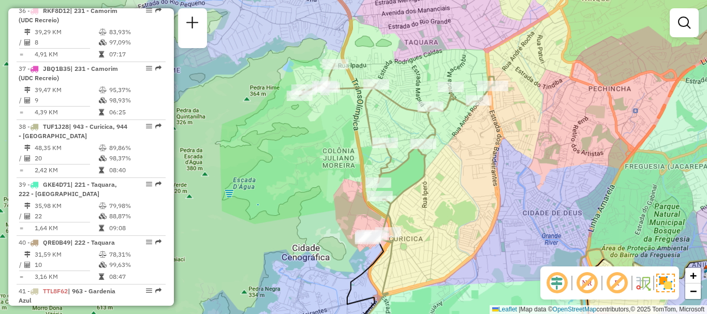
drag, startPoint x: 428, startPoint y: 199, endPoint x: 463, endPoint y: 189, distance: 36.5
click at [463, 189] on div "Janela de atendimento Grade de atendimento Capacidade Transportadoras Veículos …" at bounding box center [353, 157] width 707 height 314
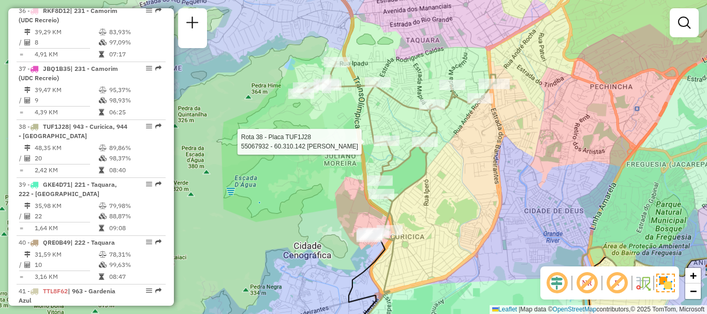
select select "**********"
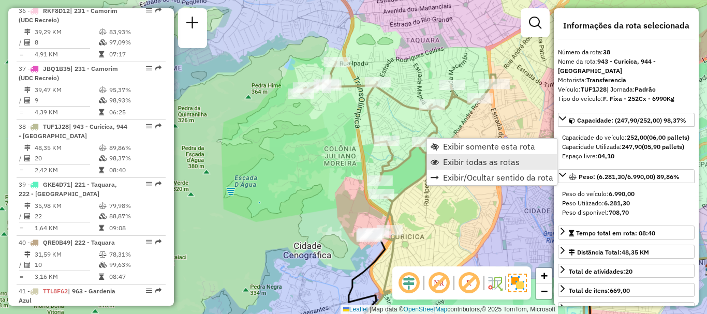
click at [461, 158] on span "Exibir todas as rotas" at bounding box center [481, 162] width 77 height 8
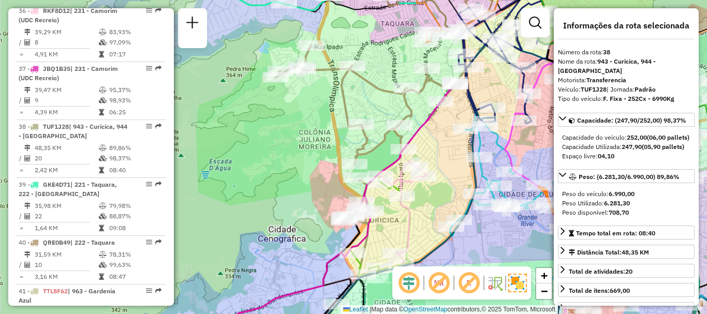
drag, startPoint x: 468, startPoint y: 169, endPoint x: 420, endPoint y: 142, distance: 54.9
click at [420, 143] on div "Janela de atendimento Grade de atendimento Capacidade Transportadoras Veículos …" at bounding box center [353, 157] width 707 height 314
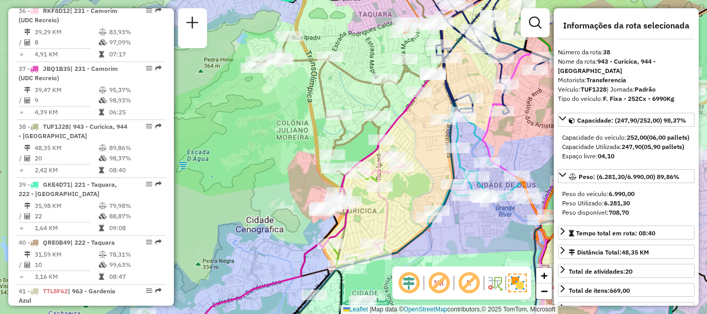
click at [524, 141] on div "Janela de atendimento Grade de atendimento Capacidade Transportadoras Veículos …" at bounding box center [353, 157] width 707 height 314
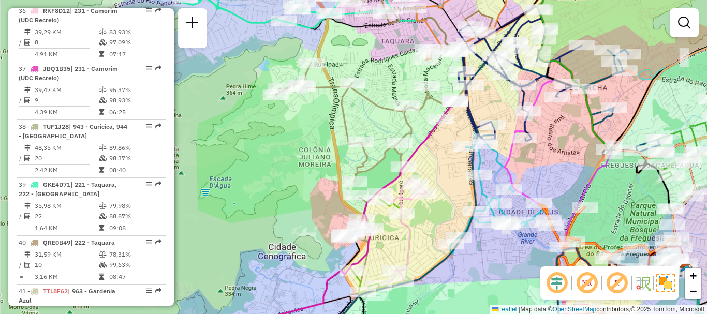
drag, startPoint x: 551, startPoint y: 142, endPoint x: 577, endPoint y: 170, distance: 38.1
click at [577, 170] on div "Janela de atendimento Grade de atendimento Capacidade Transportadoras Veículos …" at bounding box center [353, 157] width 707 height 314
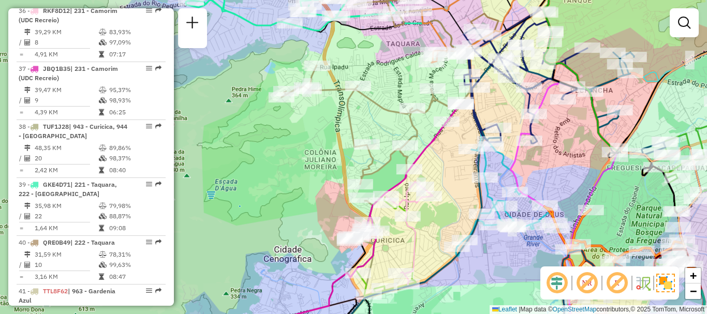
drag, startPoint x: 449, startPoint y: 177, endPoint x: 457, endPoint y: 181, distance: 8.1
click at [457, 181] on div "Janela de atendimento Grade de atendimento Capacidade Transportadoras Veículos …" at bounding box center [353, 157] width 707 height 314
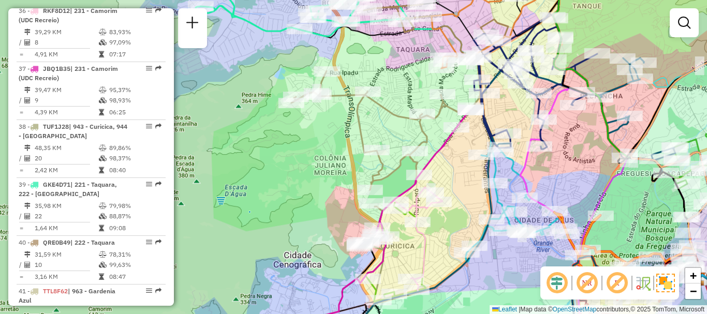
drag, startPoint x: 456, startPoint y: 180, endPoint x: 461, endPoint y: 183, distance: 6.0
click at [461, 183] on div "Janela de atendimento Grade de atendimento Capacidade Transportadoras Veículos …" at bounding box center [353, 157] width 707 height 314
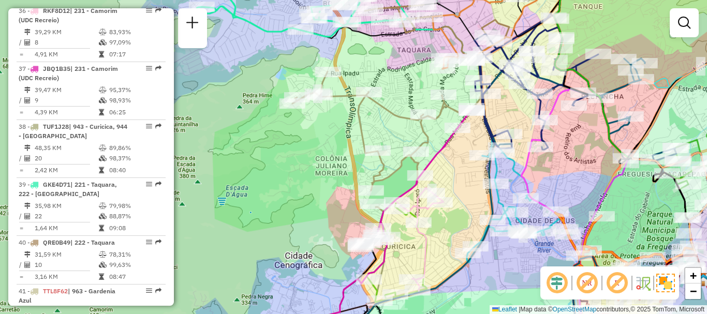
click at [456, 180] on div "Janela de atendimento Grade de atendimento Capacidade Transportadoras Veículos …" at bounding box center [353, 157] width 707 height 314
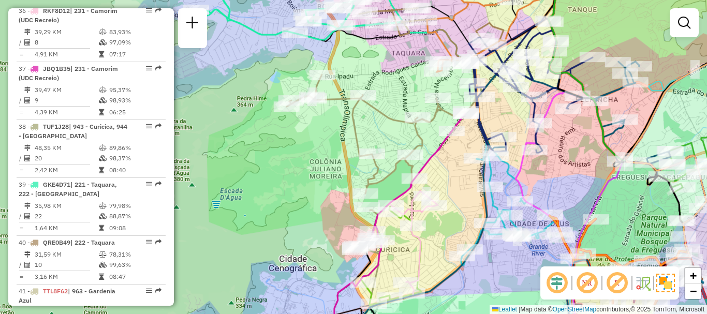
drag, startPoint x: 317, startPoint y: 165, endPoint x: 311, endPoint y: 168, distance: 6.5
click at [311, 168] on div "Janela de atendimento Grade de atendimento Capacidade Transportadoras Veículos …" at bounding box center [353, 157] width 707 height 314
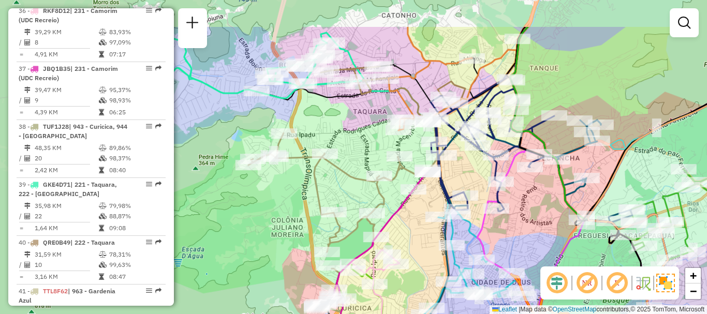
drag, startPoint x: 408, startPoint y: 78, endPoint x: 370, endPoint y: 136, distance: 69.9
click at [370, 136] on div "Janela de atendimento Grade de atendimento Capacidade Transportadoras Veículos …" at bounding box center [353, 157] width 707 height 314
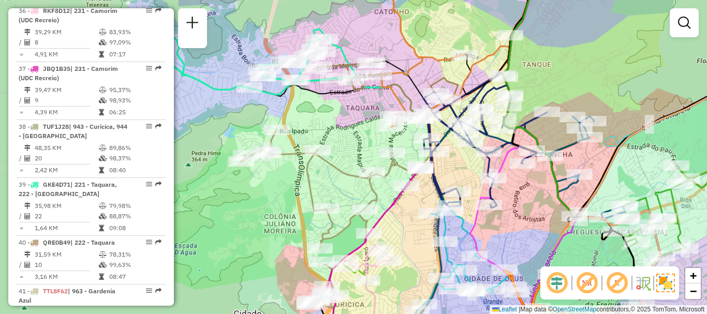
drag, startPoint x: 353, startPoint y: 153, endPoint x: 344, endPoint y: 148, distance: 10.9
click at [345, 150] on div "Janela de atendimento Grade de atendimento Capacidade Transportadoras Veículos …" at bounding box center [353, 157] width 707 height 314
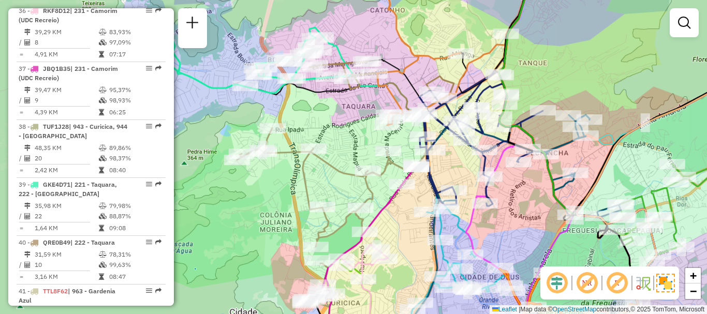
click at [346, 155] on div "Janela de atendimento Grade de atendimento Capacidade Transportadoras Veículos …" at bounding box center [353, 157] width 707 height 314
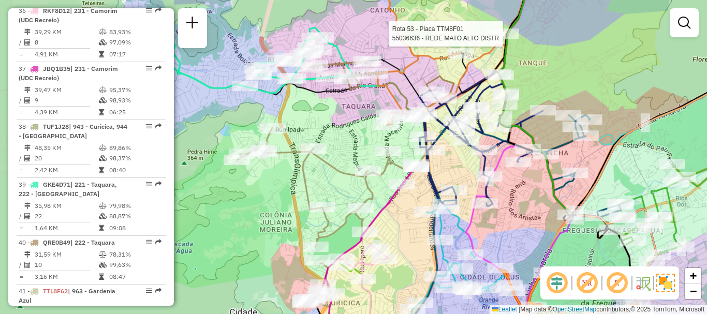
select select "**********"
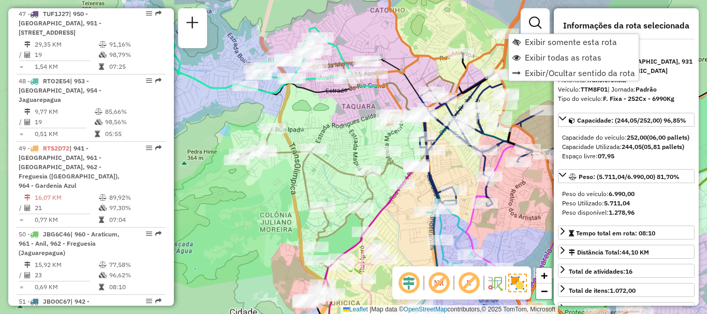
scroll to position [3504, 0]
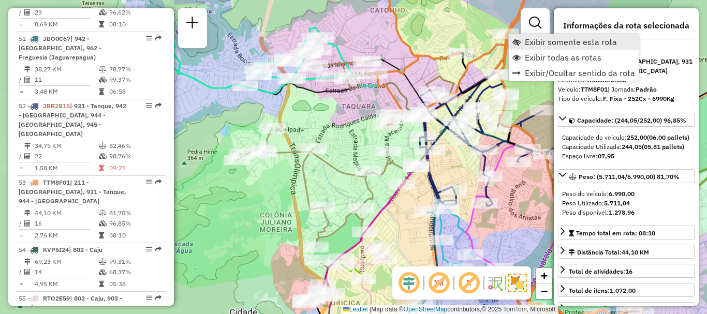
click at [534, 40] on span "Exibir somente esta rota" at bounding box center [571, 42] width 92 height 8
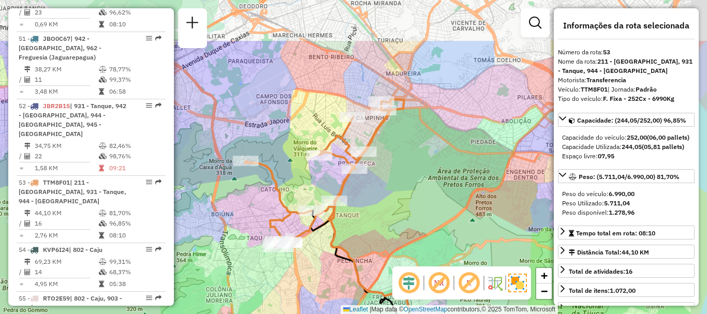
drag, startPoint x: 466, startPoint y: 110, endPoint x: 439, endPoint y: 182, distance: 76.8
click at [439, 182] on div "Janela de atendimento Grade de atendimento Capacidade Transportadoras Veículos …" at bounding box center [353, 157] width 707 height 314
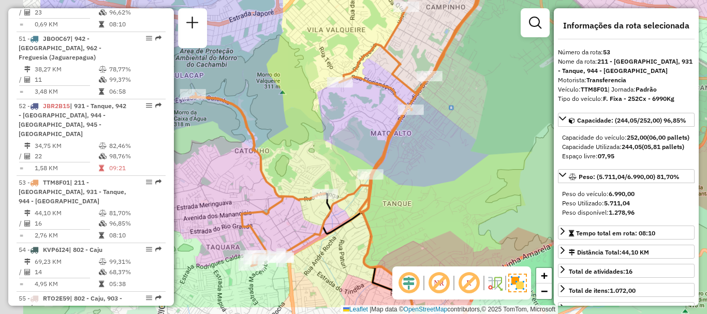
drag, startPoint x: 401, startPoint y: 209, endPoint x: 509, endPoint y: 171, distance: 114.1
click at [509, 171] on div "Janela de atendimento Grade de atendimento Capacidade Transportadoras Veículos …" at bounding box center [353, 157] width 707 height 314
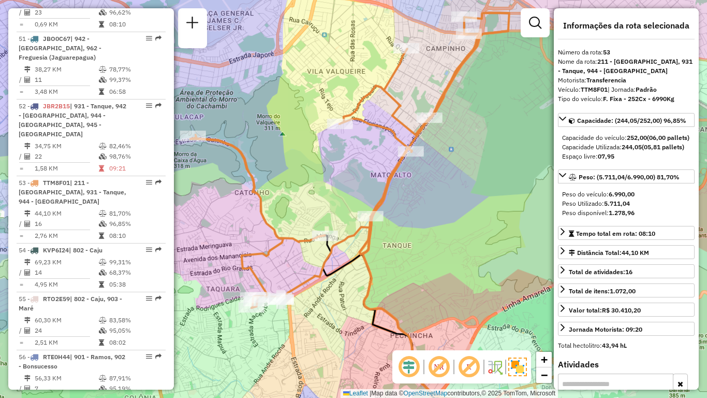
click at [449, 238] on div "Janela de atendimento Grade de atendimento Capacidade Transportadoras Veículos …" at bounding box center [353, 199] width 707 height 398
click at [526, 92] on div "Janela de atendimento Grade de atendimento Capacidade Transportadoras Veículos …" at bounding box center [353, 199] width 707 height 398
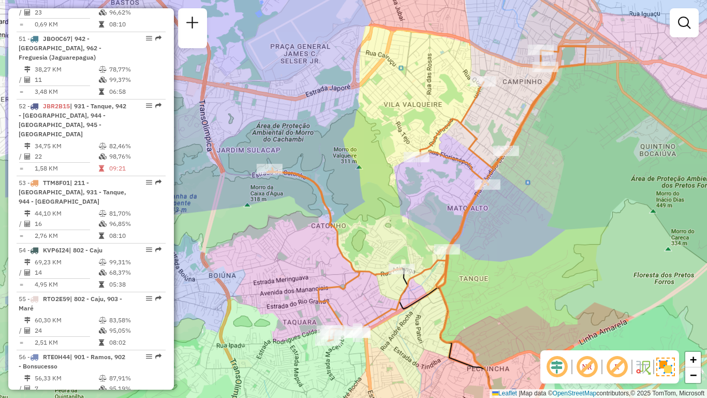
drag, startPoint x: 503, startPoint y: 185, endPoint x: 579, endPoint y: 217, distance: 82.3
click at [579, 217] on div "Janela de atendimento Grade de atendimento Capacidade Transportadoras Veículos …" at bounding box center [353, 199] width 707 height 398
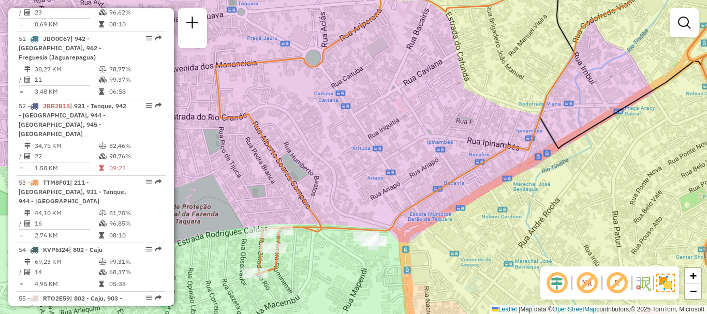
drag, startPoint x: 438, startPoint y: 277, endPoint x: 473, endPoint y: 246, distance: 46.2
click at [473, 246] on div "Janela de atendimento Grade de atendimento Capacidade Transportadoras Veículos …" at bounding box center [353, 157] width 707 height 314
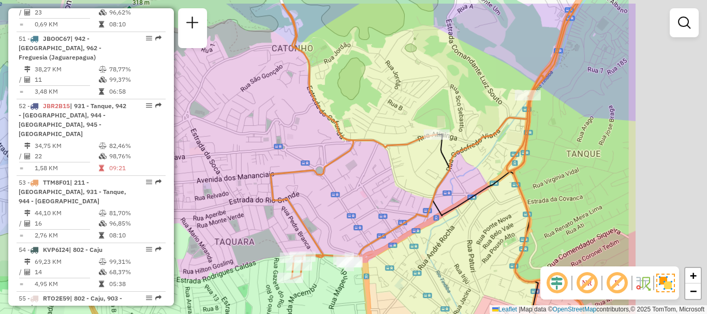
drag, startPoint x: 619, startPoint y: 214, endPoint x: 477, endPoint y: 249, distance: 146.6
click at [477, 249] on div "Janela de atendimento Grade de atendimento Capacidade Transportadoras Veículos …" at bounding box center [353, 157] width 707 height 314
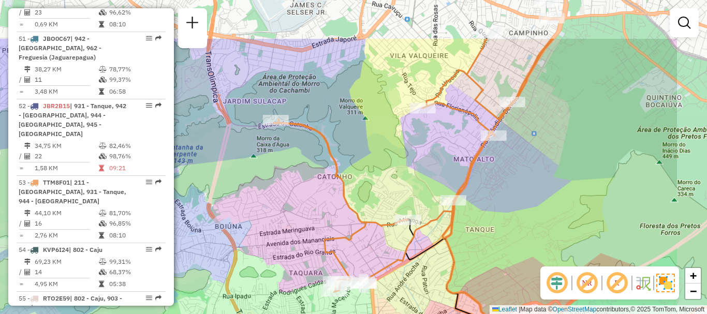
drag, startPoint x: 588, startPoint y: 162, endPoint x: 487, endPoint y: 232, distance: 123.1
click at [487, 232] on div "Janela de atendimento Grade de atendimento Capacidade Transportadoras Veículos …" at bounding box center [353, 157] width 707 height 314
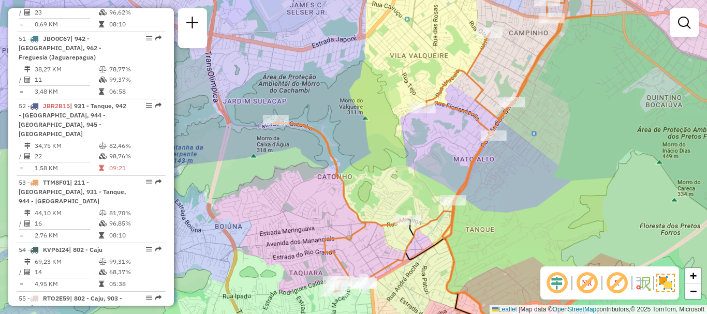
click at [616, 120] on div "Janela de atendimento Grade de atendimento Capacidade Transportadoras Veículos …" at bounding box center [353, 157] width 707 height 314
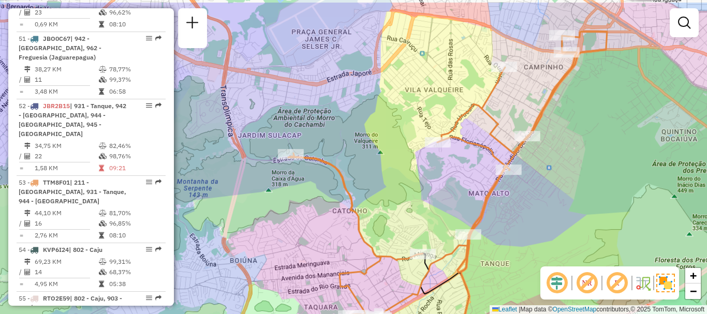
drag, startPoint x: 602, startPoint y: 109, endPoint x: 617, endPoint y: 140, distance: 34.3
click at [617, 140] on div "Janela de atendimento Grade de atendimento Capacidade Transportadoras Veículos …" at bounding box center [353, 157] width 707 height 314
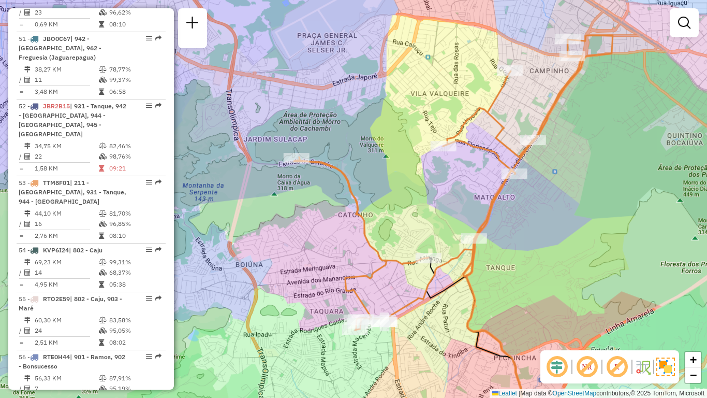
drag, startPoint x: 605, startPoint y: 256, endPoint x: 611, endPoint y: 222, distance: 35.2
click at [611, 222] on div "Janela de atendimento Grade de atendimento Capacidade Transportadoras Veículos …" at bounding box center [353, 199] width 707 height 398
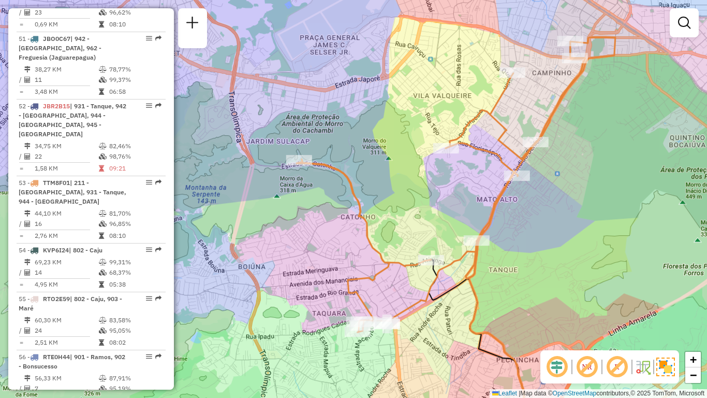
click at [540, 263] on div "Janela de atendimento Grade de atendimento Capacidade Transportadoras Veículos …" at bounding box center [353, 199] width 707 height 398
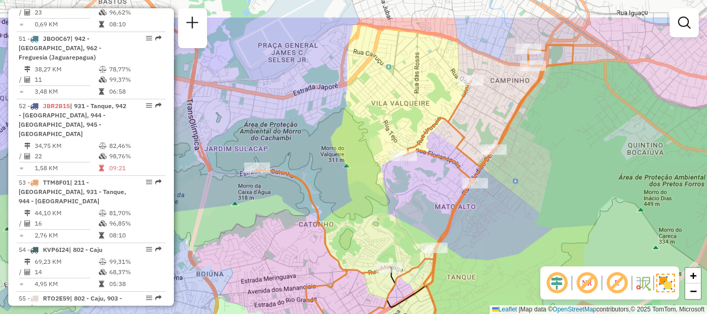
drag, startPoint x: 459, startPoint y: 155, endPoint x: 425, endPoint y: 197, distance: 53.4
click at [417, 204] on div "Janela de atendimento Grade de atendimento Capacidade Transportadoras Veículos …" at bounding box center [353, 157] width 707 height 314
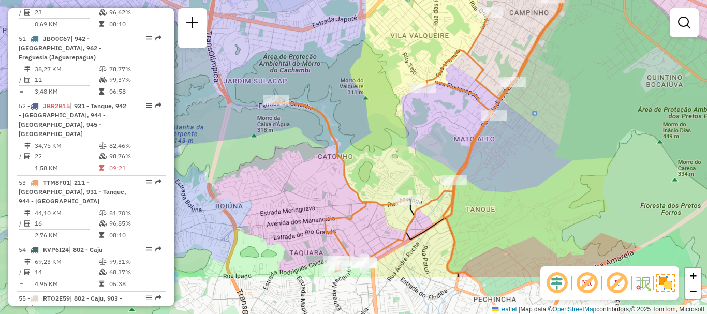
drag, startPoint x: 434, startPoint y: 203, endPoint x: 453, endPoint y: 135, distance: 70.6
click at [453, 135] on div "Janela de atendimento Grade de atendimento Capacidade Transportadoras Veículos …" at bounding box center [353, 157] width 707 height 314
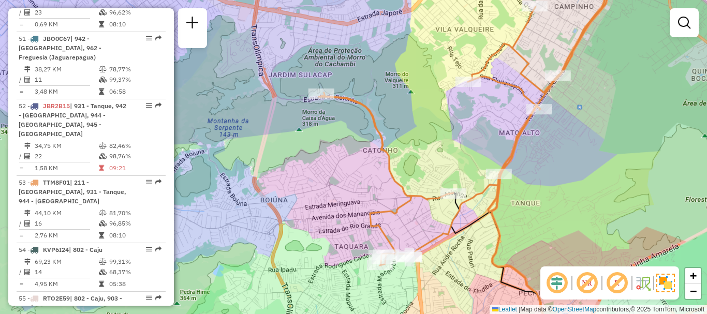
drag, startPoint x: 311, startPoint y: 202, endPoint x: 356, endPoint y: 196, distance: 45.5
click at [356, 196] on div "Janela de atendimento Grade de atendimento Capacidade Transportadoras Veículos …" at bounding box center [353, 157] width 707 height 314
click at [596, 170] on div "Janela de atendimento Grade de atendimento Capacidade Transportadoras Veículos …" at bounding box center [353, 157] width 707 height 314
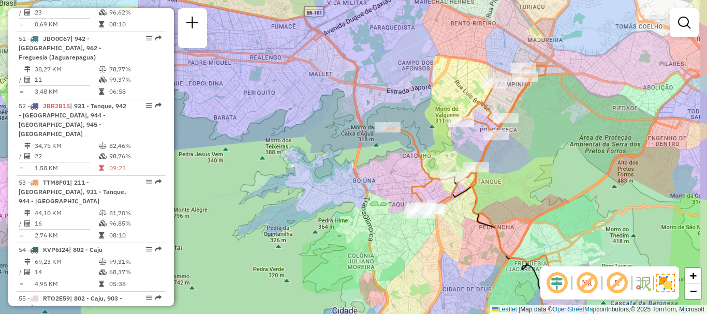
drag, startPoint x: 583, startPoint y: 211, endPoint x: 529, endPoint y: 181, distance: 61.4
click at [530, 181] on div "Janela de atendimento Grade de atendimento Capacidade Transportadoras Veículos …" at bounding box center [353, 157] width 707 height 314
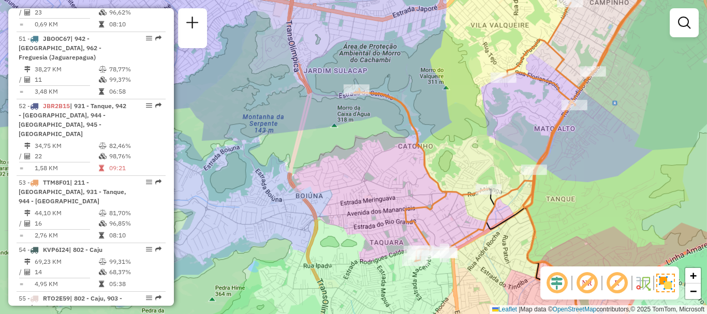
drag, startPoint x: 478, startPoint y: 110, endPoint x: 519, endPoint y: 140, distance: 51.0
click at [519, 140] on div "Janela de atendimento Grade de atendimento Capacidade Transportadoras Veículos …" at bounding box center [353, 157] width 707 height 314
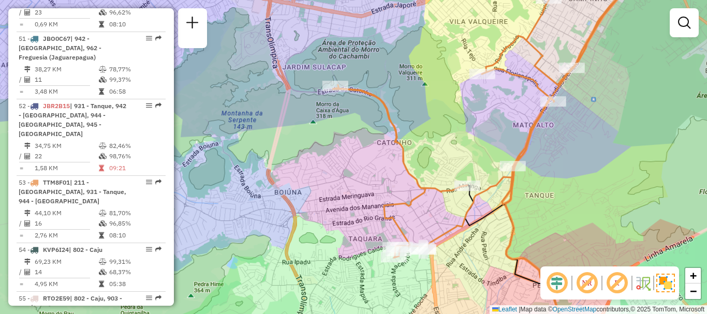
drag, startPoint x: 416, startPoint y: 236, endPoint x: 396, endPoint y: 187, distance: 52.2
click at [396, 191] on div "Janela de atendimento Grade de atendimento Capacidade Transportadoras Veículos …" at bounding box center [353, 157] width 707 height 314
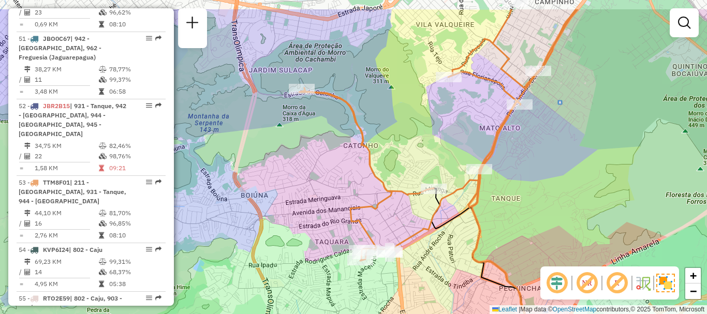
drag, startPoint x: 345, startPoint y: 100, endPoint x: 370, endPoint y: 99, distance: 25.4
click at [354, 173] on div "Janela de atendimento Grade de atendimento Capacidade Transportadoras Veículos …" at bounding box center [353, 157] width 707 height 314
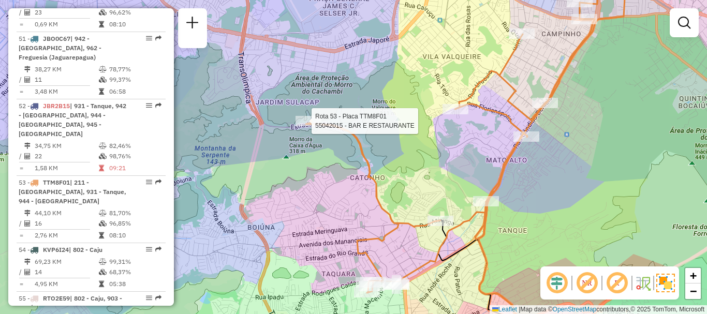
select select "**********"
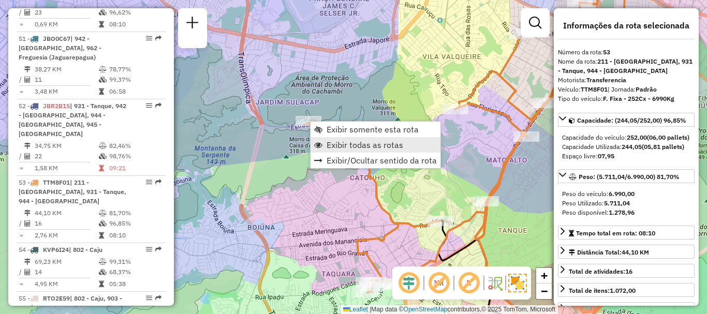
click at [347, 147] on span "Exibir todas as rotas" at bounding box center [365, 145] width 77 height 8
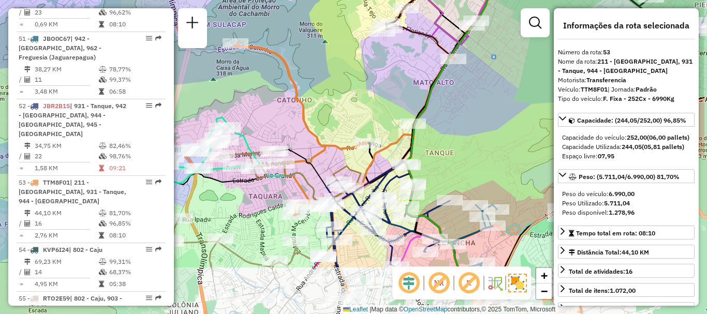
drag, startPoint x: 431, startPoint y: 186, endPoint x: 359, endPoint y: 108, distance: 106.2
click at [359, 108] on div "Janela de atendimento Grade de atendimento Capacidade Transportadoras Veículos …" at bounding box center [353, 157] width 707 height 314
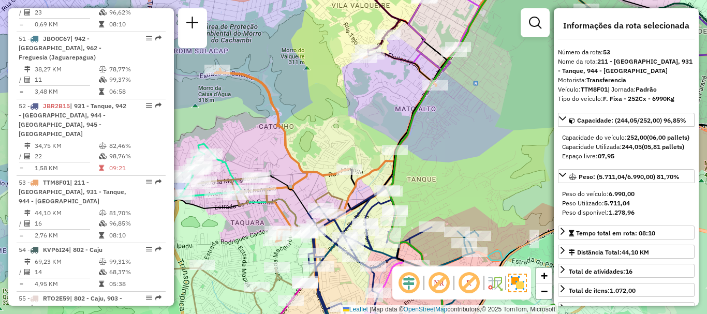
drag, startPoint x: 356, startPoint y: 106, endPoint x: 337, endPoint y: 133, distance: 33.0
click at [337, 133] on div "Janela de atendimento Grade de atendimento Capacidade Transportadoras Veículos …" at bounding box center [353, 157] width 707 height 314
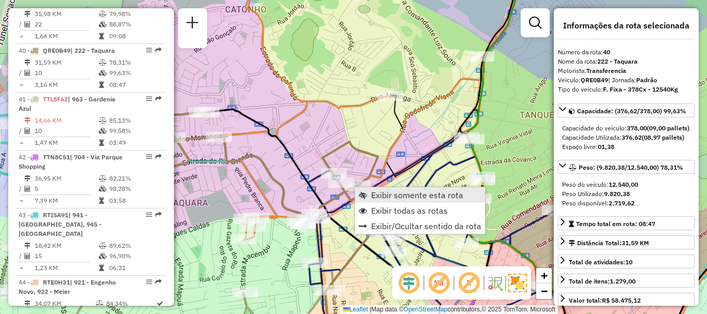
scroll to position [2741, 0]
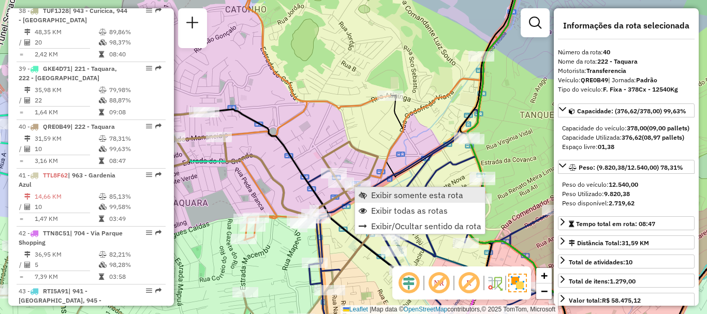
click at [365, 192] on span "Exibir somente esta rota" at bounding box center [363, 195] width 8 height 8
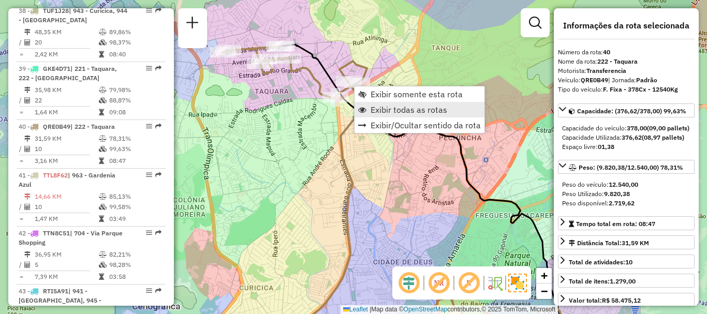
click at [381, 108] on span "Exibir todas as rotas" at bounding box center [409, 110] width 77 height 8
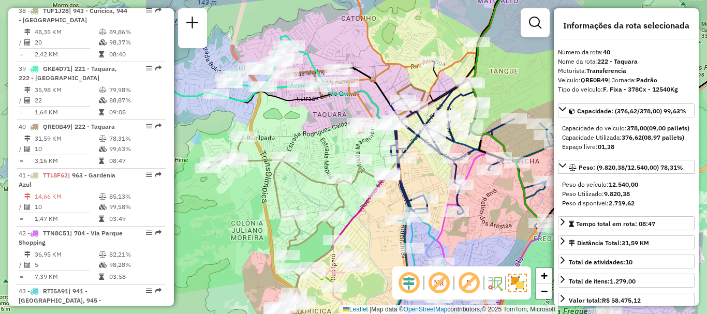
drag, startPoint x: 353, startPoint y: 153, endPoint x: 414, endPoint y: 178, distance: 66.4
click at [414, 178] on div "Janela de atendimento Grade de atendimento Capacidade Transportadoras Veículos …" at bounding box center [353, 157] width 707 height 314
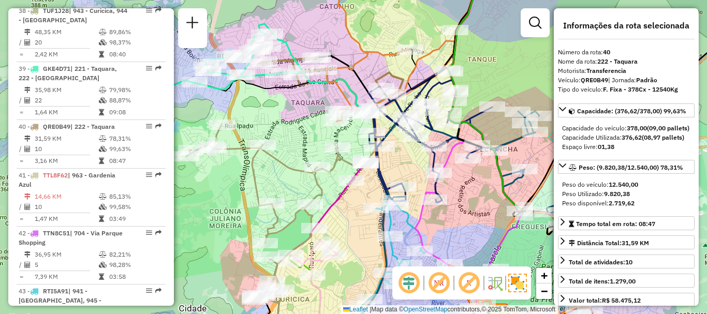
drag, startPoint x: 316, startPoint y: 199, endPoint x: 290, endPoint y: 185, distance: 28.7
click at [290, 185] on div "Janela de atendimento Grade de atendimento Capacidade Transportadoras Veículos …" at bounding box center [353, 157] width 707 height 314
click at [526, 77] on div "Janela de atendimento Grade de atendimento Capacidade Transportadoras Veículos …" at bounding box center [353, 157] width 707 height 314
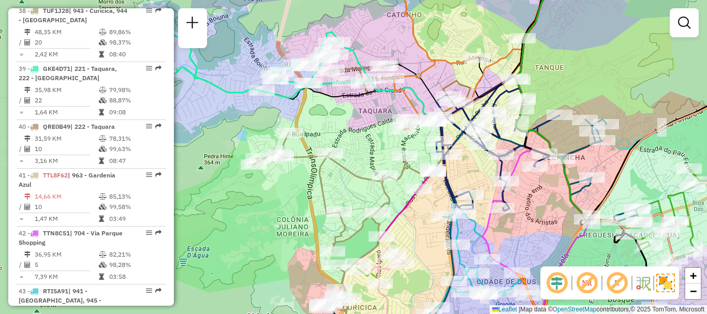
drag, startPoint x: 455, startPoint y: 223, endPoint x: 522, endPoint y: 232, distance: 67.4
click at [522, 232] on div "Janela de atendimento Grade de atendimento Capacidade Transportadoras Veículos …" at bounding box center [353, 157] width 707 height 314
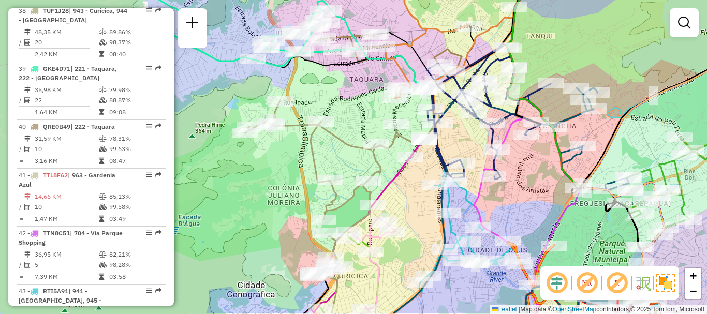
drag, startPoint x: 428, startPoint y: 234, endPoint x: 419, endPoint y: 203, distance: 32.8
click at [419, 203] on div "Janela de atendimento Grade de atendimento Capacidade Transportadoras Veículos …" at bounding box center [353, 157] width 707 height 314
